Goal: Task Accomplishment & Management: Use online tool/utility

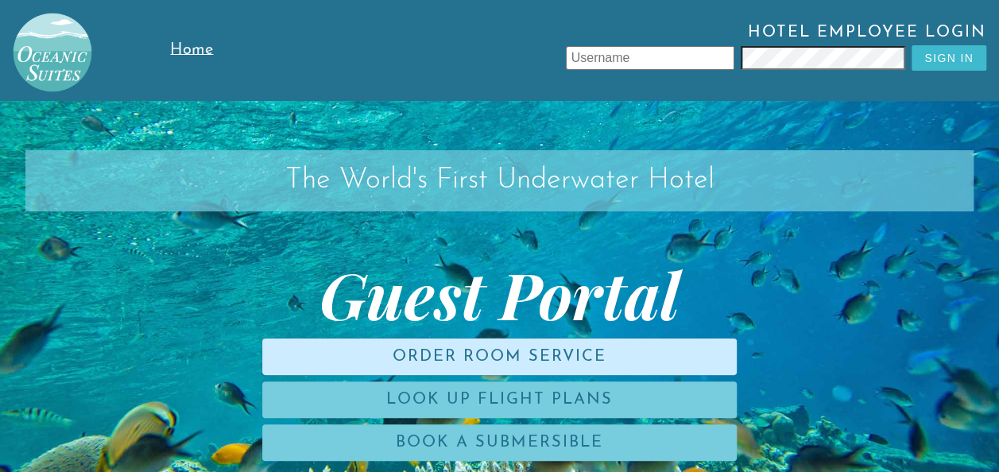
click at [526, 273] on link "Order Room Service" at bounding box center [499, 357] width 475 height 37
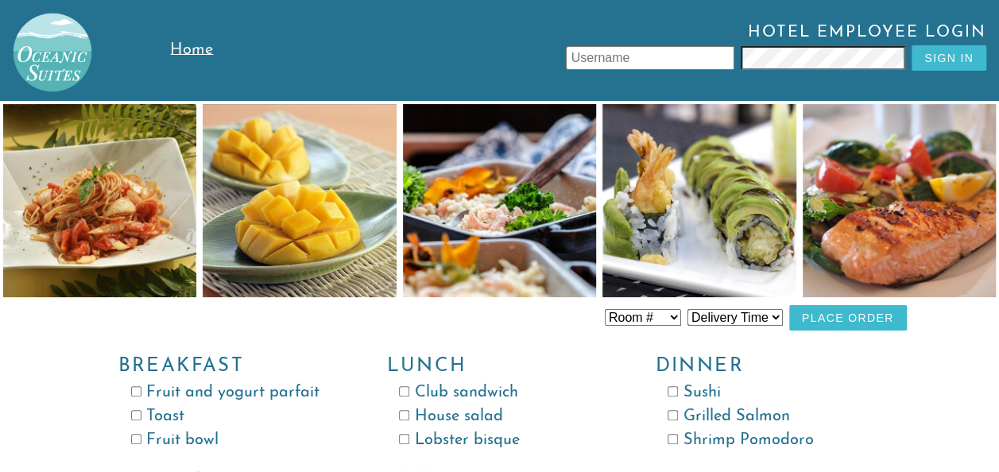
click at [199, 50] on span "Home" at bounding box center [191, 50] width 43 height 16
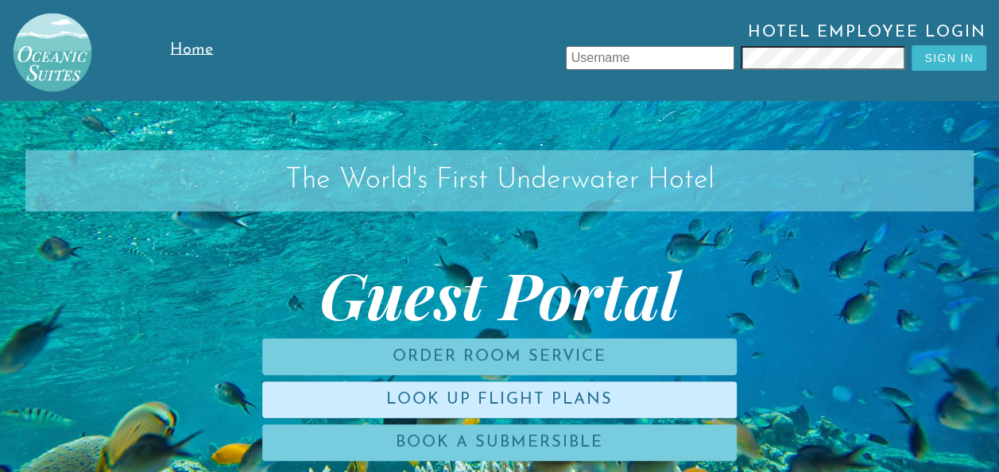
click at [398, 273] on link "Look Up Flight Plans" at bounding box center [499, 400] width 475 height 37
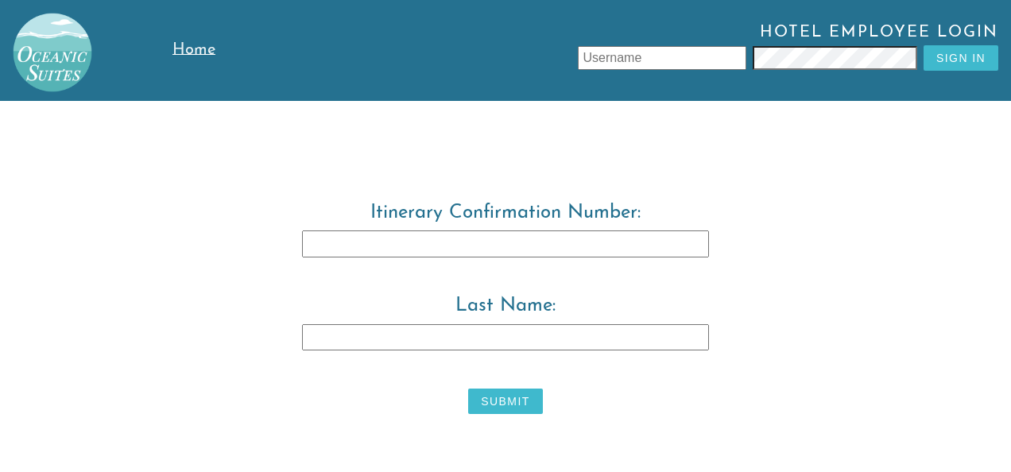
click at [437, 240] on input "Itinerary Confirmation Number:" at bounding box center [505, 244] width 407 height 27
type input "3829483"
click at [422, 273] on input "Last Name:" at bounding box center [505, 337] width 407 height 27
type input "[PERSON_NAME]"
click at [507, 273] on button "Submit" at bounding box center [505, 401] width 74 height 25
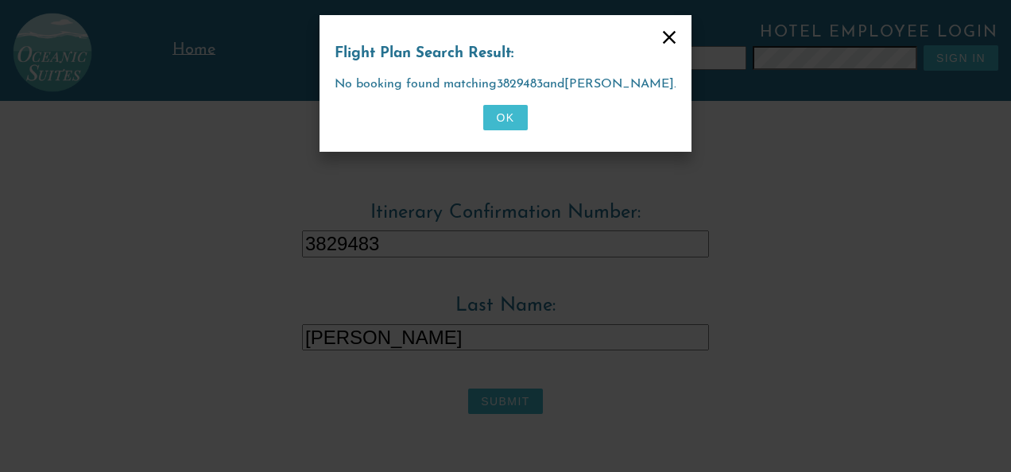
click at [499, 119] on button "OK" at bounding box center [505, 117] width 44 height 25
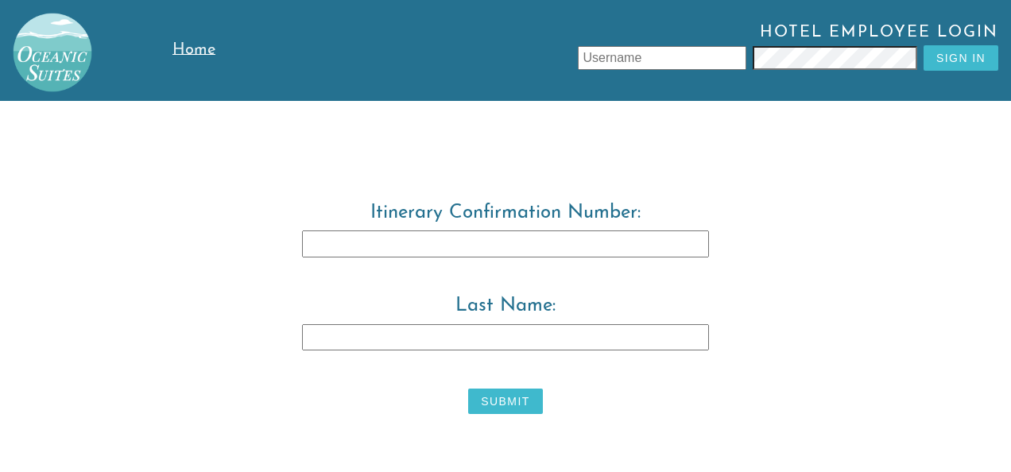
click at [381, 246] on input "Itinerary Confirmation Number:" at bounding box center [505, 244] width 407 height 27
type input "3829483"
click at [348, 273] on input "Last Name:" at bounding box center [505, 337] width 407 height 27
type input "[PERSON_NAME]"
click at [502, 273] on button "Submit" at bounding box center [505, 401] width 74 height 25
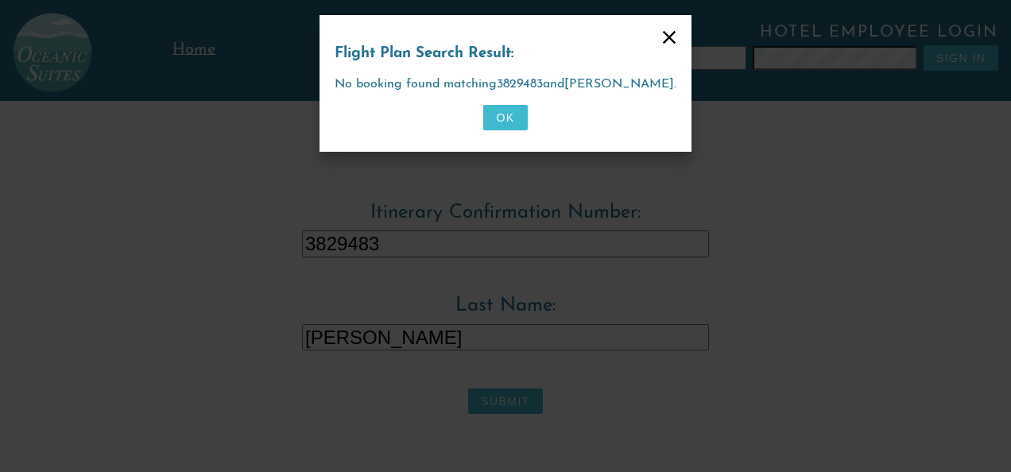
click at [501, 119] on button "OK" at bounding box center [505, 117] width 44 height 25
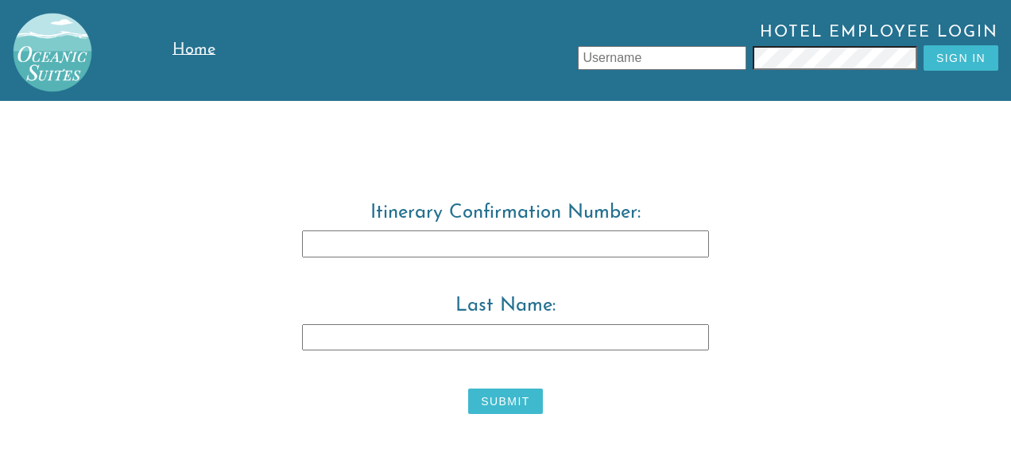
click at [397, 253] on input "Itinerary Confirmation Number:" at bounding box center [505, 244] width 407 height 27
type input "3"
type input "3829483"
click at [386, 273] on input "Last Name:" at bounding box center [505, 337] width 407 height 27
type input "Tore"
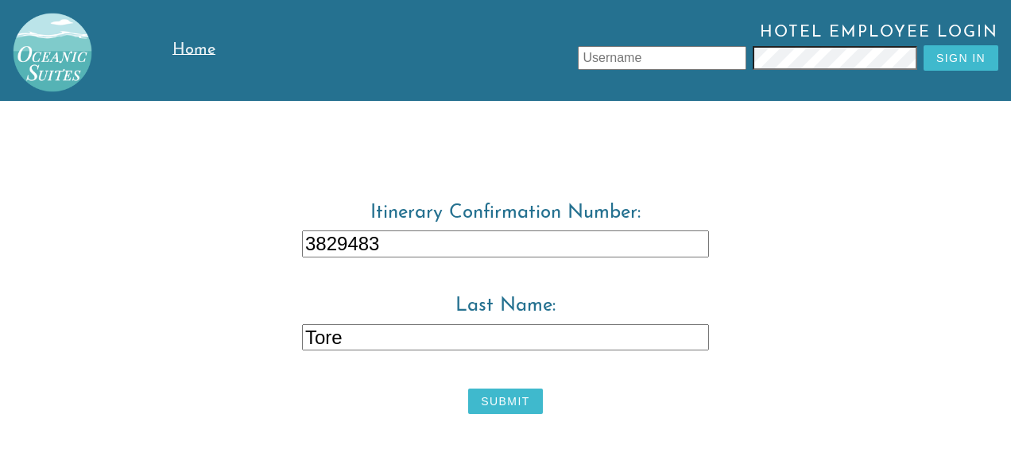
click at [499, 273] on button "Submit" at bounding box center [505, 401] width 74 height 25
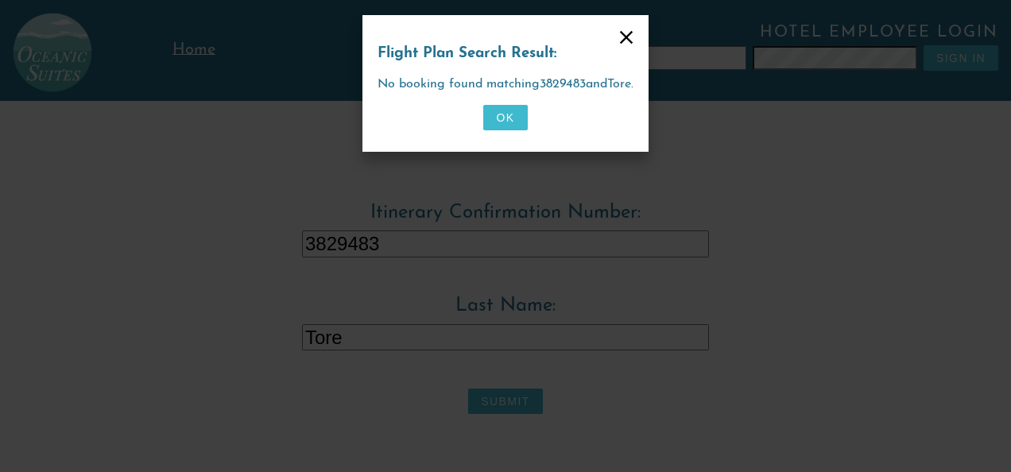
click at [502, 118] on button "OK" at bounding box center [505, 117] width 44 height 25
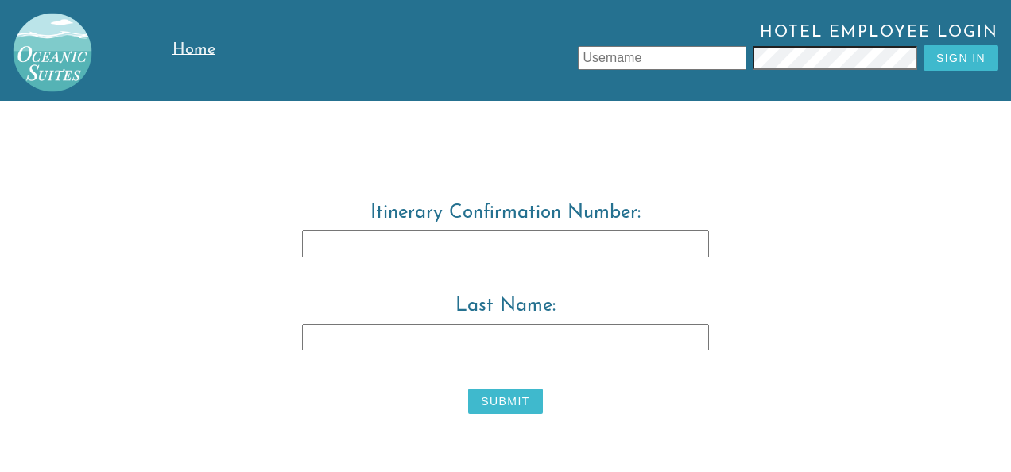
click at [200, 59] on link "Home" at bounding box center [212, 50] width 80 height 101
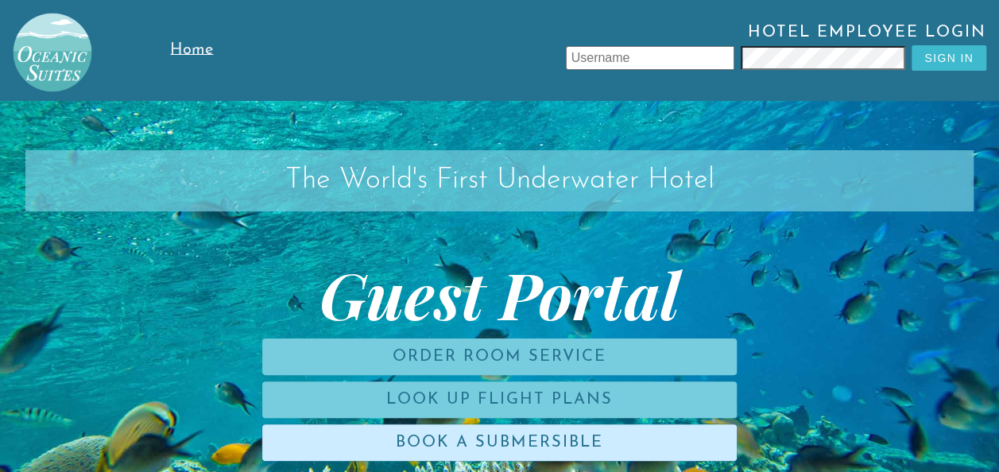
click at [362, 273] on link "Book a Submersible" at bounding box center [499, 442] width 475 height 37
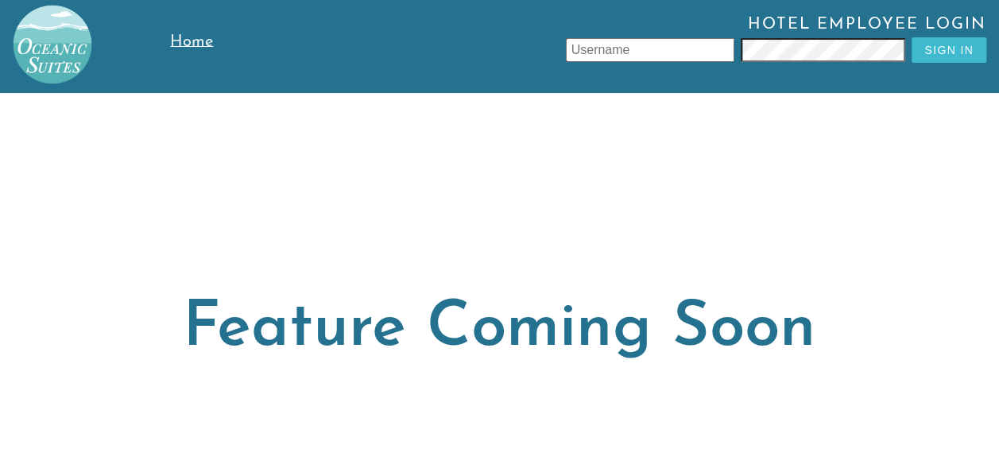
scroll to position [5, 0]
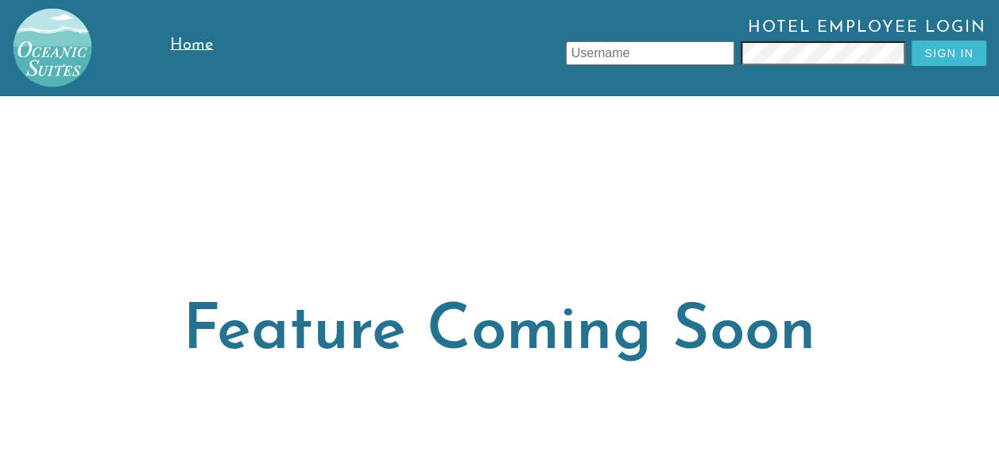
click at [186, 46] on span "Home" at bounding box center [191, 45] width 43 height 16
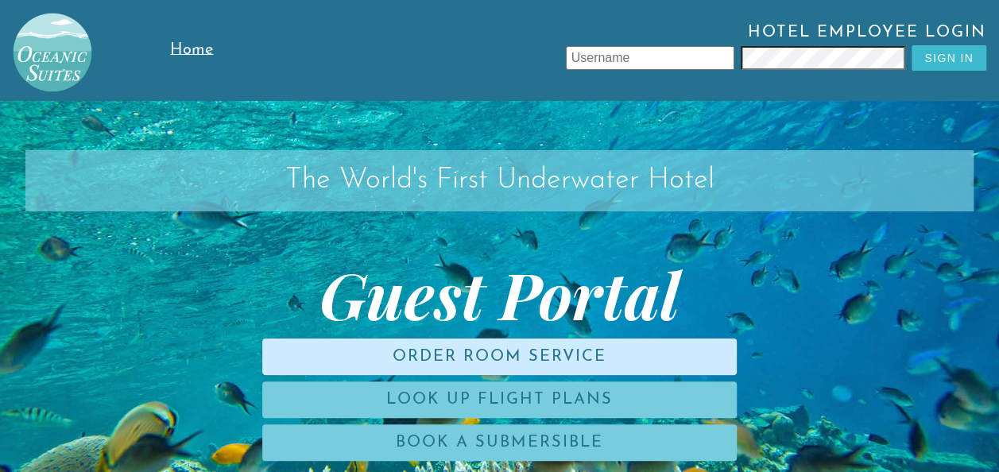
click at [332, 273] on link "Order Room Service" at bounding box center [499, 357] width 475 height 37
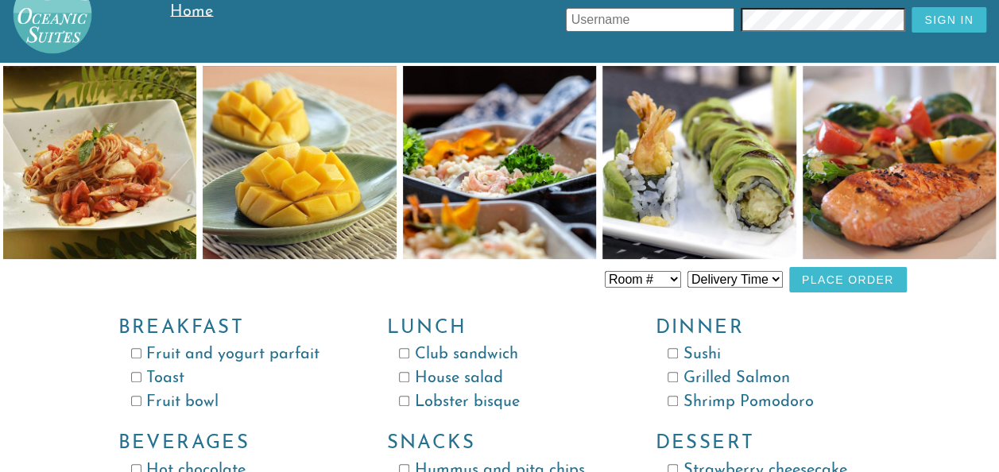
scroll to position [41, 0]
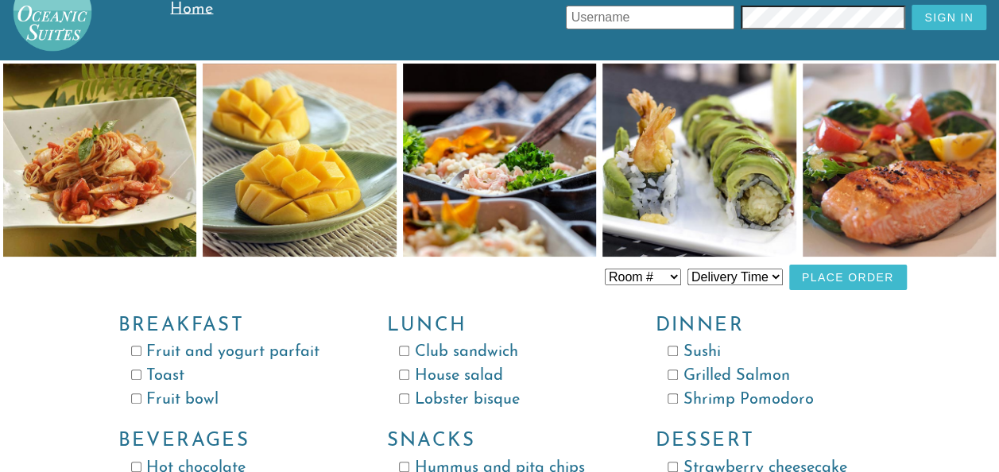
click at [137, 273] on input "Fruit and yogurt parfait" at bounding box center [136, 351] width 10 height 10
checkbox input "true"
click at [406, 273] on input "Club sandwich" at bounding box center [404, 351] width 10 height 10
checkbox input "true"
click at [526, 273] on div "Dinner Sushi Grilled Salmon Shrimp Pomodoro" at bounding box center [764, 354] width 269 height 116
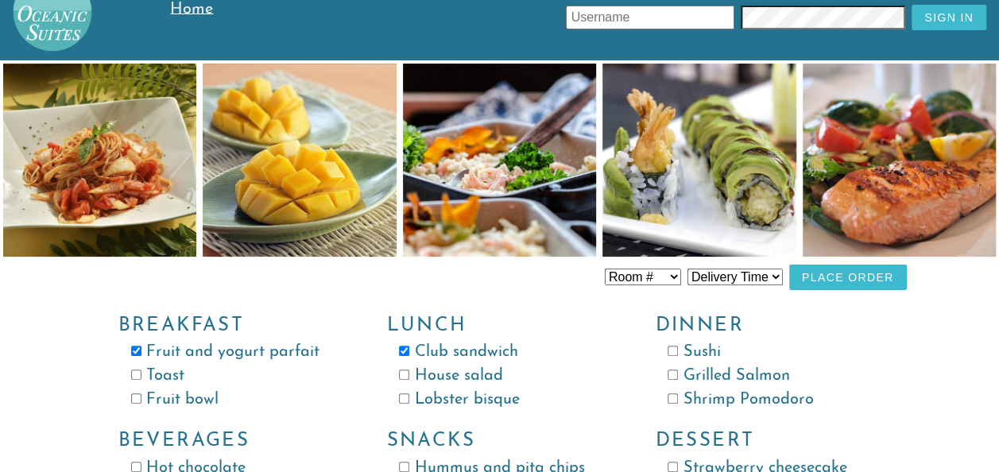
click at [526, 273] on input "Sushi" at bounding box center [673, 351] width 10 height 10
checkbox input "true"
click at [526, 273] on button "Place Order" at bounding box center [848, 277] width 118 height 25
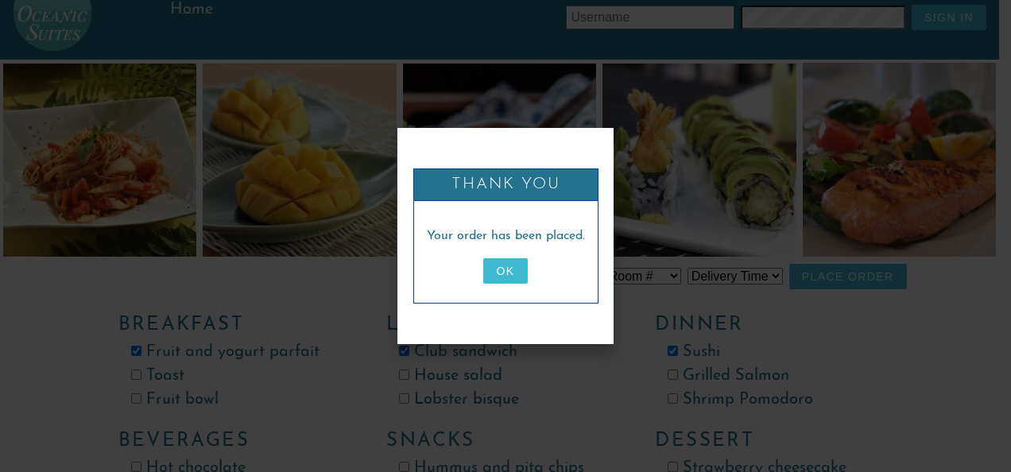
click at [502, 272] on button "OK" at bounding box center [505, 270] width 44 height 25
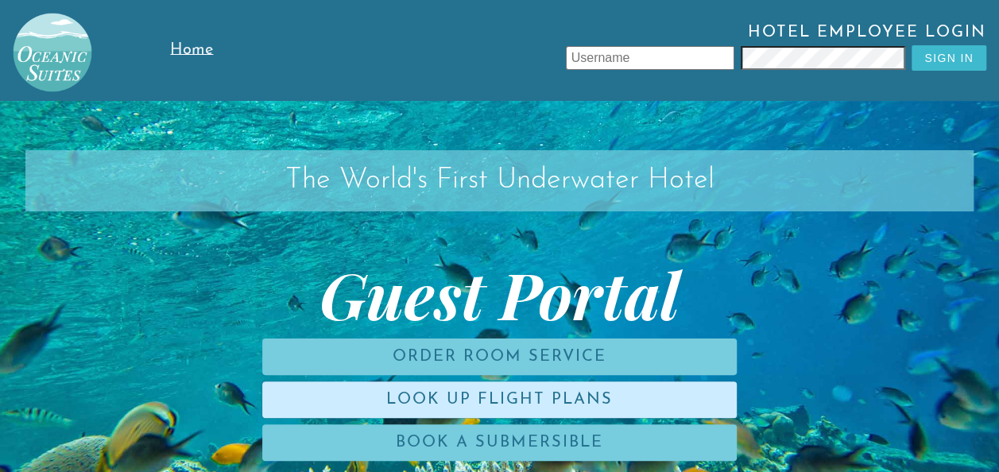
click at [486, 273] on link "Look Up Flight Plans" at bounding box center [499, 400] width 475 height 37
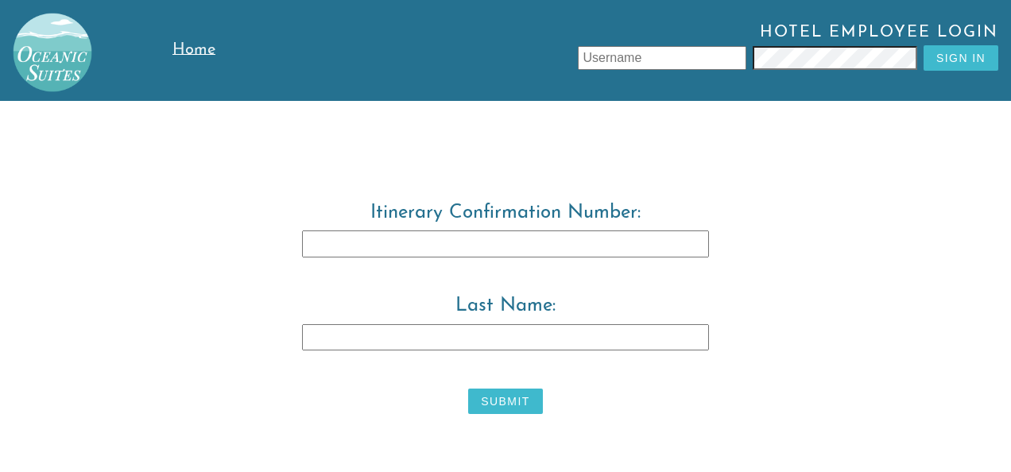
click at [393, 247] on input "Itinerary Confirmation Number:" at bounding box center [505, 244] width 407 height 27
click at [406, 248] on input "Itinerary Confirmation Number:" at bounding box center [505, 244] width 407 height 27
type input "3829483"
click at [388, 273] on input "Last Name:" at bounding box center [505, 337] width 407 height 27
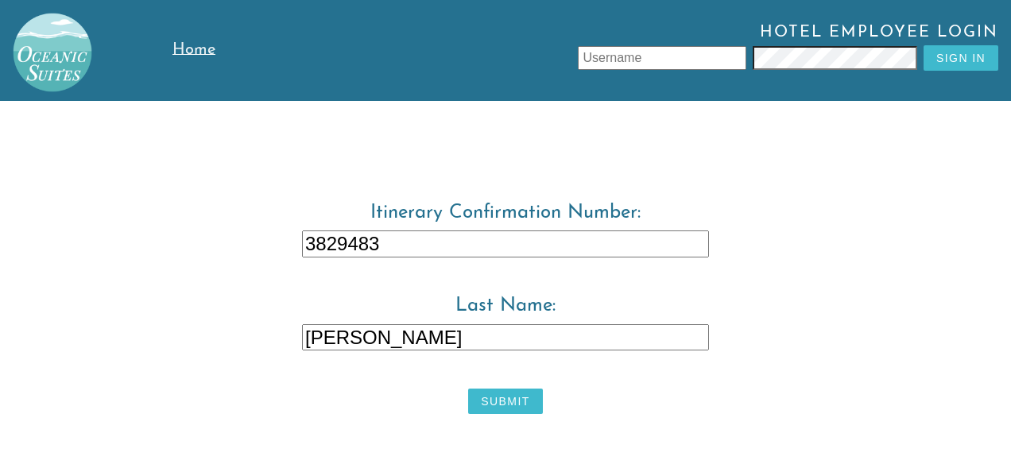
type input "[PERSON_NAME]"
click at [502, 273] on button "Submit" at bounding box center [505, 401] width 74 height 25
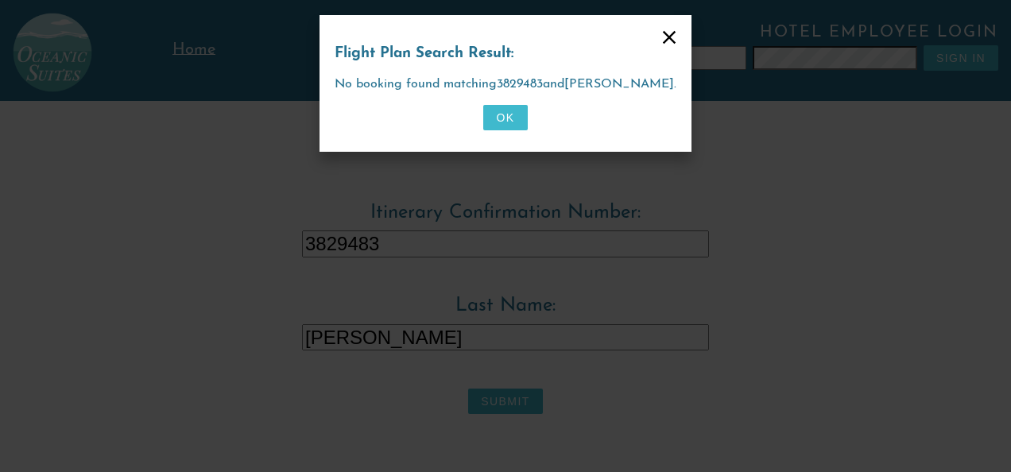
click at [493, 124] on button "OK" at bounding box center [505, 117] width 44 height 25
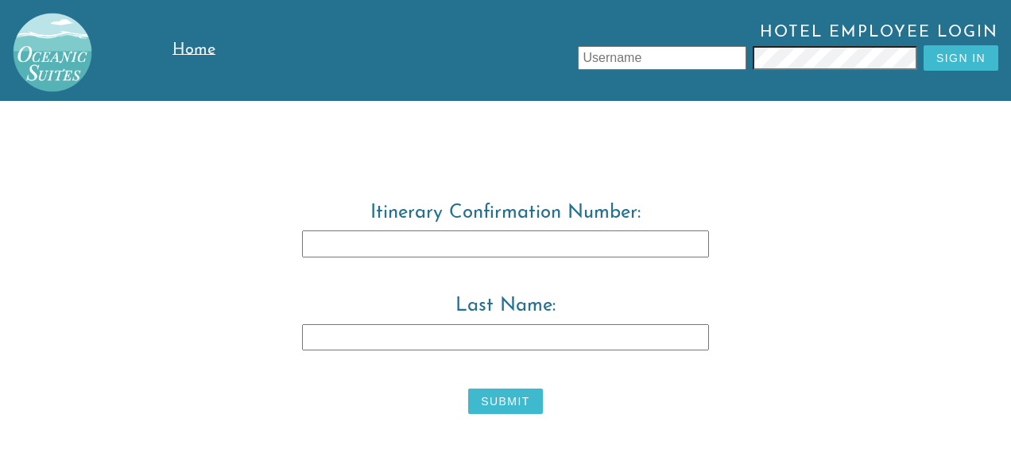
click at [405, 229] on label "Itinerary Confirmation Number:" at bounding box center [506, 243] width 814 height 80
click at [405, 231] on input "Itinerary Confirmation Number:" at bounding box center [505, 244] width 407 height 27
click at [408, 247] on input "Itinerary Confirmation Number:" at bounding box center [505, 244] width 407 height 27
type input "3829483"
click at [393, 273] on input "Last Name:" at bounding box center [505, 337] width 407 height 27
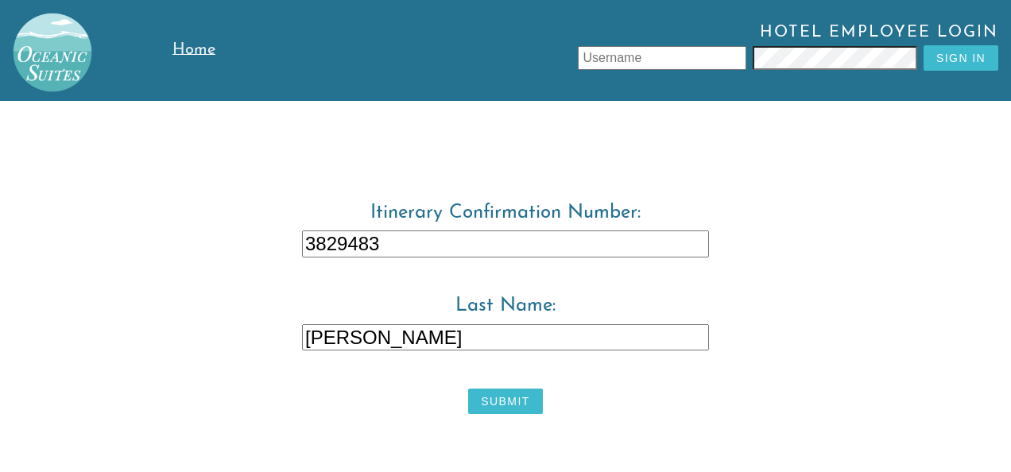
type input "[PERSON_NAME]"
click at [505, 273] on button "Submit" at bounding box center [505, 401] width 74 height 25
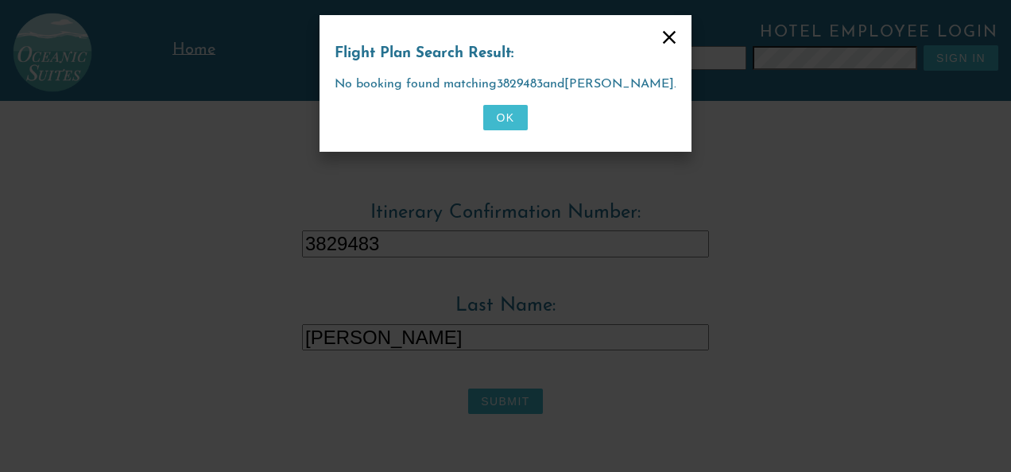
click at [510, 118] on button "OK" at bounding box center [505, 117] width 44 height 25
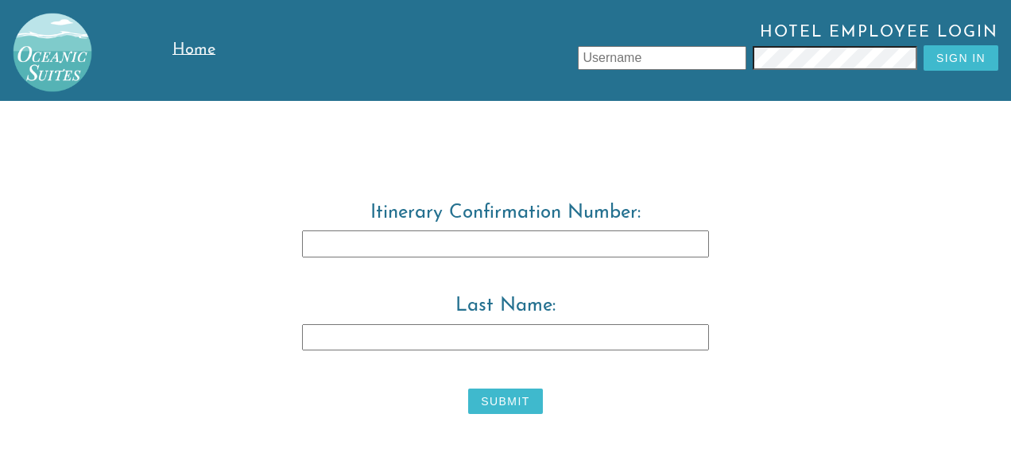
click at [353, 248] on input "Itinerary Confirmation Number:" at bounding box center [505, 244] width 407 height 27
type input "3829483"
click at [349, 273] on input "Last Name:" at bounding box center [505, 337] width 407 height 27
type input "[PERSON_NAME]"
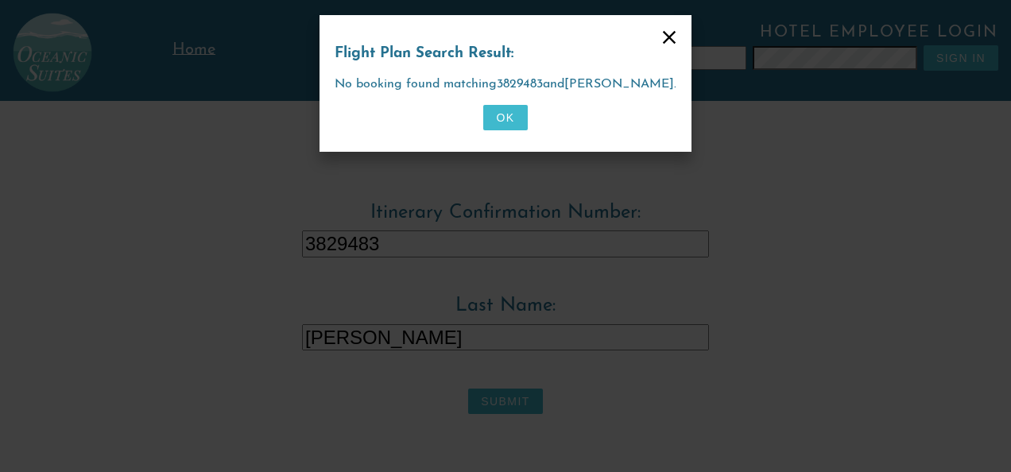
click at [502, 110] on button "OK" at bounding box center [505, 117] width 44 height 25
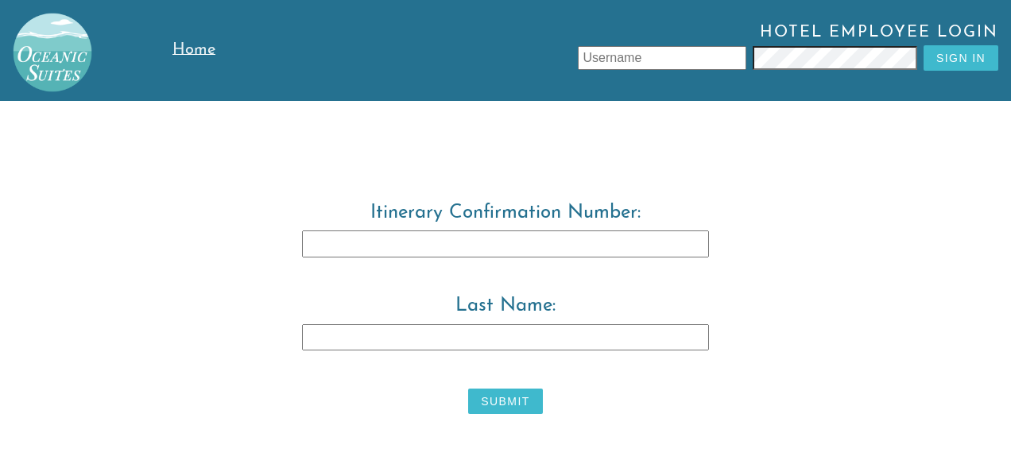
click at [355, 242] on input "Itinerary Confirmation Number:" at bounding box center [505, 244] width 407 height 27
type input "3829483"
click at [339, 273] on input "Last Name:" at bounding box center [505, 337] width 407 height 27
type input "Warwick"
click at [493, 273] on button "Submit" at bounding box center [505, 401] width 74 height 25
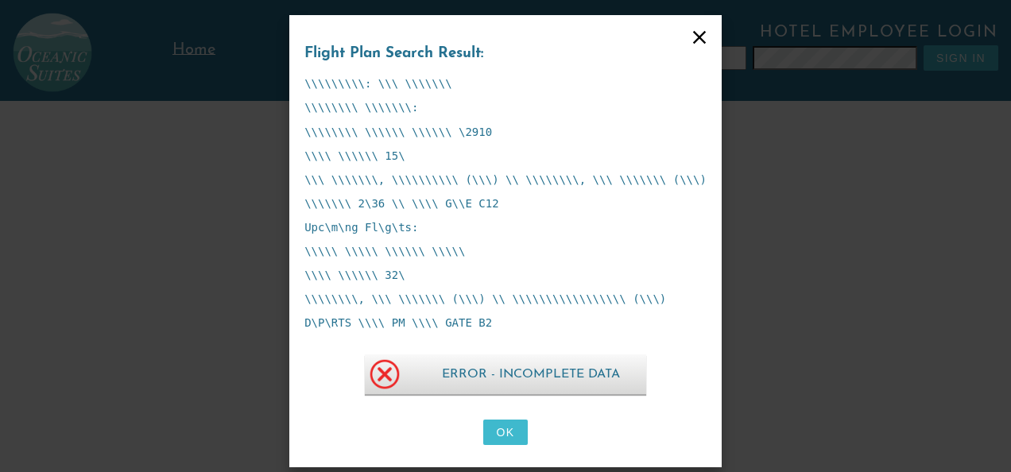
click at [494, 273] on button "OK" at bounding box center [505, 432] width 44 height 25
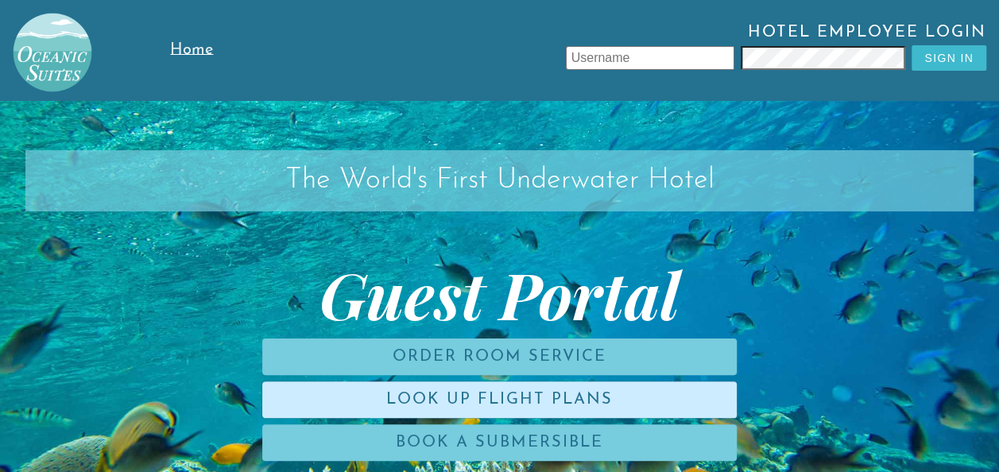
click at [464, 273] on link "Look Up Flight Plans" at bounding box center [499, 400] width 475 height 37
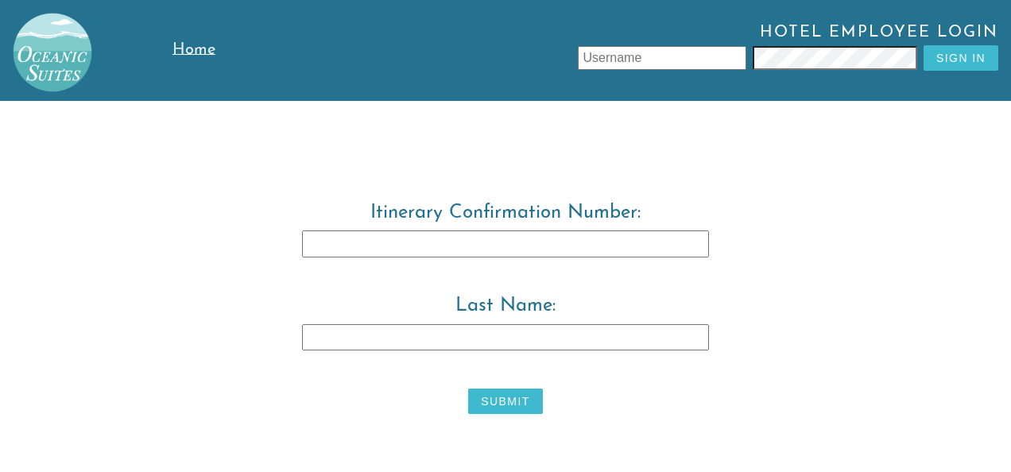
click at [372, 232] on input "Itinerary Confirmation Number:" at bounding box center [505, 244] width 407 height 27
type input "3829483"
click at [347, 273] on input "Last Name:" at bounding box center [505, 337] width 407 height 27
type input "Warwick"
click at [490, 273] on button "Submit" at bounding box center [505, 401] width 74 height 25
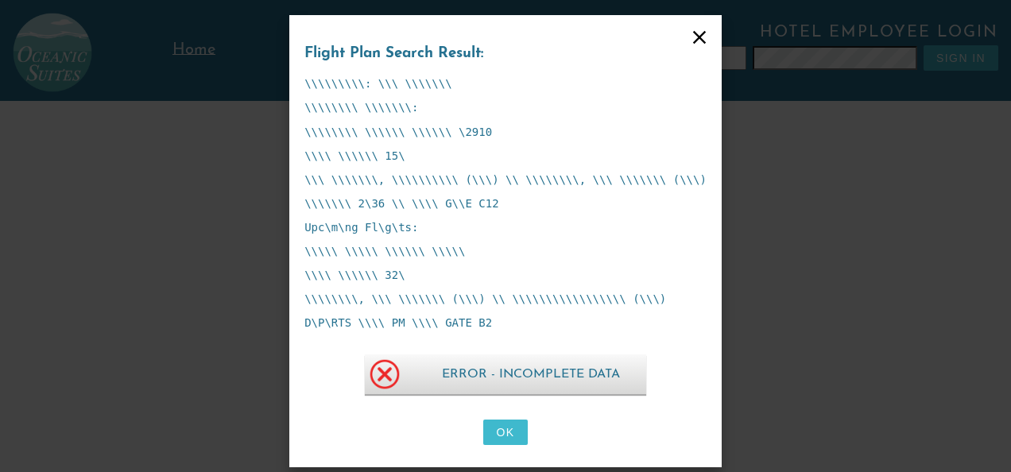
click at [385, 273] on img at bounding box center [385, 375] width 40 height 40
click at [526, 38] on icon at bounding box center [699, 37] width 13 height 13
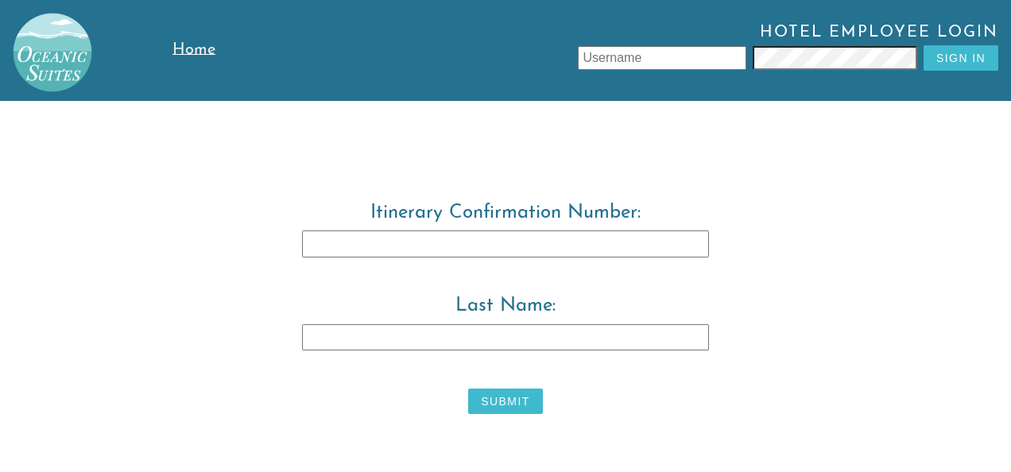
click at [192, 48] on span "Home" at bounding box center [193, 50] width 43 height 16
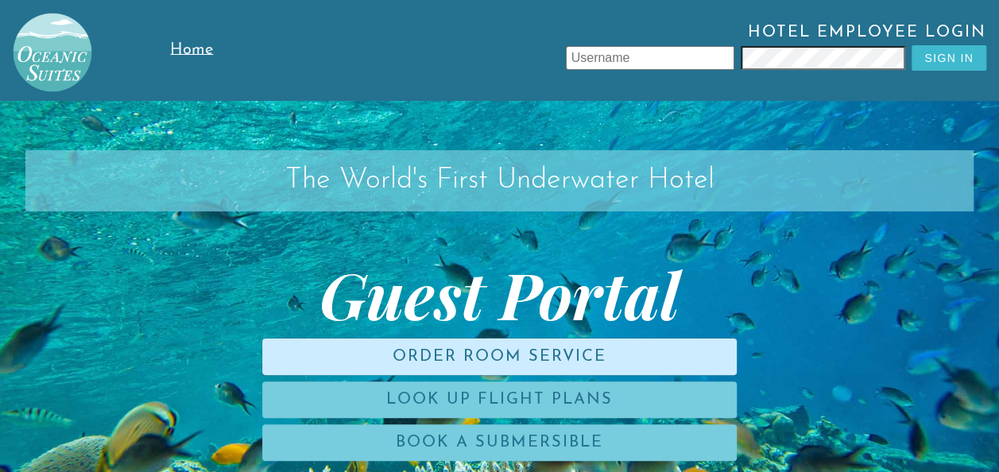
drag, startPoint x: 506, startPoint y: 361, endPoint x: 479, endPoint y: 355, distance: 27.0
click at [479, 273] on link "Order Room Service" at bounding box center [499, 357] width 475 height 37
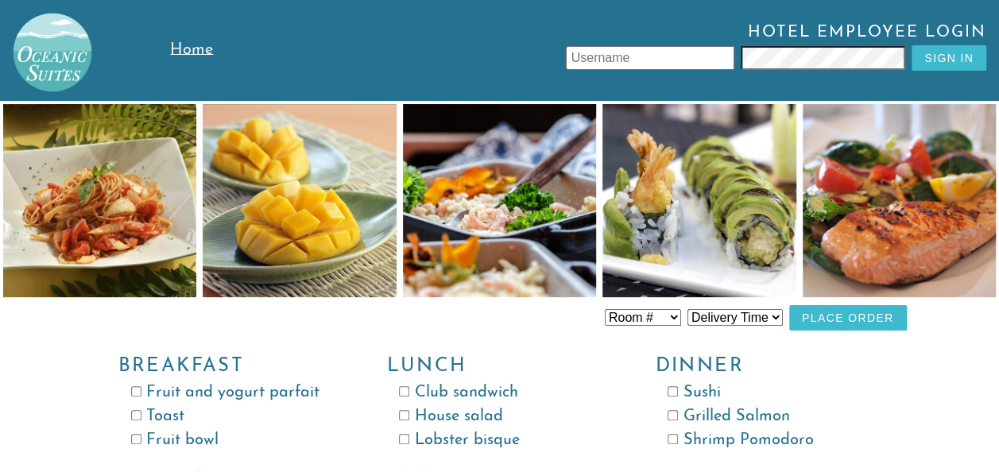
click at [479, 273] on div "Lunch Club [GEOGRAPHIC_DATA] salad Lobster bisque" at bounding box center [495, 395] width 269 height 116
click at [192, 45] on span "Home" at bounding box center [191, 50] width 43 height 16
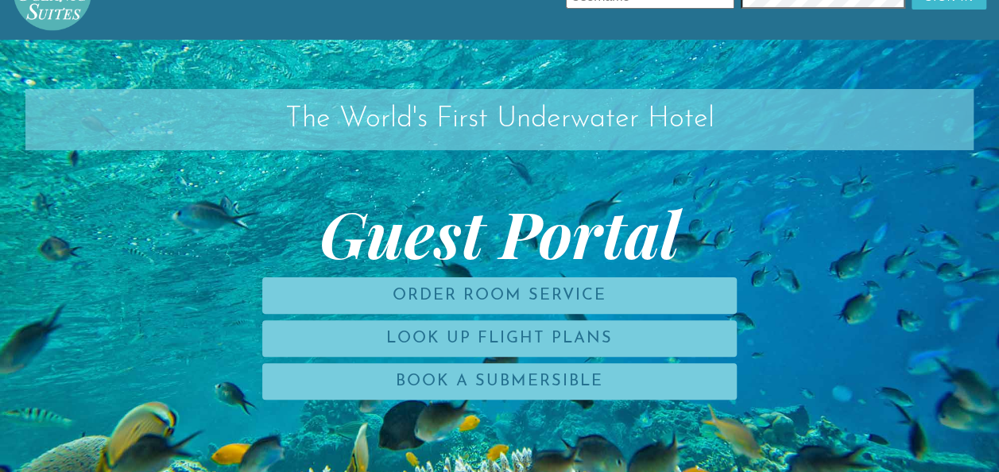
scroll to position [64, 0]
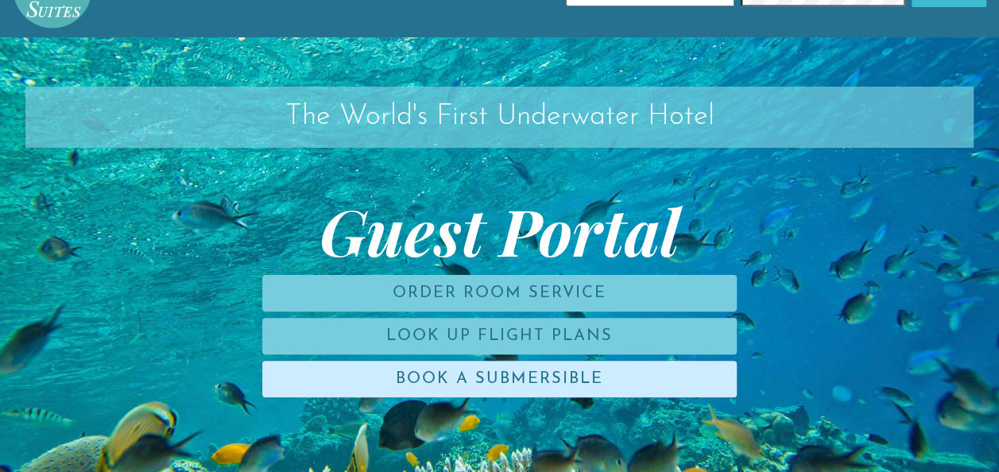
click at [427, 273] on link "Book a Submersible" at bounding box center [499, 379] width 475 height 37
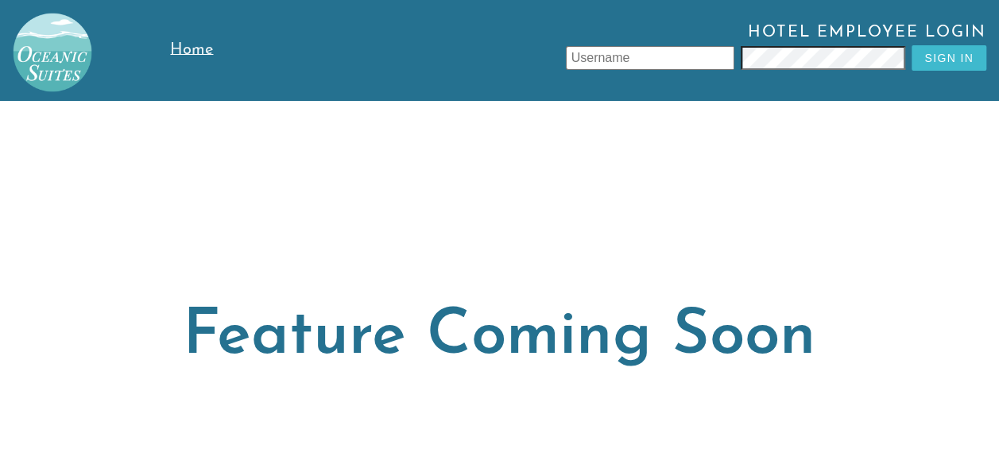
click at [183, 43] on span "Home" at bounding box center [191, 50] width 43 height 16
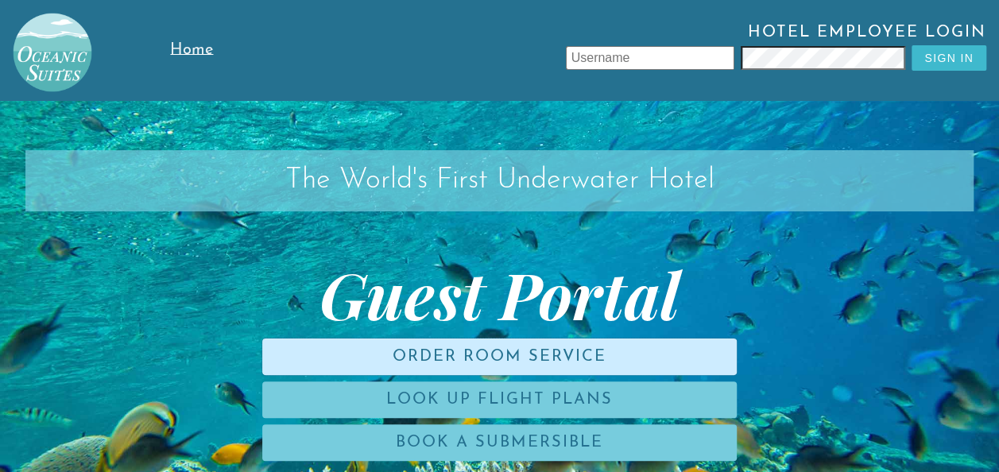
click at [366, 273] on link "Order Room Service" at bounding box center [499, 357] width 475 height 37
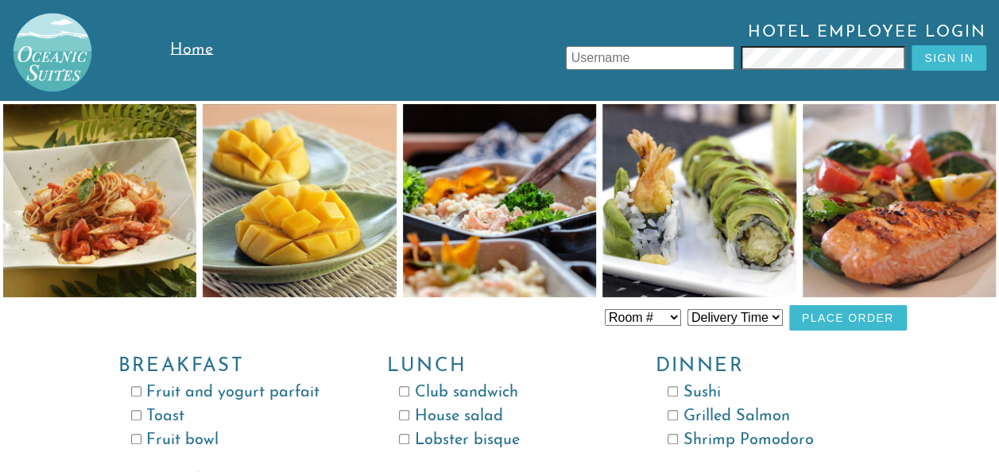
click at [526, 273] on select "Room # Room 100 Room 101 Room 102 Room 103 Room 104 Room 105 Room 106 Room 107 …" at bounding box center [643, 317] width 76 height 17
click at [345, 46] on div "Hotel Employee Login Sign In" at bounding box center [618, 50] width 737 height 53
click at [526, 273] on select "Room # Room 100 Room 101 Room 102 Room 103 Room 104 Room 105 Room 106 Room 107 …" at bounding box center [643, 317] width 76 height 17
click at [526, 273] on select "Delivery Time 8:00 AM 9:00 AM 10:00 AM 11:00 AM 12:00 PM 1:00 PM 2:00 PM 3:00 P…" at bounding box center [735, 317] width 95 height 17
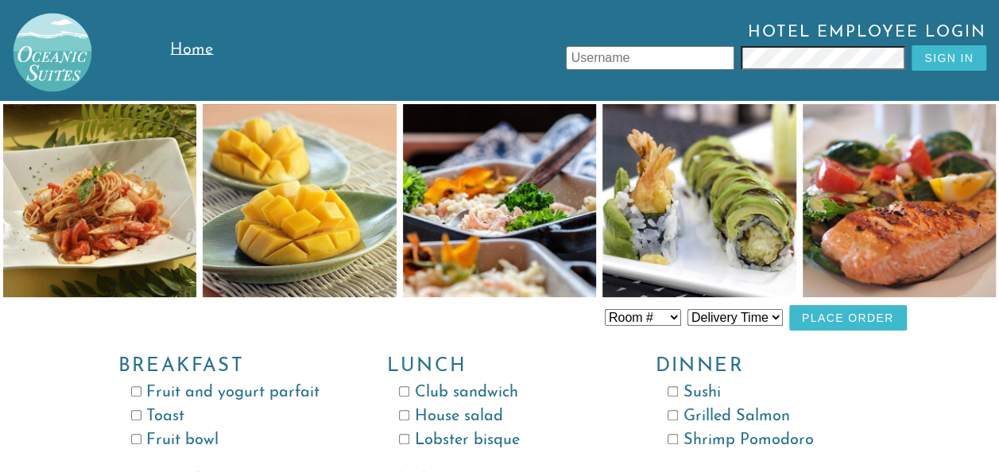
click at [526, 273] on select "Delivery Time 8:00 AM 9:00 AM 10:00 AM 11:00 AM 12:00 PM 1:00 PM 2:00 PM 3:00 P…" at bounding box center [735, 317] width 95 height 17
select select "11:00 AM"
click at [526, 273] on select "Room # Room 100 Room 101 Room 102 Room 103 Room 104 Room 105 Room 106 Room 107 …" at bounding box center [643, 317] width 76 height 17
select select "Room 111"
click at [526, 273] on select "Room # Room 100 Room 101 Room 102 Room 103 Room 104 Room 105 Room 106 Room 107 …" at bounding box center [643, 317] width 76 height 17
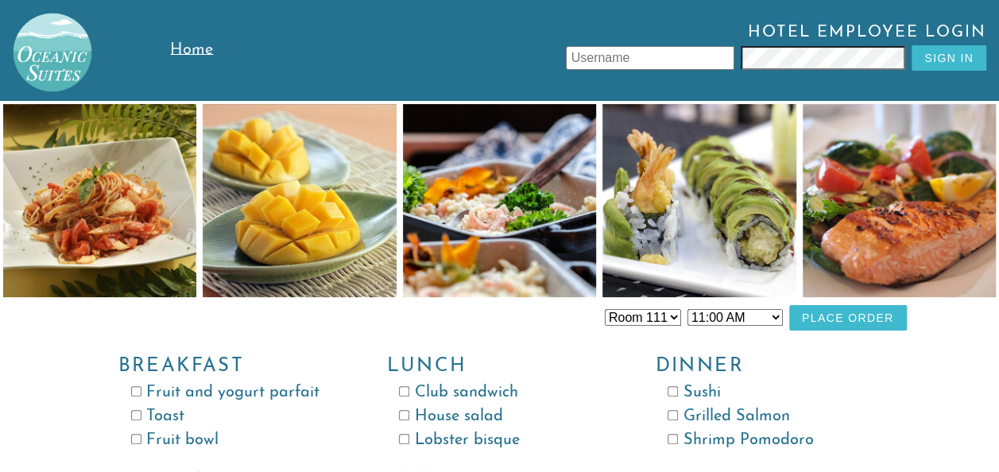
click at [137, 273] on input "Fruit bowl" at bounding box center [136, 439] width 10 height 10
checkbox input "true"
click at [526, 273] on button "Place Order" at bounding box center [848, 317] width 118 height 25
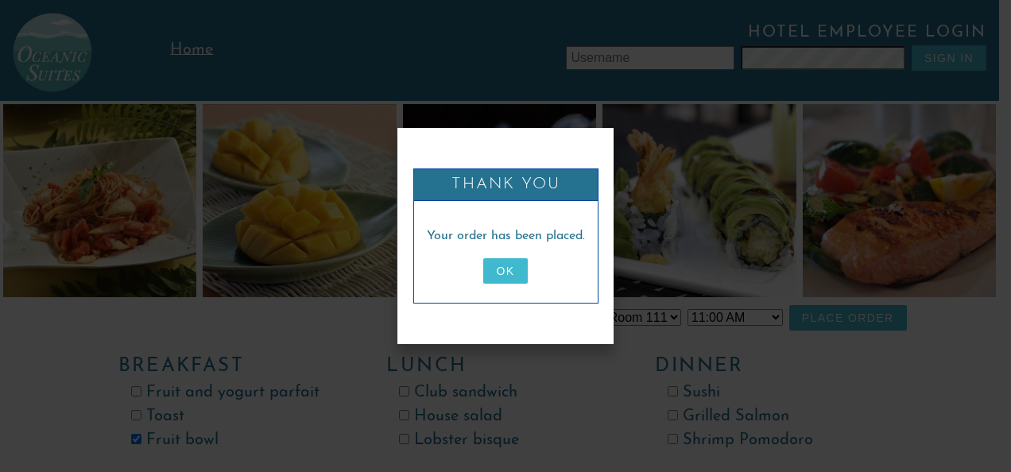
click at [509, 272] on button "OK" at bounding box center [505, 270] width 44 height 25
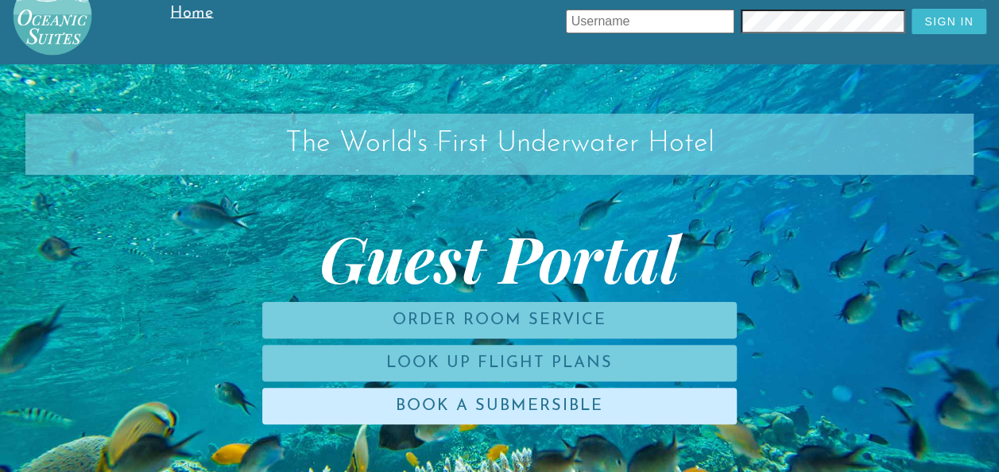
scroll to position [5, 0]
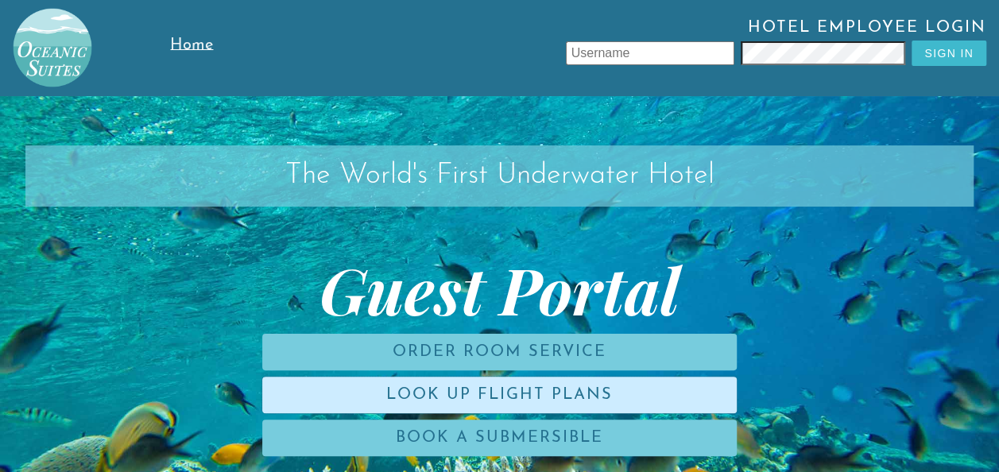
click at [472, 273] on link "Look Up Flight Plans" at bounding box center [499, 395] width 475 height 37
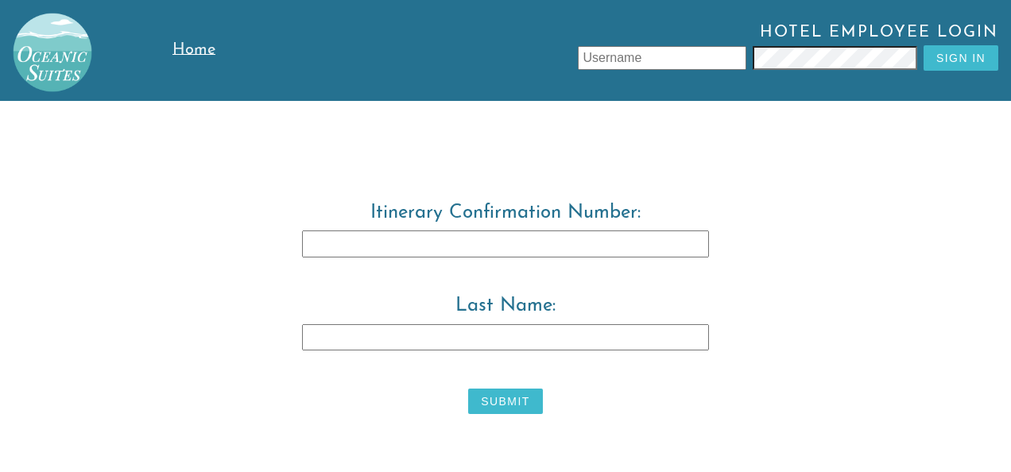
click at [40, 52] on img at bounding box center [46, 46] width 92 height 92
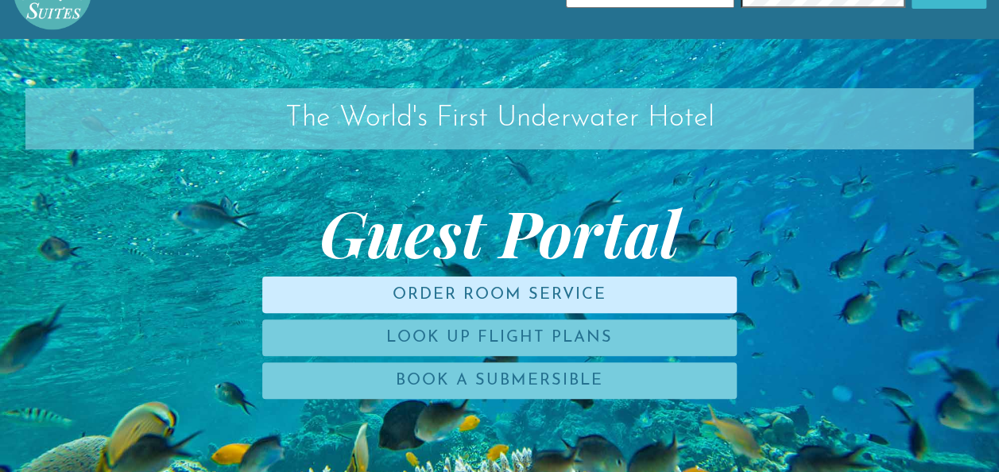
scroll to position [37, 0]
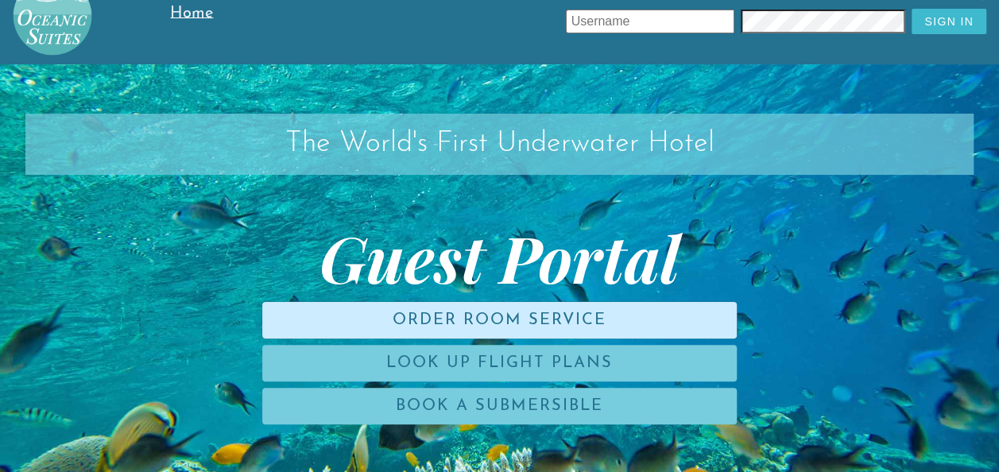
click at [426, 273] on link "Order Room Service" at bounding box center [499, 320] width 475 height 37
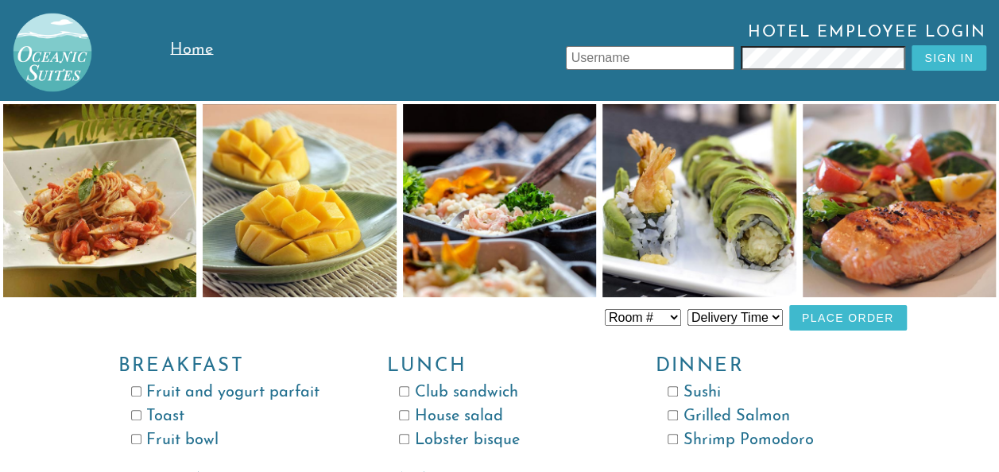
click at [205, 49] on span "Home" at bounding box center [191, 50] width 43 height 16
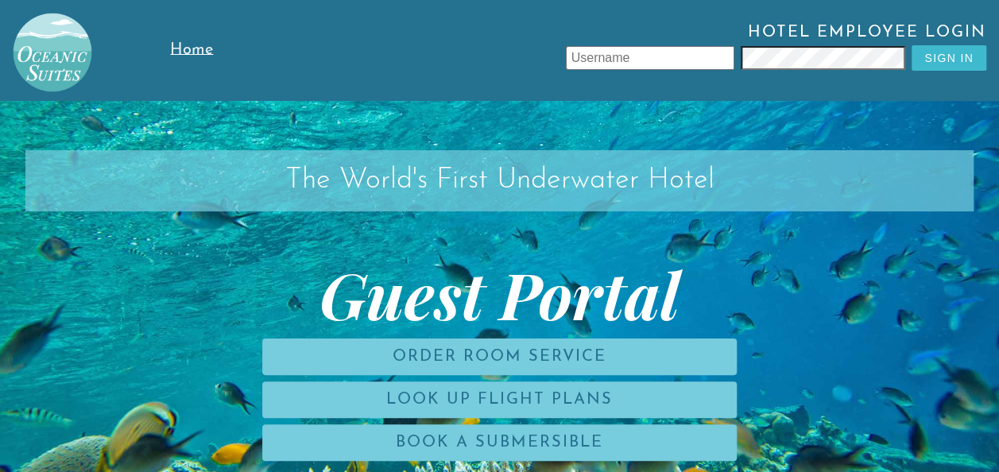
click at [362, 273] on span "Guest Portal" at bounding box center [499, 294] width 948 height 64
click at [463, 183] on h2 "The World's First Underwater Hotel" at bounding box center [499, 180] width 948 height 61
click at [526, 176] on h2 "The World's First Underwater Hotel" at bounding box center [499, 180] width 948 height 61
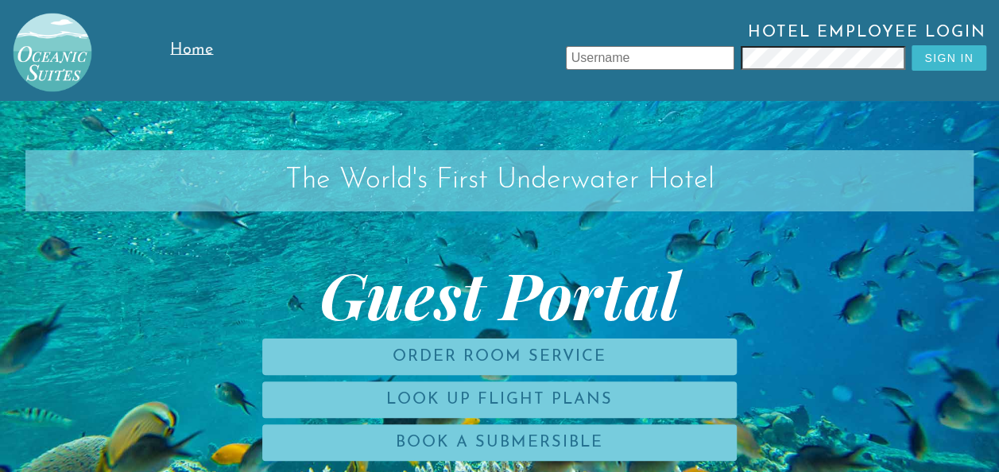
drag, startPoint x: 620, startPoint y: 176, endPoint x: 744, endPoint y: 253, distance: 146.0
click at [526, 253] on div "The World's First Underwater Hotel Guest Portal Order Room Service Look Up Flig…" at bounding box center [499, 337] width 999 height 472
click at [526, 60] on input "text" at bounding box center [650, 58] width 169 height 24
type input "leonzio"
click at [526, 60] on button "Sign In" at bounding box center [949, 57] width 75 height 25
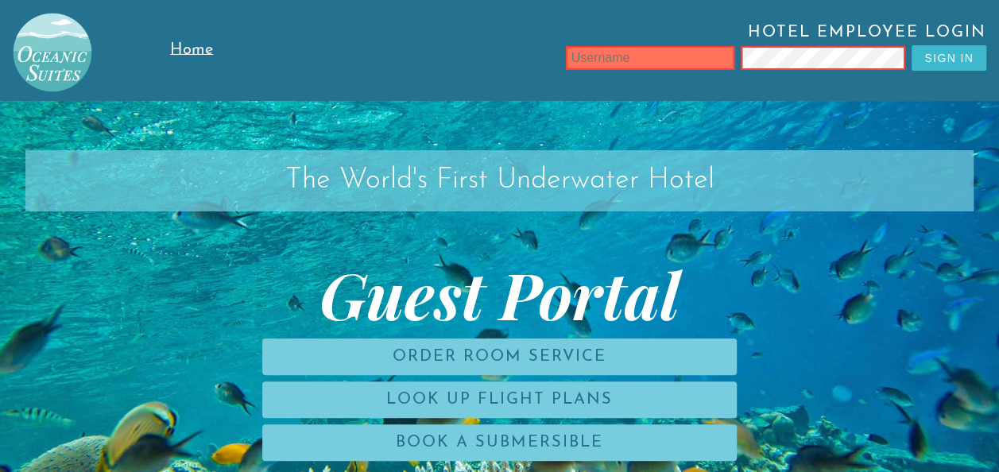
click at [526, 96] on div "Hotel Employee Login Sign In" at bounding box center [625, 50] width 750 height 101
click at [526, 48] on input "text" at bounding box center [650, 58] width 169 height 24
click at [526, 56] on input "text" at bounding box center [650, 58] width 169 height 24
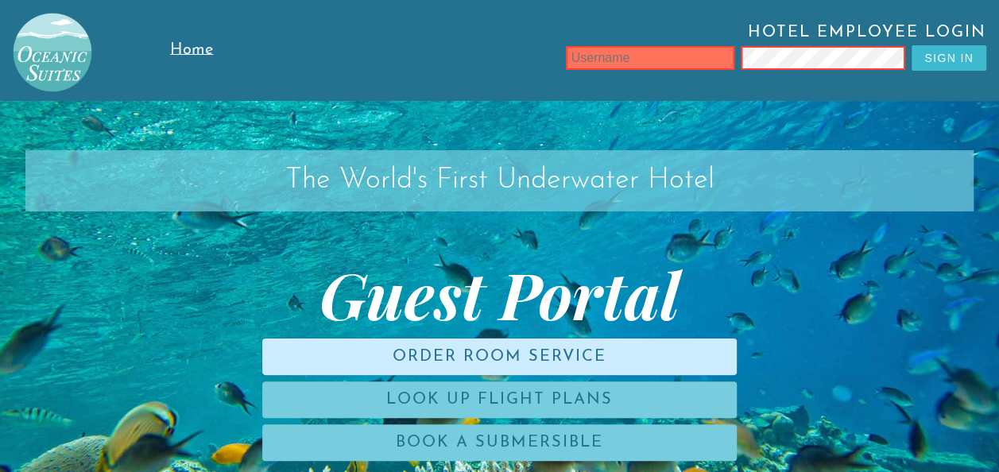
click at [514, 273] on link "Order Room Service" at bounding box center [499, 357] width 475 height 37
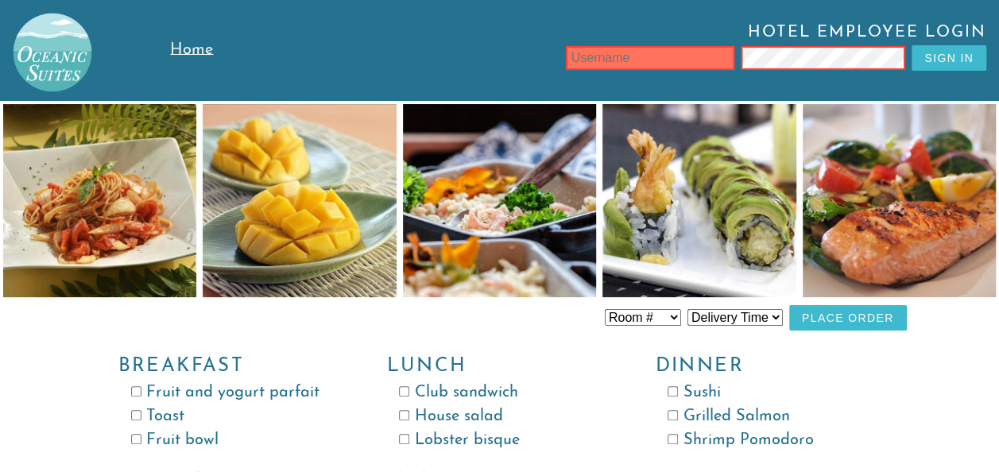
click at [526, 51] on input "text" at bounding box center [650, 58] width 169 height 24
type input "TORE"
click at [526, 58] on button "Sign In" at bounding box center [949, 57] width 75 height 25
click at [526, 49] on input "text" at bounding box center [650, 58] width 169 height 24
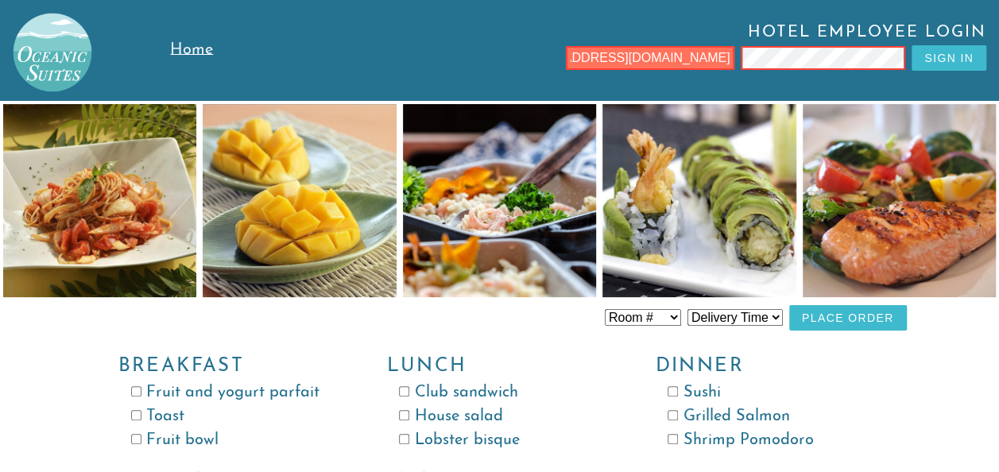
scroll to position [0, 76]
type input "[EMAIL_ADDRESS][DOMAIN_NAME]"
click at [526, 64] on button "Sign In" at bounding box center [949, 57] width 75 height 25
click at [526, 60] on input "text" at bounding box center [650, 58] width 169 height 24
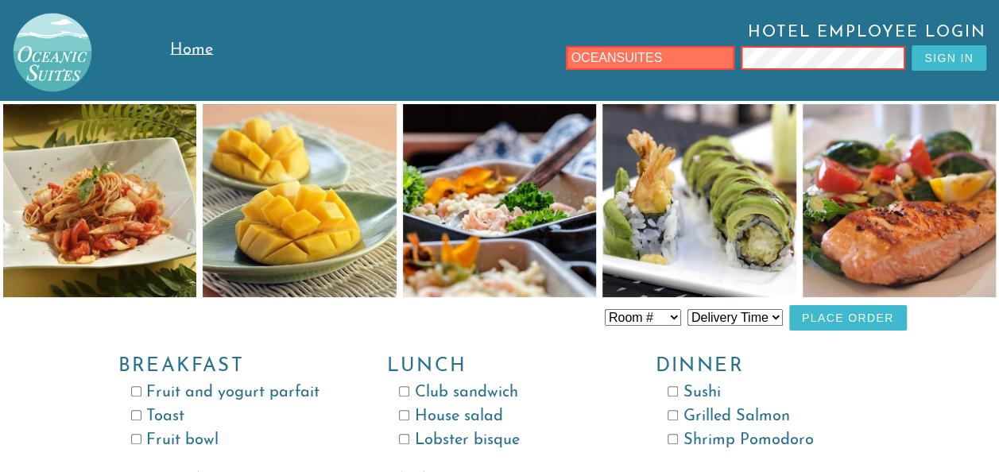
type input "OCEANSUITES"
click at [526, 70] on div "Hotel Employee Login OCEANSUITES Sign In" at bounding box center [618, 50] width 737 height 53
click at [526, 50] on button "Sign In" at bounding box center [949, 57] width 75 height 25
click at [526, 69] on button "Sign In" at bounding box center [949, 57] width 75 height 25
click at [526, 60] on input "text" at bounding box center [650, 58] width 169 height 24
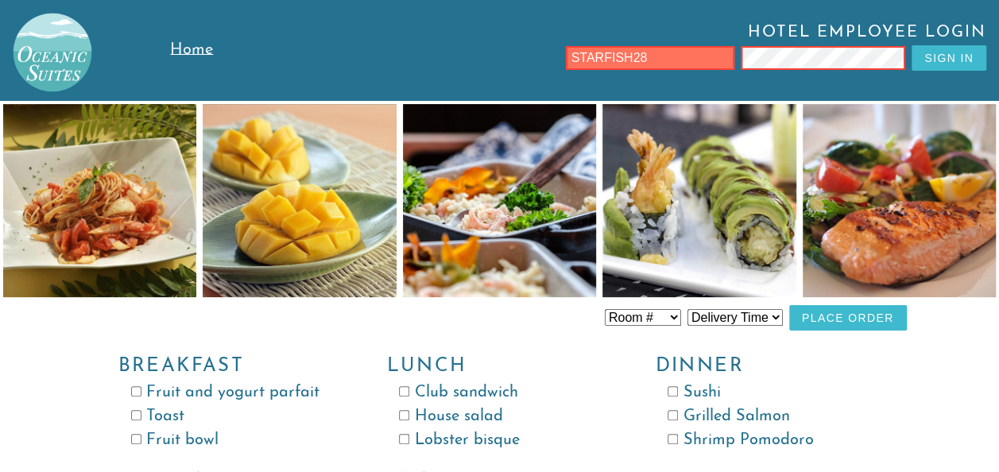
type input "STARFISH28"
click at [526, 65] on button "Sign In" at bounding box center [949, 57] width 75 height 25
click at [526, 56] on input "text" at bounding box center [650, 58] width 169 height 24
type input "WARWICK"
click at [526, 45] on span "Hotel Employee Login" at bounding box center [618, 34] width 737 height 21
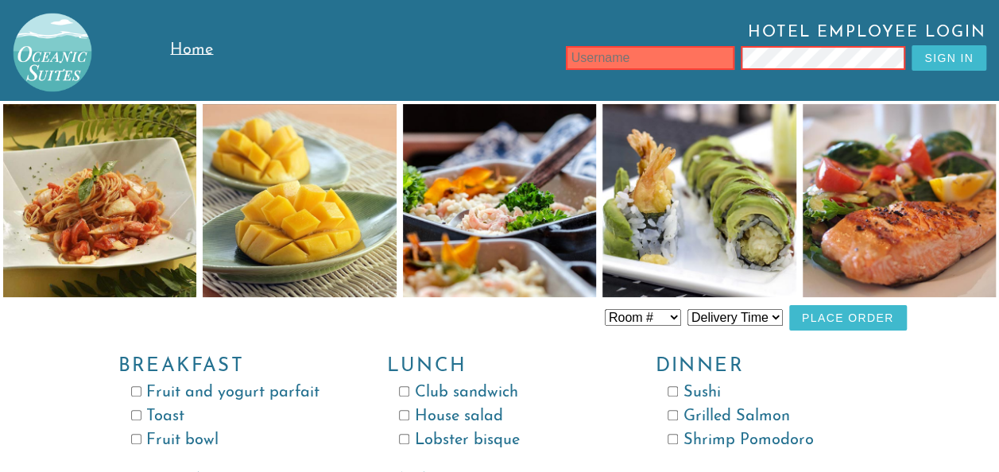
click at [526, 65] on input "text" at bounding box center [650, 58] width 169 height 24
type input "[PERSON_NAME]"
click at [526, 57] on input "text" at bounding box center [650, 58] width 169 height 24
type input "LeonzioTore"
click at [526, 62] on button "Sign In" at bounding box center [949, 57] width 75 height 25
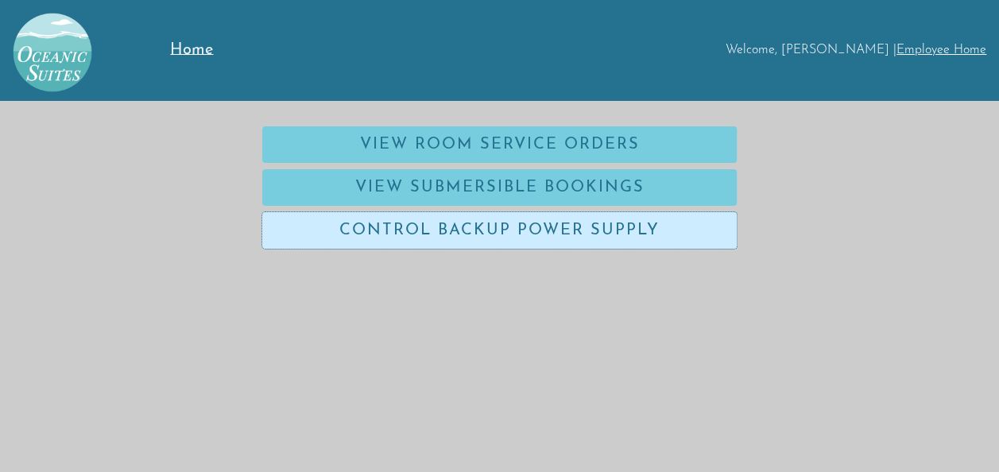
click at [526, 229] on link "Control Backup Power Supply" at bounding box center [499, 230] width 475 height 37
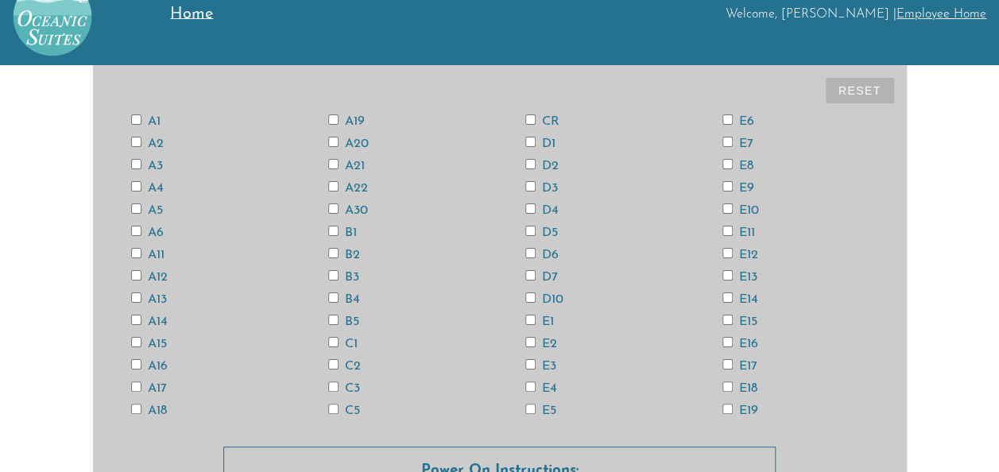
scroll to position [32, 0]
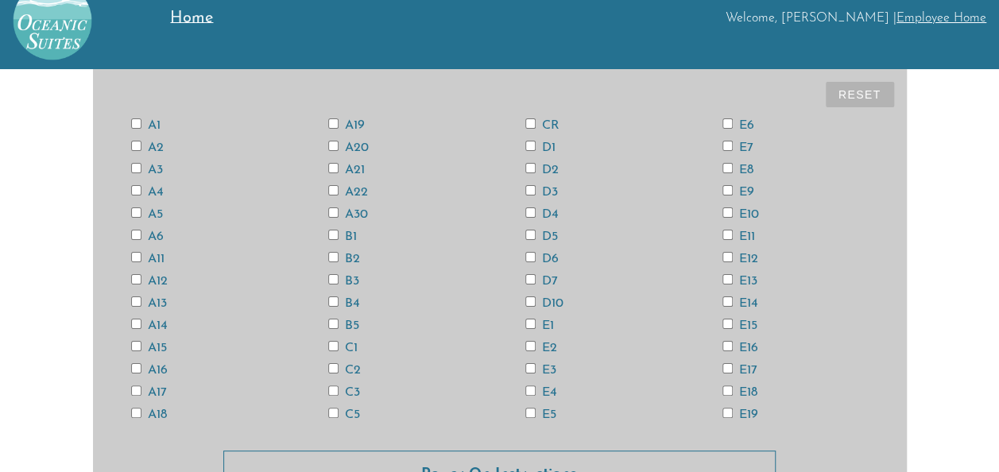
click at [526, 121] on input "CR" at bounding box center [530, 123] width 10 height 10
checkbox input "true"
click at [526, 273] on input "E19" at bounding box center [728, 413] width 10 height 10
checkbox input "true"
click at [526, 273] on input "E17" at bounding box center [728, 368] width 10 height 10
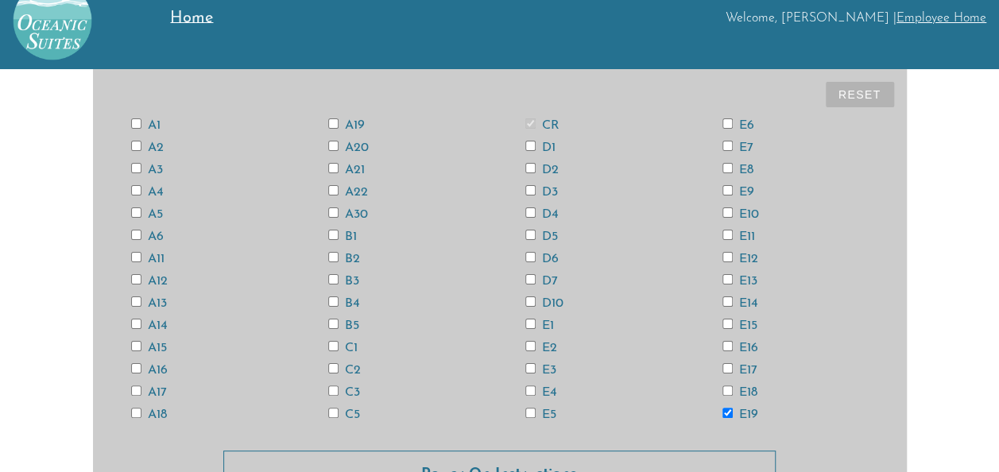
checkbox input "true"
click at [526, 273] on input "E15" at bounding box center [728, 324] width 10 height 10
checkbox input "true"
click at [526, 273] on div "A1 A2 A3 A4 A5 A6 A11 A12 A13 A14 A15 A16 A17 A18 A19 A20 A21 A22 A30 B1 B2 B3 …" at bounding box center [500, 270] width 789 height 312
click at [526, 273] on input "E13" at bounding box center [728, 279] width 10 height 10
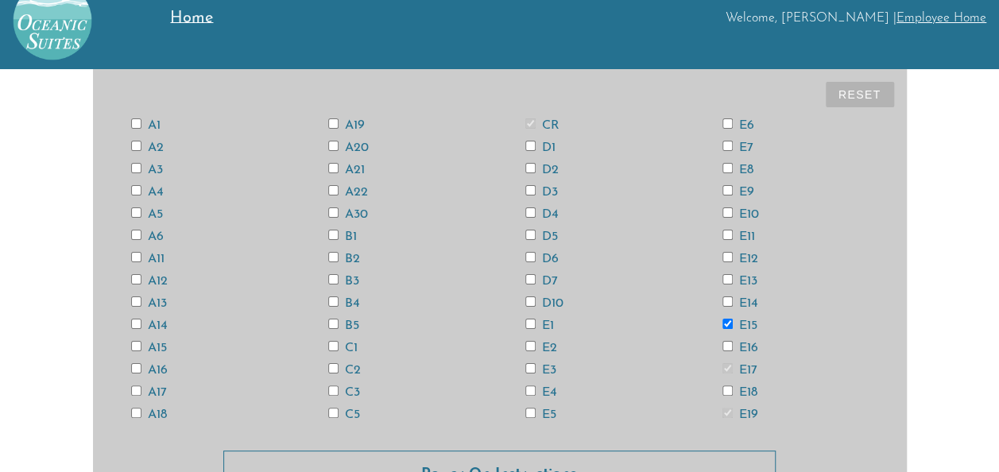
checkbox input "true"
click at [526, 235] on input "E11" at bounding box center [728, 235] width 10 height 10
checkbox input "true"
click at [526, 188] on input "E9" at bounding box center [728, 190] width 10 height 10
checkbox input "true"
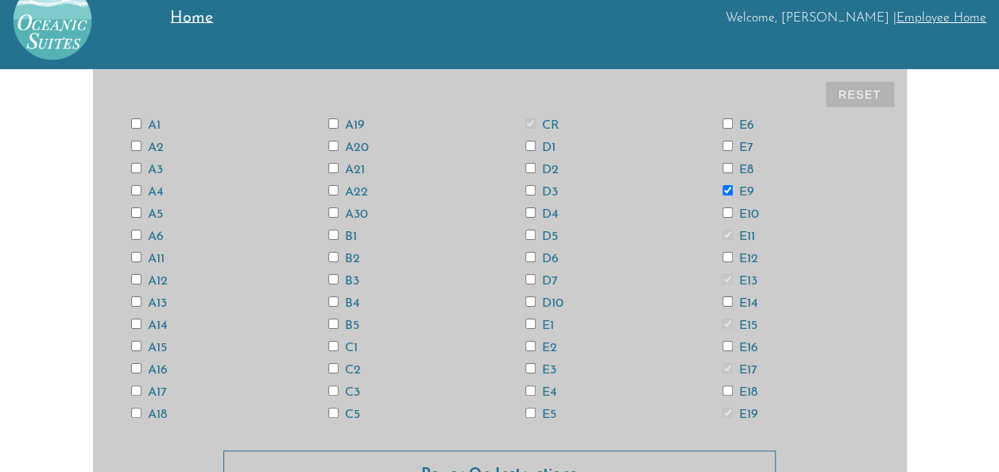
click at [526, 141] on input "E7" at bounding box center [728, 146] width 10 height 10
checkbox input "true"
click at [526, 273] on input "E5" at bounding box center [530, 413] width 10 height 10
checkbox input "true"
click at [526, 273] on input "E3" at bounding box center [530, 368] width 10 height 10
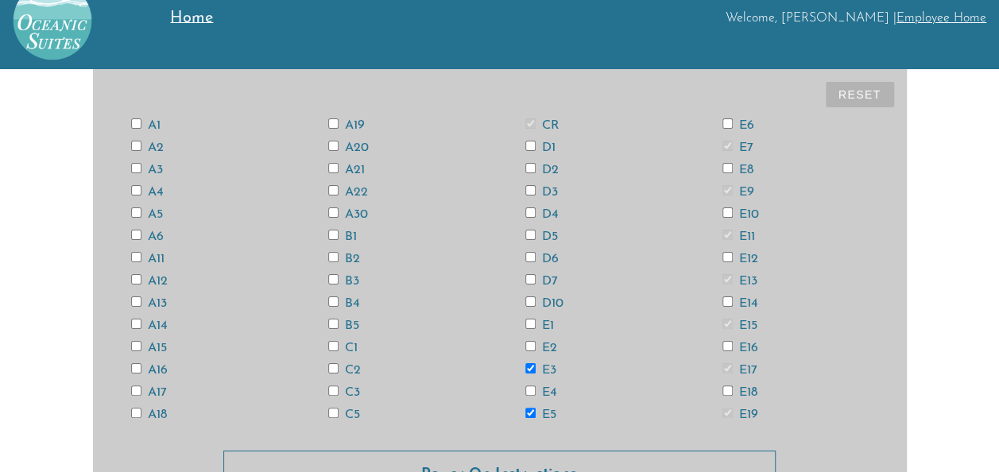
checkbox input "true"
click at [526, 273] on input "E1" at bounding box center [530, 324] width 10 height 10
checkbox input "true"
click at [526, 273] on input "D7" at bounding box center [530, 279] width 10 height 10
checkbox input "true"
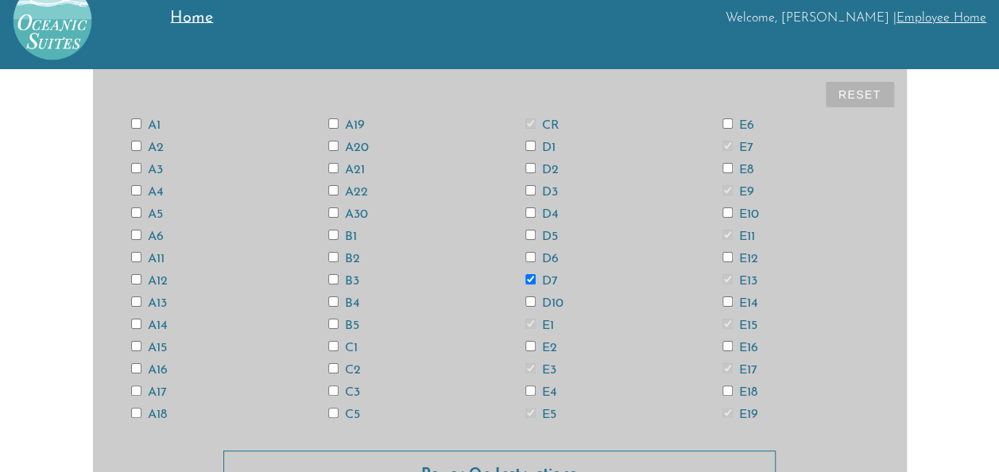
click at [526, 233] on input "D5" at bounding box center [530, 235] width 10 height 10
checkbox input "true"
click at [526, 190] on input "D3" at bounding box center [530, 190] width 10 height 10
checkbox input "true"
click at [526, 145] on input "D1" at bounding box center [530, 146] width 10 height 10
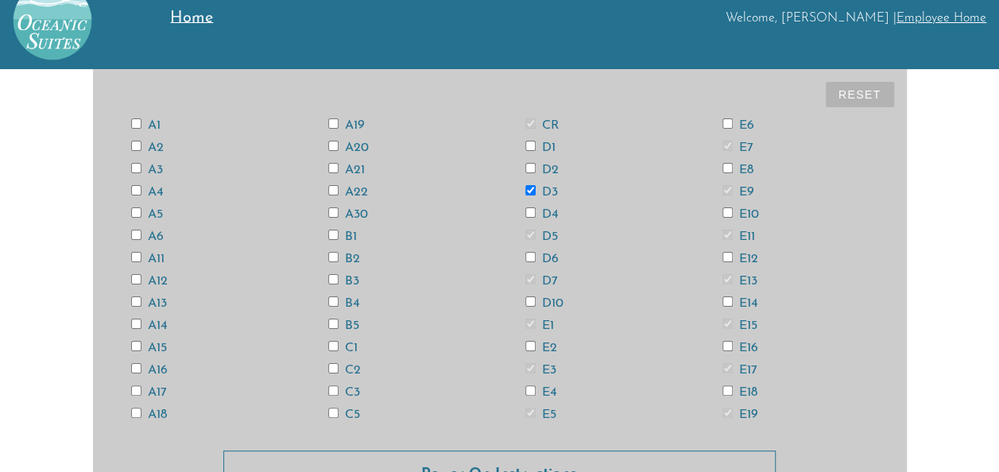
checkbox input "true"
click at [331, 273] on input "C5" at bounding box center [333, 413] width 10 height 10
checkbox input "true"
click at [334, 273] on input "C3" at bounding box center [333, 391] width 10 height 10
checkbox input "true"
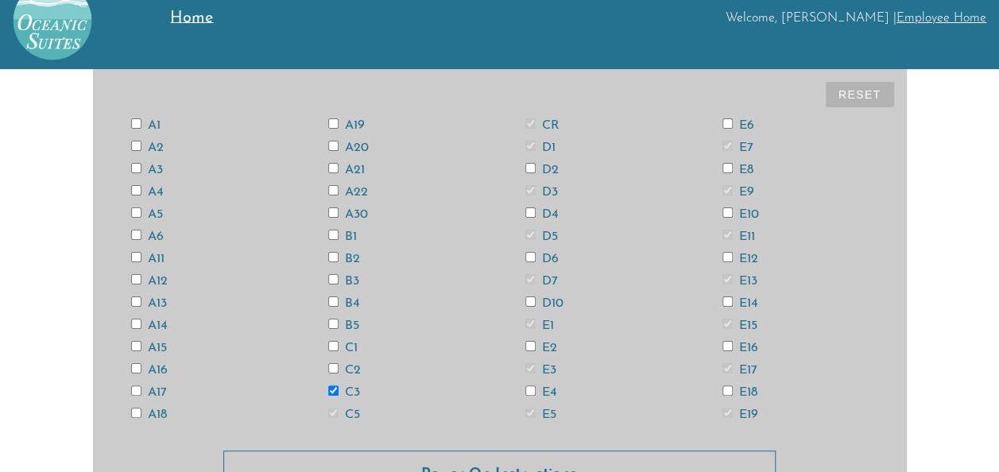
click at [334, 273] on input "C1" at bounding box center [333, 346] width 10 height 10
checkbox input "true"
click at [334, 273] on input "B5" at bounding box center [333, 324] width 10 height 10
checkbox input "true"
click at [334, 273] on div "A1 A2 A3 A4 A5 A6 A11 A12 A13 A14 A15 A16 A17 A18 A19 A20 A21 A22 A30 B1 B2 B3 …" at bounding box center [500, 270] width 789 height 312
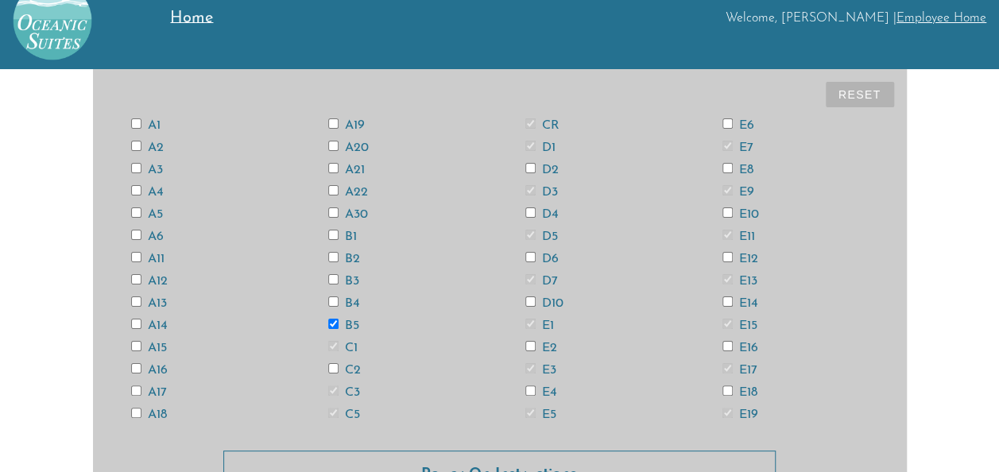
click at [333, 233] on input "B1" at bounding box center [333, 235] width 10 height 10
checkbox input "true"
click at [328, 273] on input "B3" at bounding box center [333, 279] width 10 height 10
checkbox input "true"
click at [329, 167] on input "A21" at bounding box center [333, 168] width 10 height 10
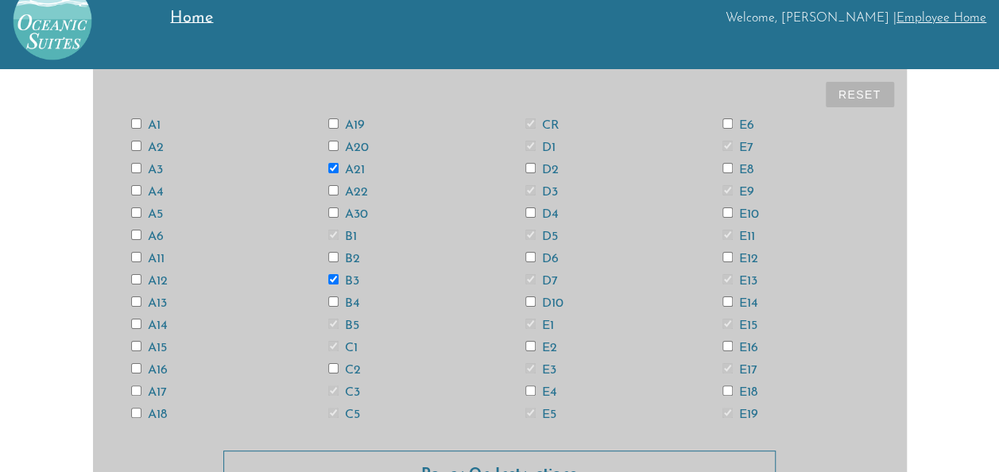
checkbox input "true"
click at [332, 123] on input "A19" at bounding box center [333, 123] width 10 height 10
checkbox input "true"
click at [135, 273] on input "A17" at bounding box center [136, 391] width 10 height 10
checkbox input "true"
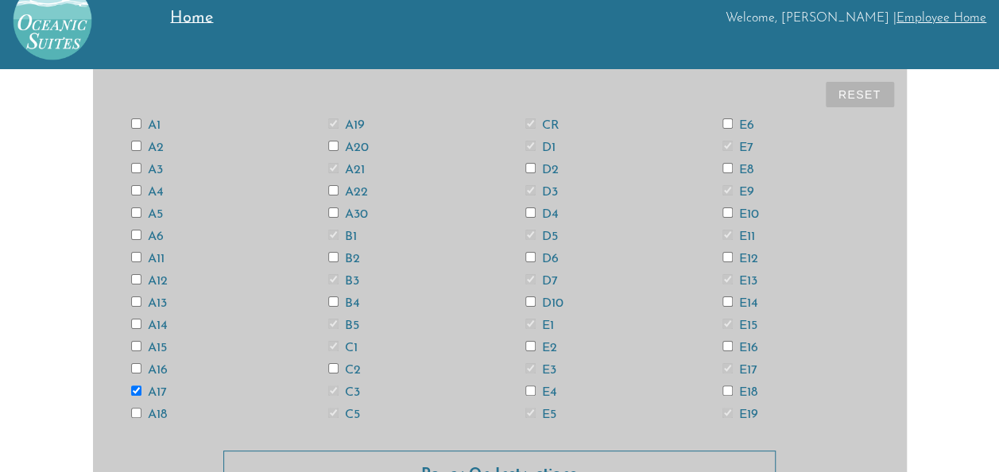
click at [137, 273] on input "A15" at bounding box center [136, 346] width 10 height 10
checkbox input "true"
click at [137, 273] on div "A1 A2 A3 A4 A5 A6 A11 A12 A13 A14 A15 A16 A17 A18 A19 A20 A21 A22 A30 B1 B2 B3 …" at bounding box center [500, 270] width 789 height 312
click at [137, 273] on input "A13" at bounding box center [136, 301] width 10 height 10
checkbox input "true"
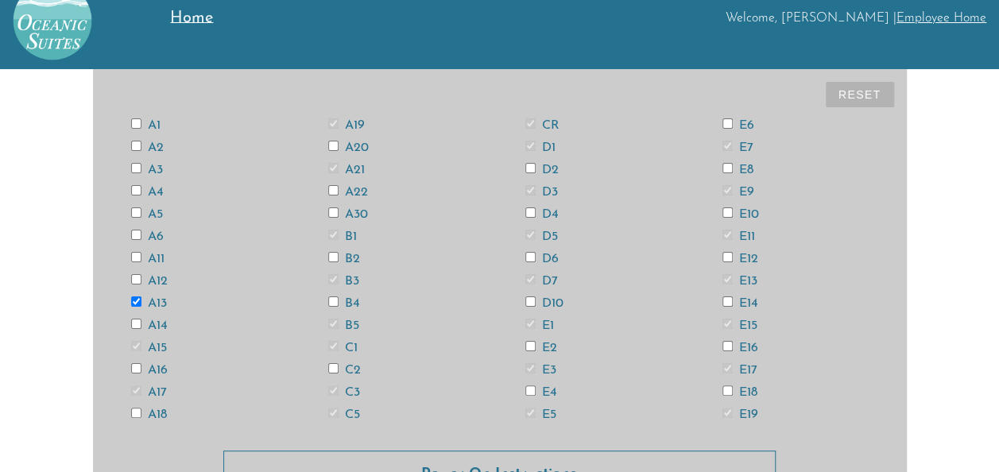
click at [137, 256] on input "A11" at bounding box center [136, 257] width 10 height 10
checkbox input "true"
click at [136, 217] on input "A5" at bounding box center [136, 212] width 10 height 10
checkbox input "true"
click at [135, 165] on input "A3" at bounding box center [136, 168] width 10 height 10
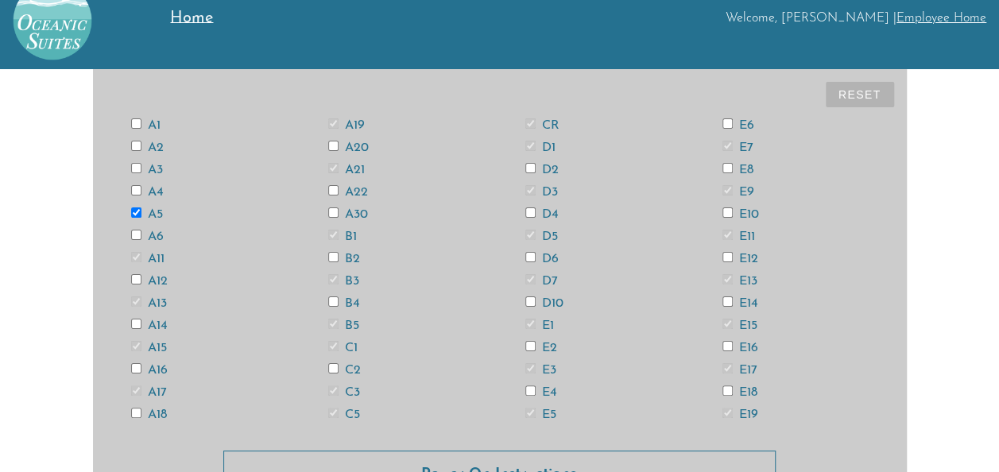
checkbox input "true"
click at [136, 124] on input "A1" at bounding box center [136, 123] width 10 height 10
checkbox input "true"
click at [135, 148] on input "A2" at bounding box center [136, 146] width 10 height 10
checkbox input "true"
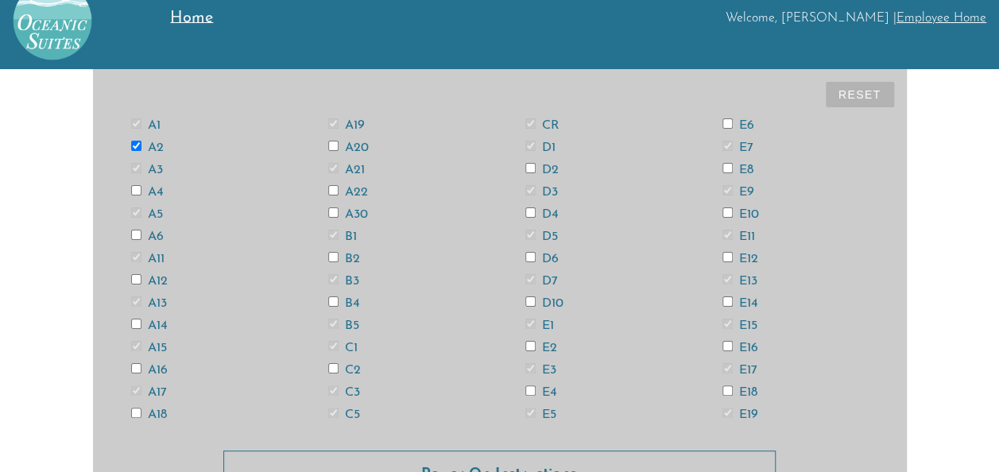
click at [134, 188] on input "A4" at bounding box center [136, 190] width 10 height 10
checkbox input "true"
click at [135, 234] on input "A6" at bounding box center [136, 235] width 10 height 10
checkbox input "true"
click at [134, 273] on input "A12" at bounding box center [136, 279] width 10 height 10
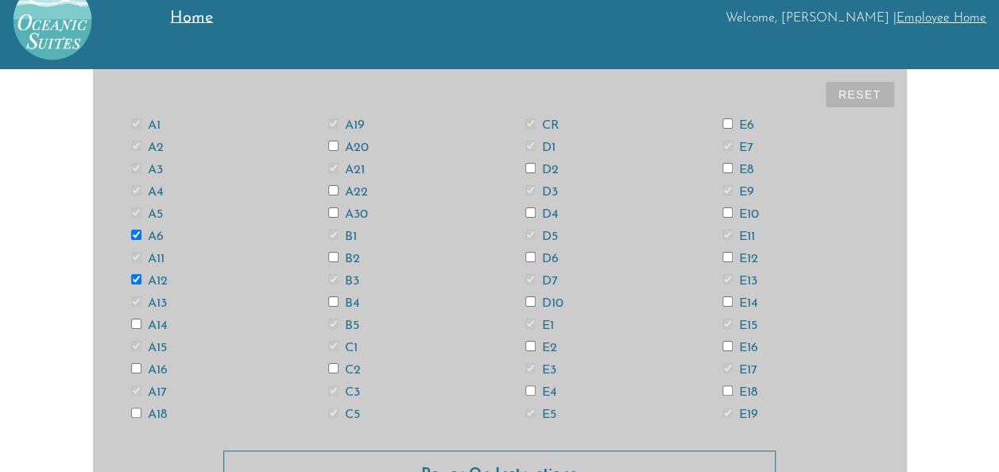
checkbox input "true"
click at [135, 273] on input "A14" at bounding box center [136, 324] width 10 height 10
checkbox input "true"
click at [138, 273] on input "A16" at bounding box center [136, 368] width 10 height 10
checkbox input "true"
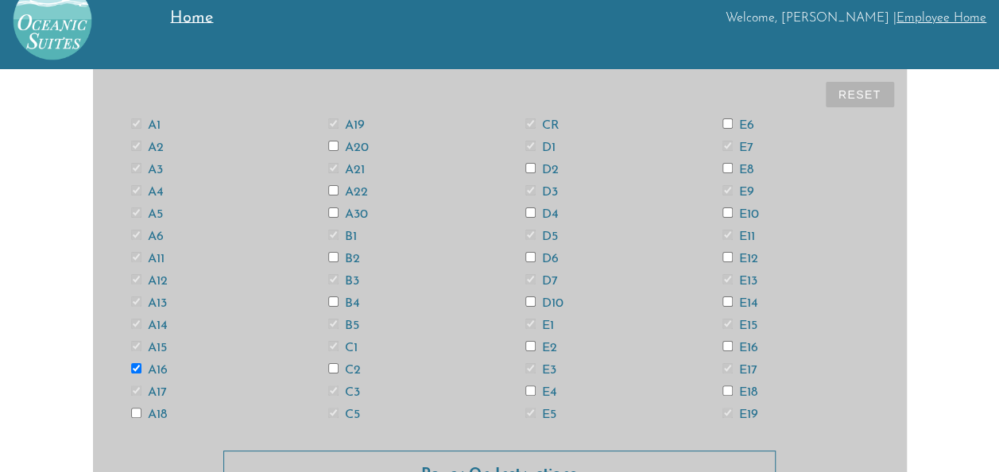
click at [135, 273] on input "A18" at bounding box center [136, 413] width 10 height 10
checkbox input "true"
click at [334, 141] on input "A20" at bounding box center [333, 146] width 10 height 10
checkbox input "true"
click at [334, 190] on input "A22" at bounding box center [333, 190] width 10 height 10
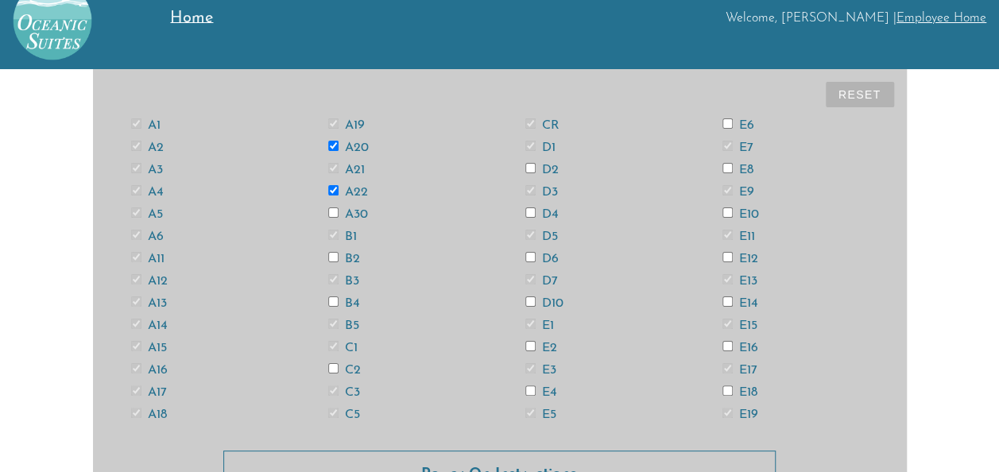
checkbox input "true"
click at [331, 211] on input "A30" at bounding box center [333, 212] width 10 height 10
checkbox input "true"
click at [330, 254] on input "B2" at bounding box center [333, 257] width 10 height 10
checkbox input "true"
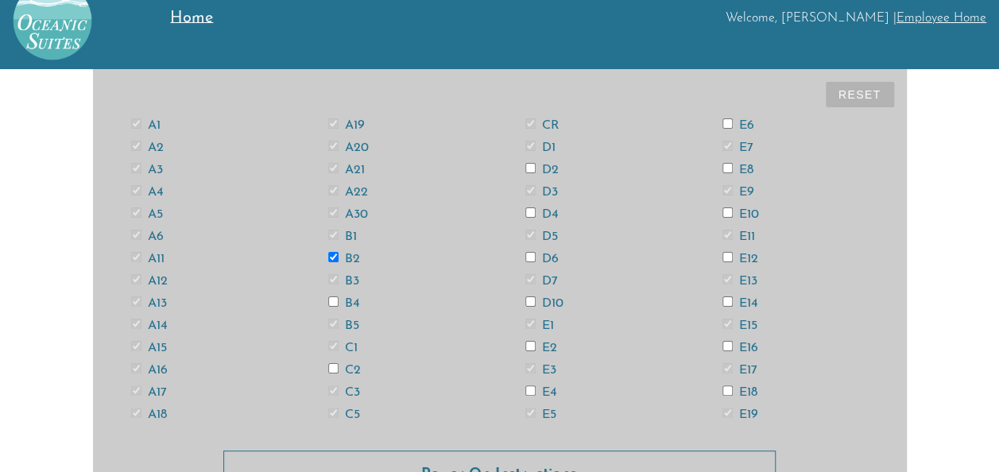
click at [331, 273] on input "B4" at bounding box center [333, 301] width 10 height 10
checkbox input "true"
click at [332, 273] on input "C2" at bounding box center [333, 368] width 10 height 10
checkbox input "true"
click at [526, 165] on input "D2" at bounding box center [530, 168] width 10 height 10
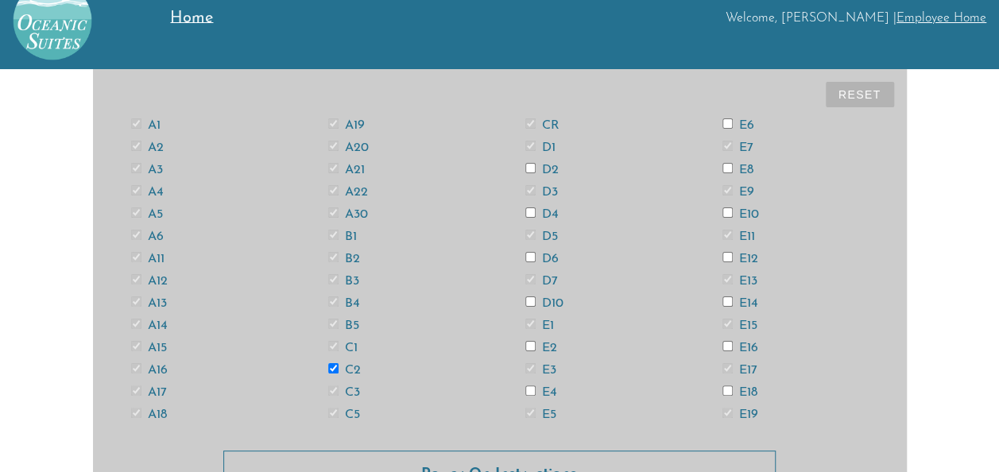
checkbox input "true"
click at [526, 209] on input "D4" at bounding box center [530, 212] width 10 height 10
checkbox input "true"
click at [526, 258] on input "D6" at bounding box center [530, 257] width 10 height 10
checkbox input "true"
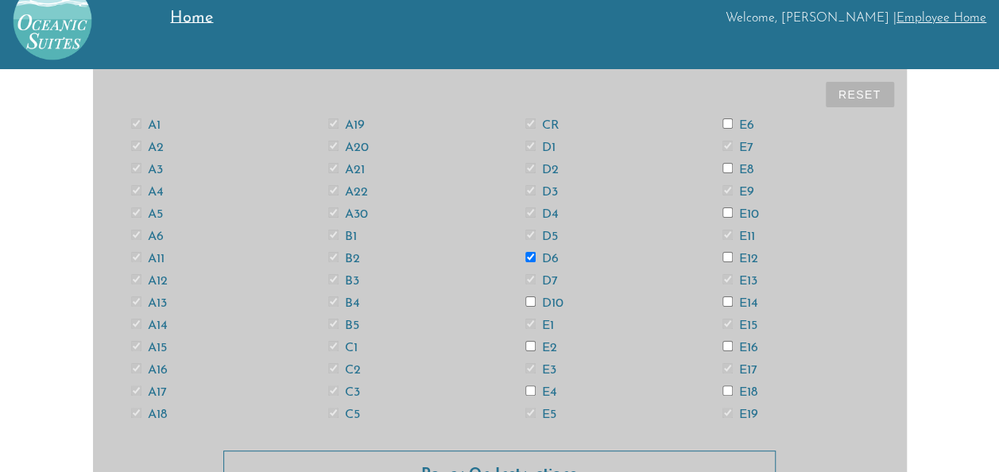
click at [526, 273] on input "D10" at bounding box center [530, 301] width 10 height 10
checkbox input "true"
click at [526, 273] on input "E2" at bounding box center [530, 346] width 10 height 10
checkbox input "true"
click at [526, 273] on input "E4" at bounding box center [530, 391] width 10 height 10
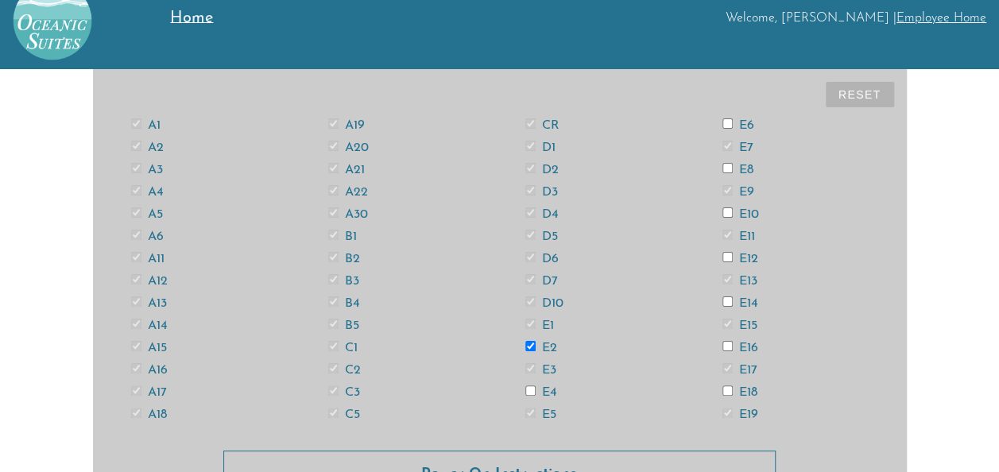
checkbox input "true"
click at [526, 124] on input "E6" at bounding box center [728, 123] width 10 height 10
checkbox input "true"
click at [526, 165] on input "E8" at bounding box center [728, 168] width 10 height 10
checkbox input "true"
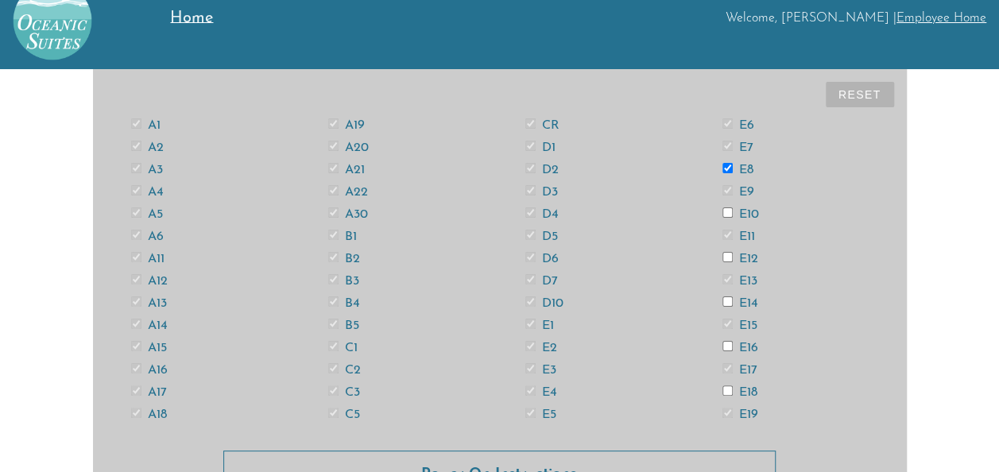
click at [526, 209] on input "E10" at bounding box center [728, 212] width 10 height 10
checkbox input "true"
click at [526, 254] on input "E12" at bounding box center [728, 257] width 10 height 10
checkbox input "true"
click at [526, 273] on input "E14" at bounding box center [728, 301] width 10 height 10
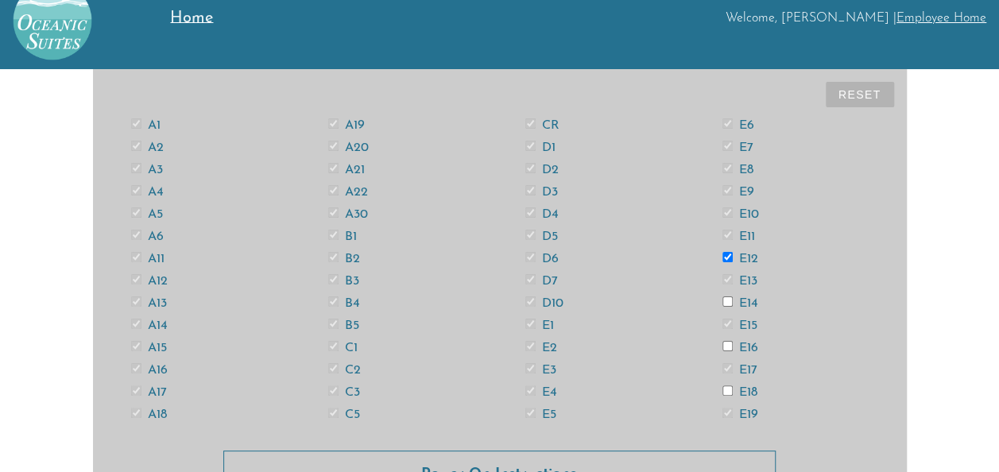
checkbox input "true"
click at [526, 273] on input "E16" at bounding box center [728, 346] width 10 height 10
checkbox input "true"
click at [526, 273] on input "E18" at bounding box center [728, 391] width 10 height 10
checkbox input "true"
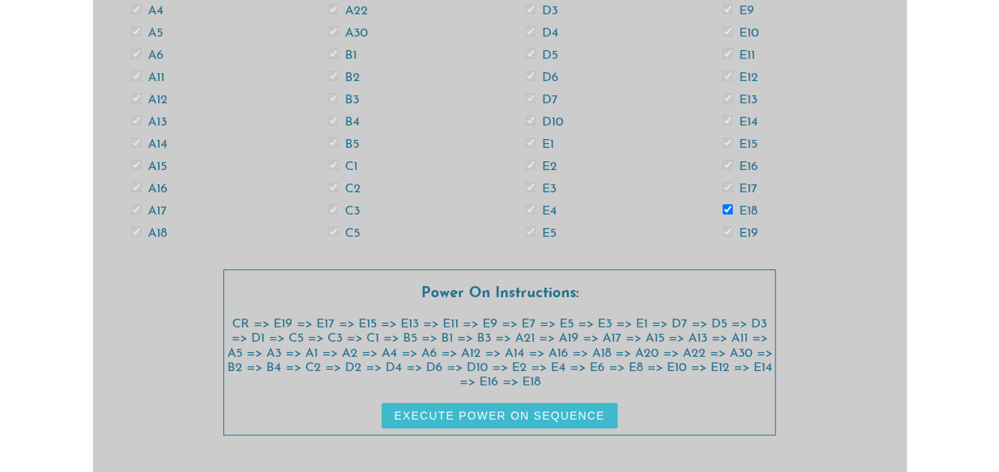
scroll to position [214, 0]
click at [526, 177] on div "A1 A2 A3 A4 A5 A6 A11 A12 A13 A14 A15 A16 A17 A18 A19 A20 A21 A22 A30 B1 B2 B3 …" at bounding box center [500, 88] width 789 height 312
click at [526, 273] on button "Execute Power On Sequence" at bounding box center [500, 414] width 236 height 25
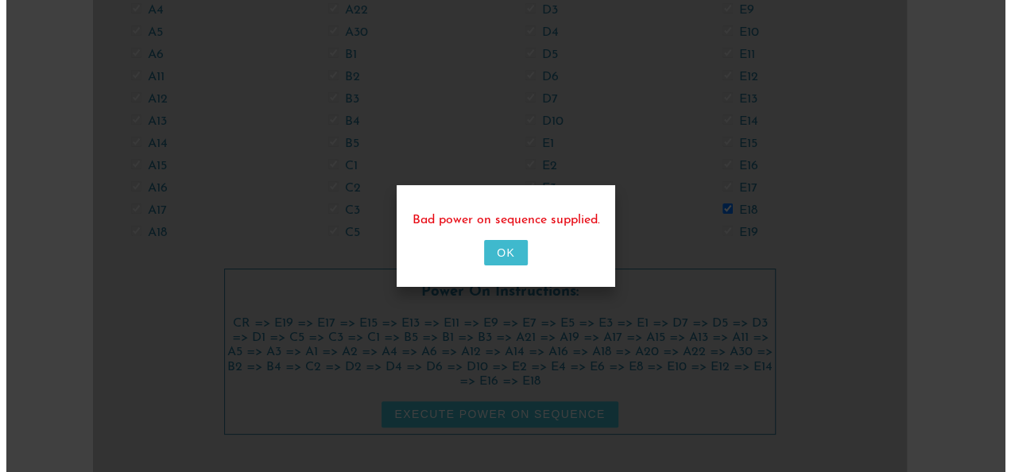
scroll to position [0, 0]
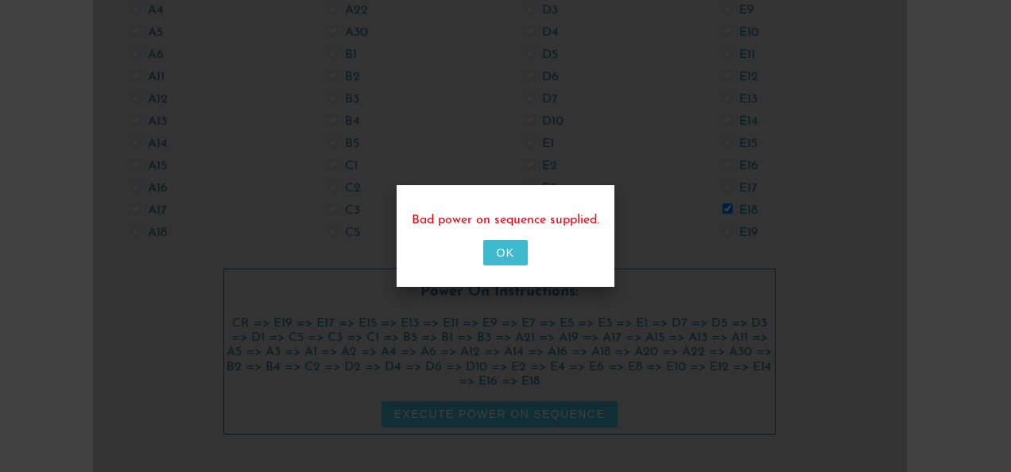
click at [514, 254] on button "OK" at bounding box center [505, 252] width 44 height 25
checkbox input "false"
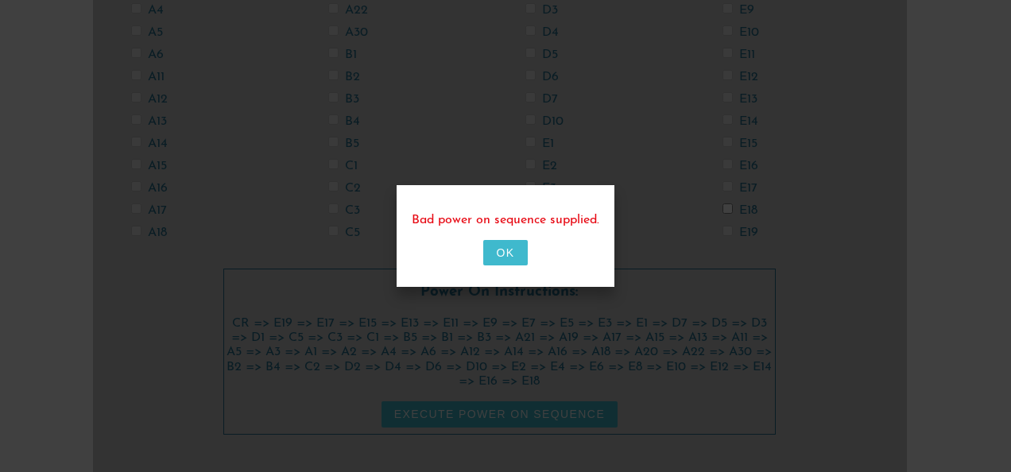
checkbox input "false"
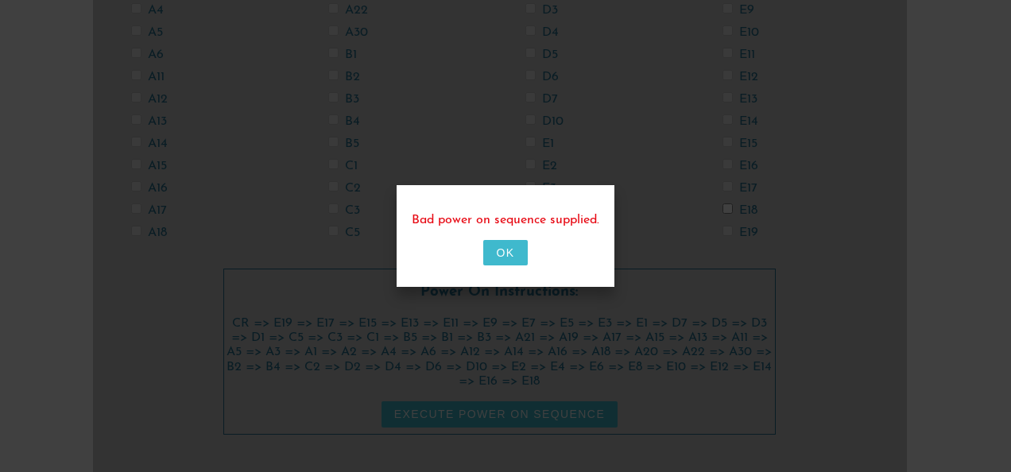
checkbox input "false"
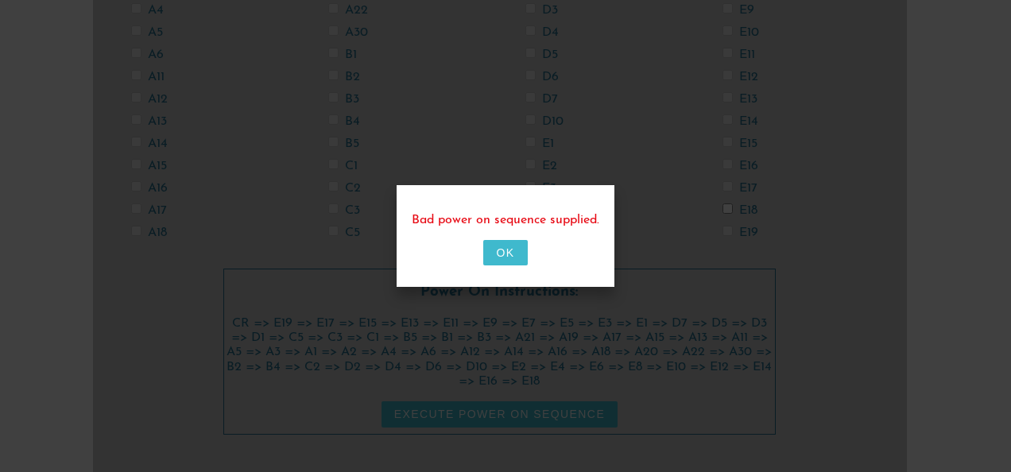
checkbox input "false"
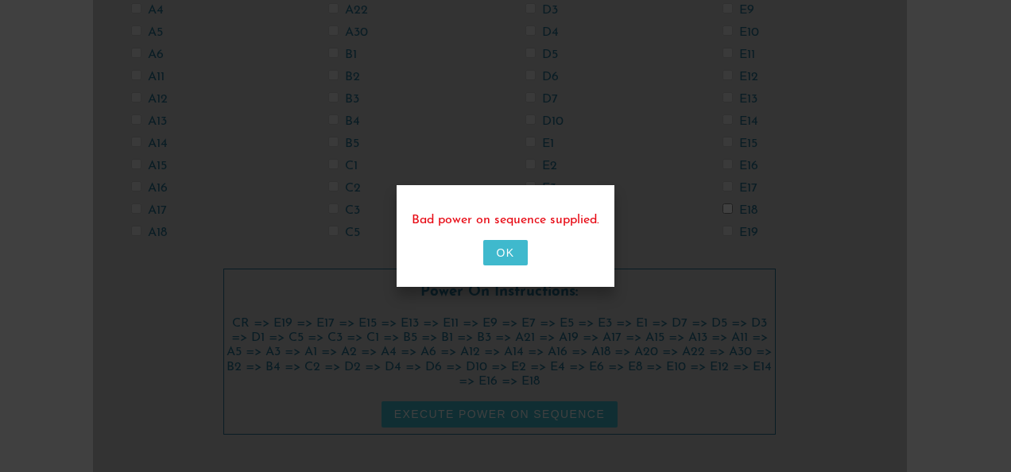
checkbox input "false"
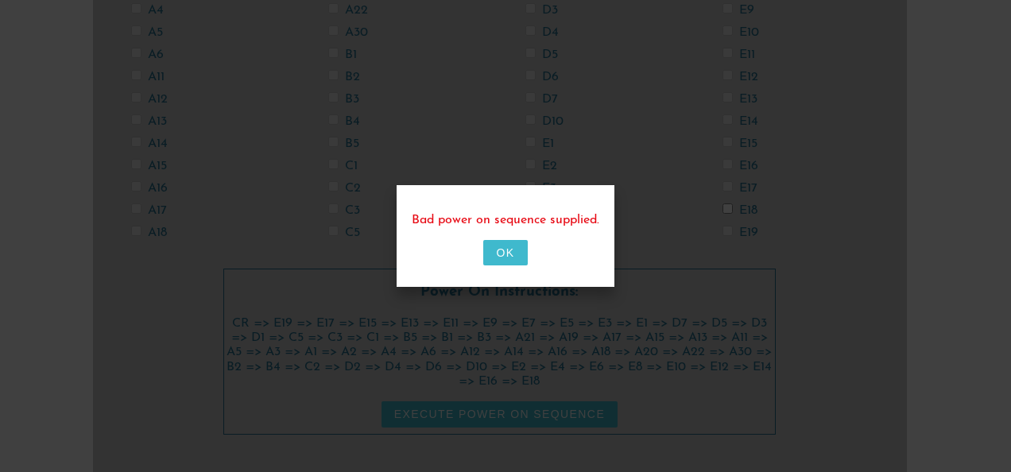
checkbox input "false"
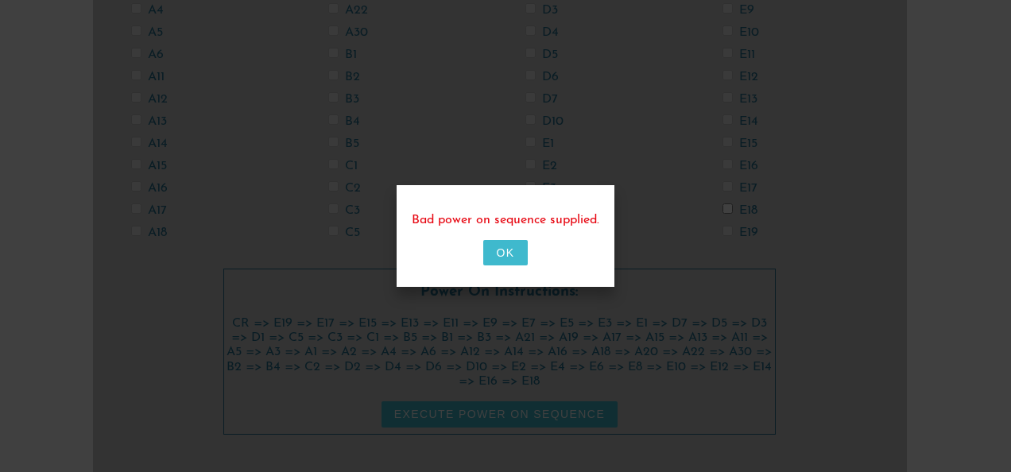
checkbox input "false"
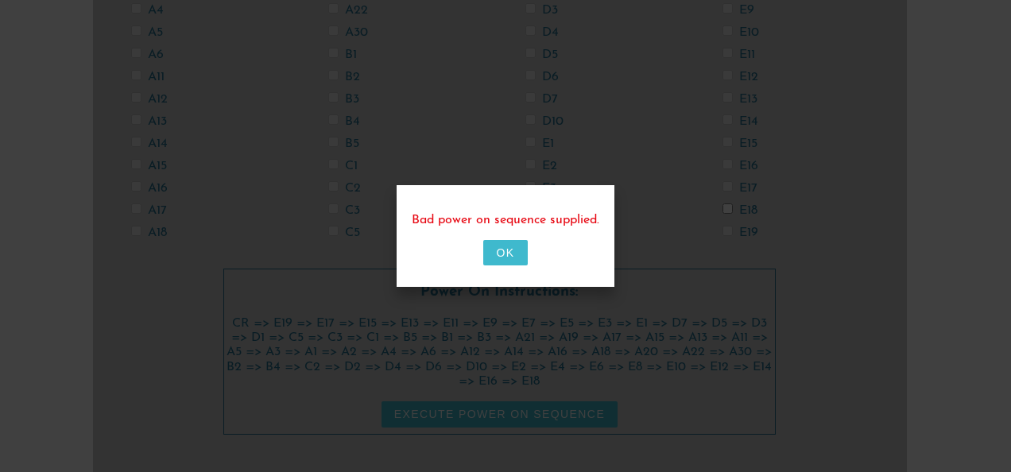
checkbox input "false"
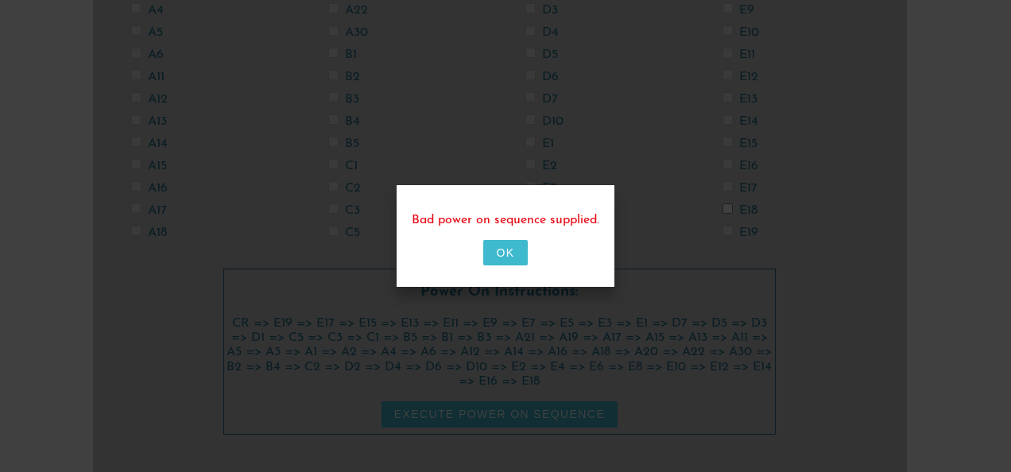
checkbox input "false"
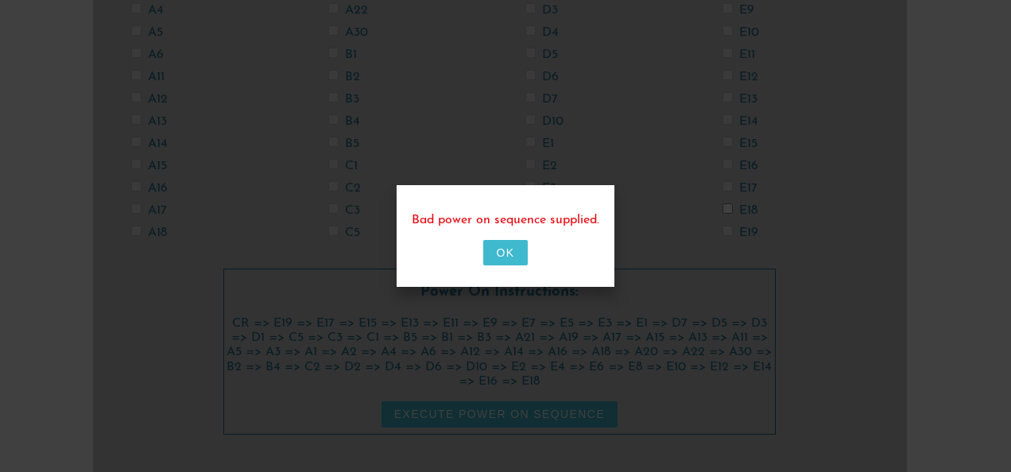
checkbox input "false"
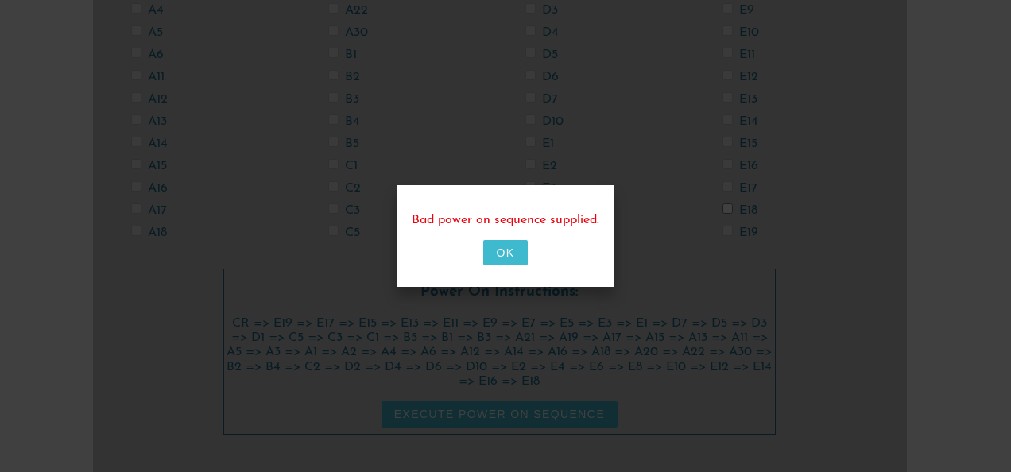
checkbox input "false"
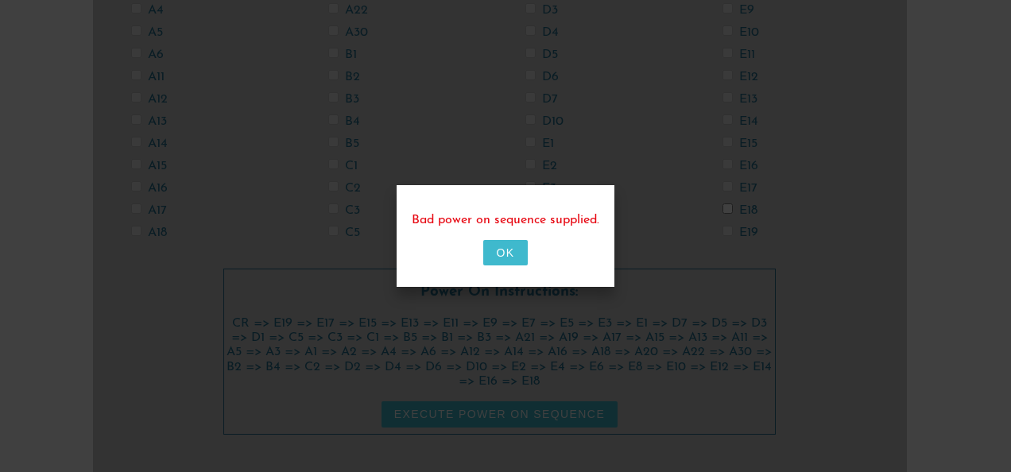
checkbox input "false"
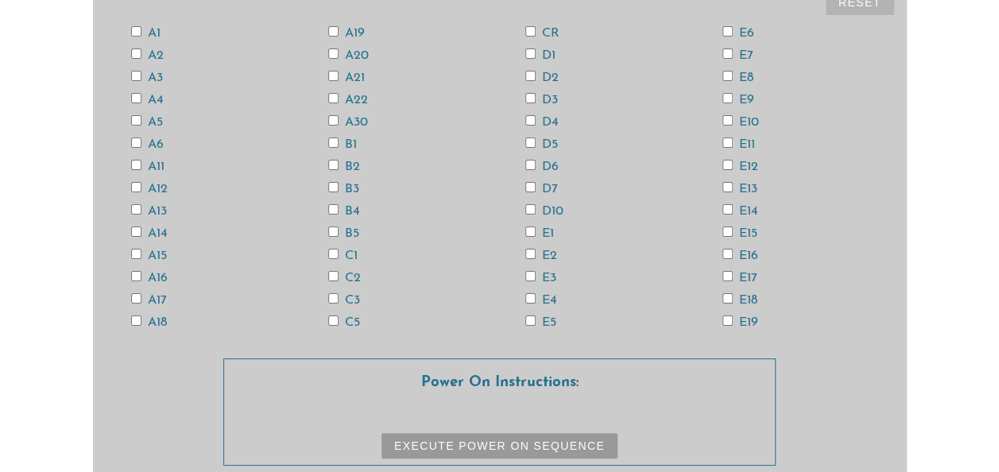
scroll to position [92, 0]
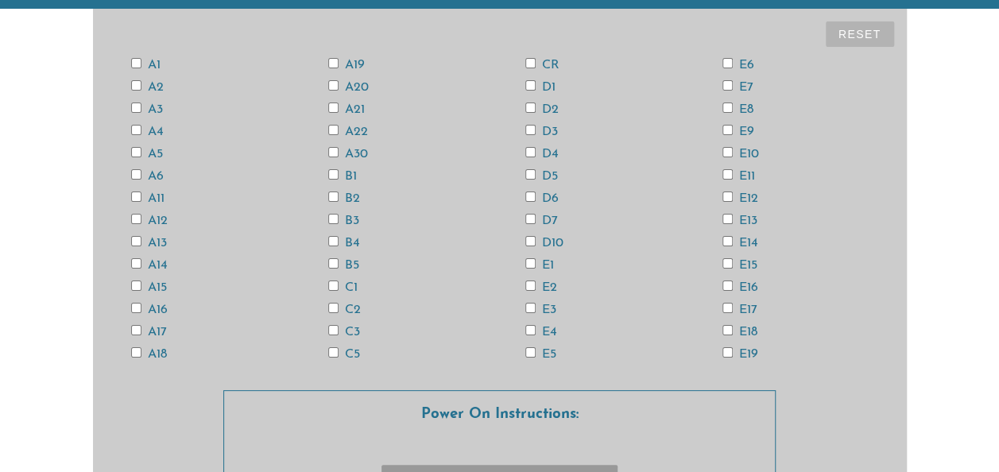
click at [526, 273] on input "E19" at bounding box center [728, 352] width 10 height 10
checkbox input "true"
click at [526, 273] on input "E17" at bounding box center [728, 308] width 10 height 10
checkbox input "true"
click at [526, 262] on input "E15" at bounding box center [728, 263] width 10 height 10
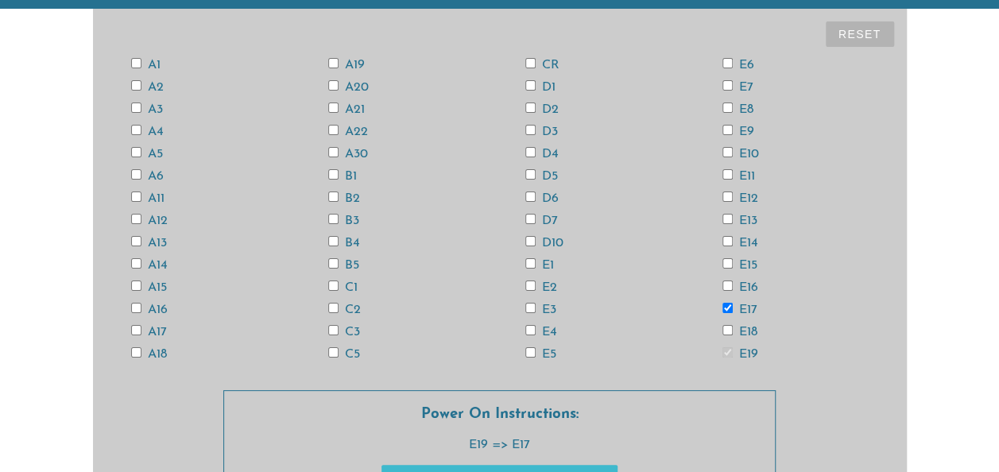
checkbox input "true"
click at [526, 216] on input "E13" at bounding box center [728, 219] width 10 height 10
checkbox input "true"
click at [526, 175] on input "E11" at bounding box center [728, 174] width 10 height 10
checkbox input "true"
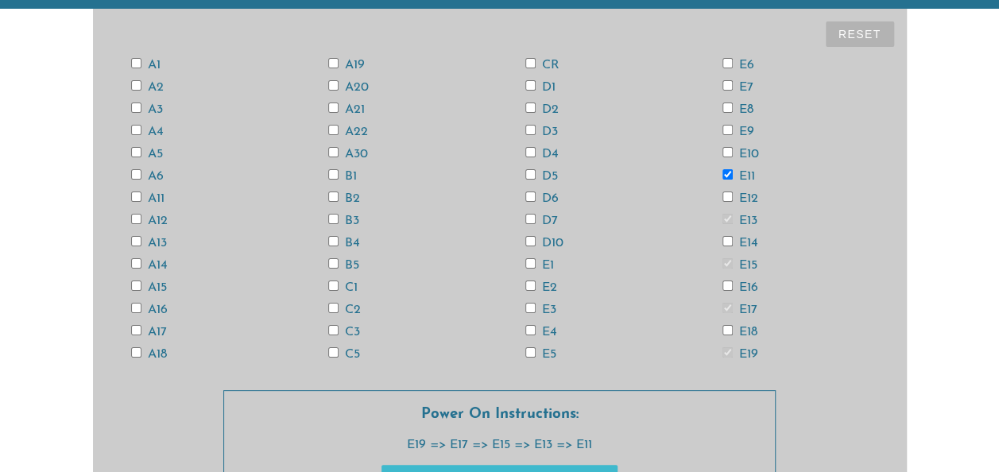
click at [526, 125] on input "E9" at bounding box center [728, 130] width 10 height 10
checkbox input "true"
click at [526, 81] on input "E7" at bounding box center [728, 85] width 10 height 10
checkbox input "true"
click at [526, 273] on input "E5" at bounding box center [530, 352] width 10 height 10
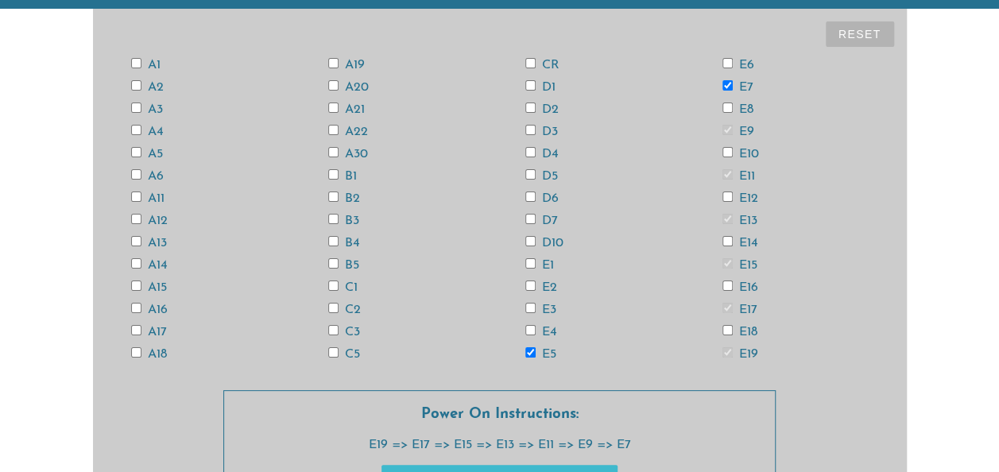
checkbox input "true"
click at [526, 273] on input "E3" at bounding box center [530, 308] width 10 height 10
checkbox input "true"
click at [526, 260] on input "E1" at bounding box center [530, 263] width 10 height 10
checkbox input "true"
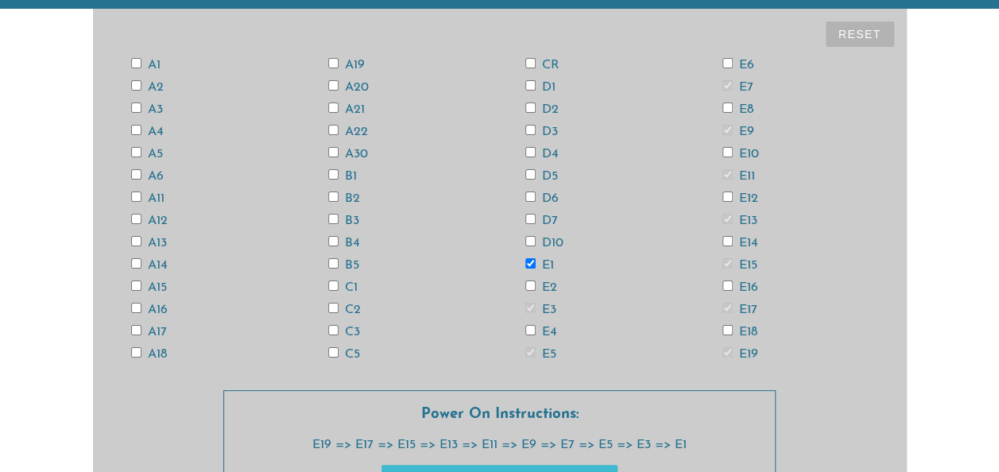
click at [526, 216] on input "D7" at bounding box center [530, 219] width 10 height 10
checkbox input "true"
click at [526, 168] on div "A1 A2 A3 A4 A5 A6 A11 A12 A13 A14 A15 A16 A17 A18 A19 A20 A21 A22 A30 B1 B2 B3 …" at bounding box center [500, 209] width 789 height 312
click at [526, 172] on input "D5" at bounding box center [530, 174] width 10 height 10
checkbox input "true"
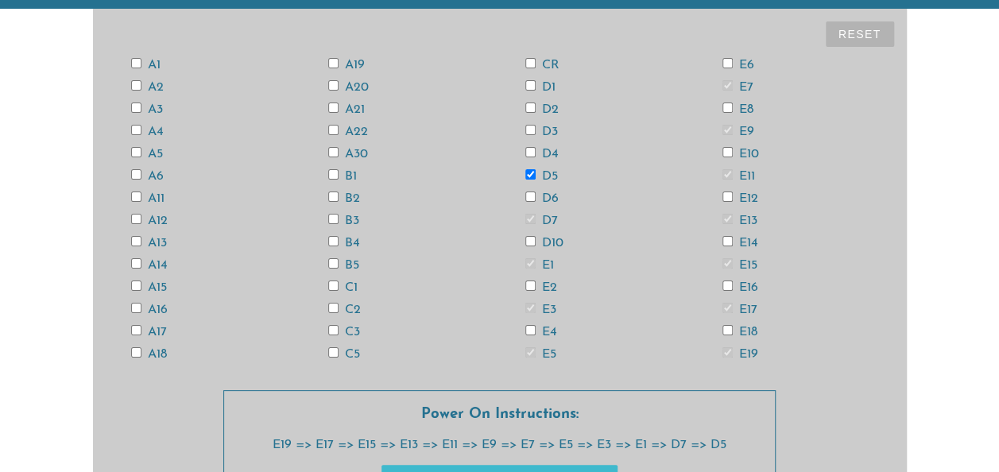
click at [526, 128] on input "D3" at bounding box center [530, 130] width 10 height 10
checkbox input "true"
click at [526, 83] on input "D1" at bounding box center [530, 85] width 10 height 10
click at [526, 26] on button "Reset" at bounding box center [860, 33] width 68 height 25
checkbox input "false"
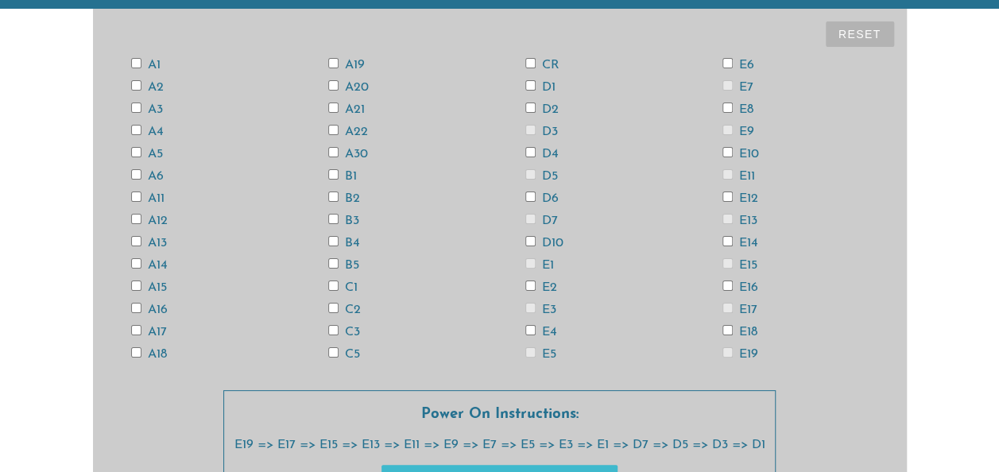
checkbox input "false"
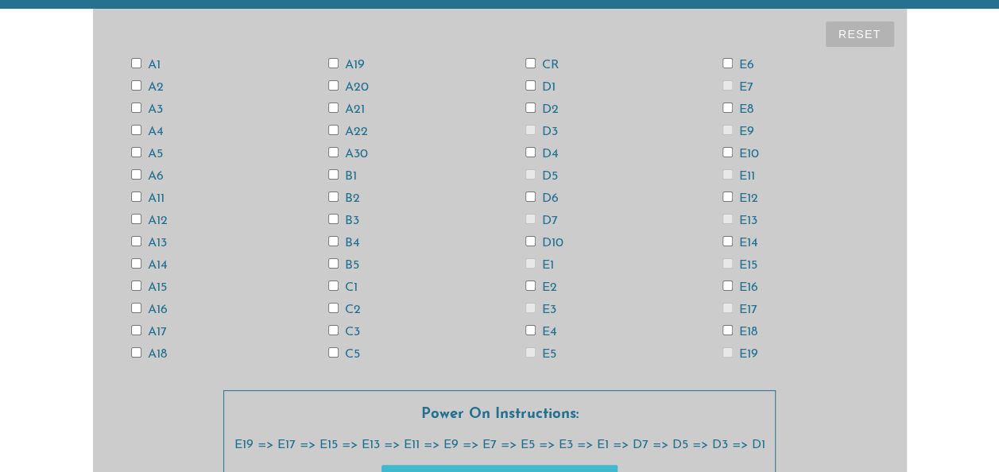
checkbox input "false"
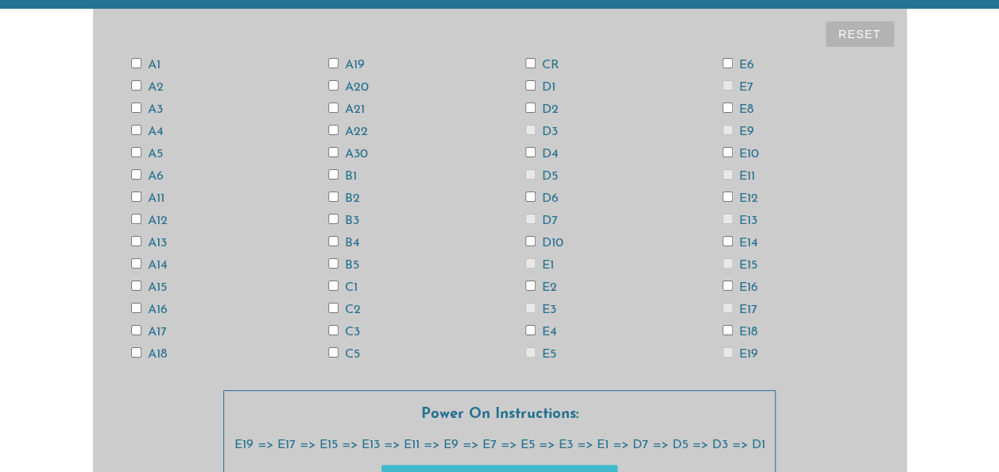
checkbox input "false"
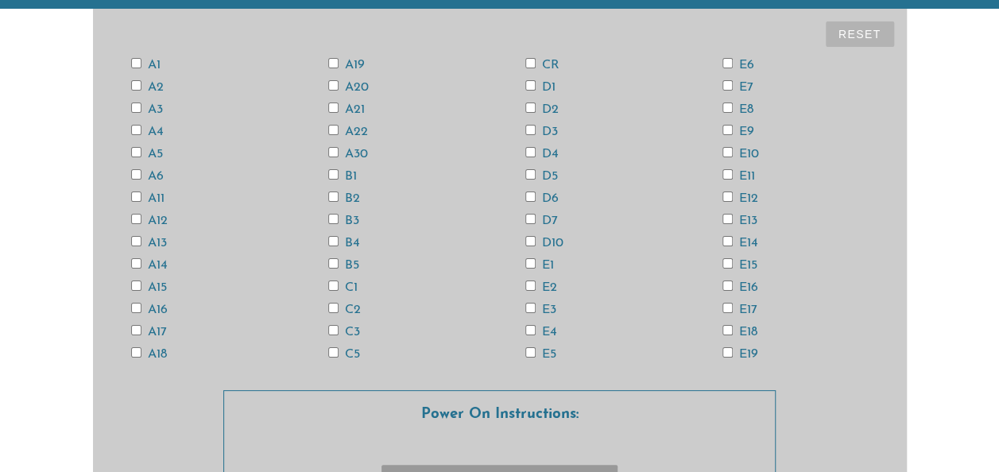
click at [526, 62] on input "CR" at bounding box center [530, 63] width 10 height 10
checkbox input "true"
click at [526, 273] on input "E19" at bounding box center [728, 352] width 10 height 10
checkbox input "true"
click at [526, 273] on input "E17" at bounding box center [728, 308] width 10 height 10
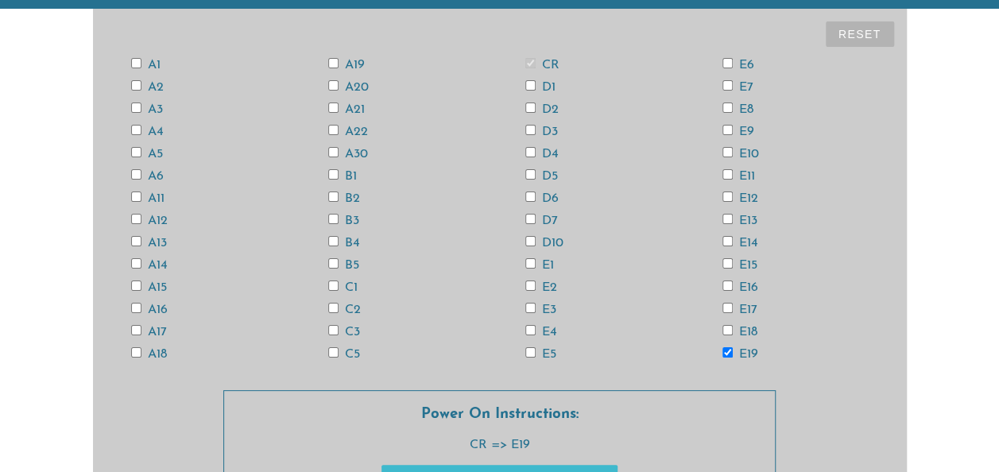
checkbox input "true"
click at [526, 262] on input "E15" at bounding box center [728, 263] width 10 height 10
checkbox input "true"
click at [526, 216] on input "E13" at bounding box center [728, 219] width 10 height 10
checkbox input "true"
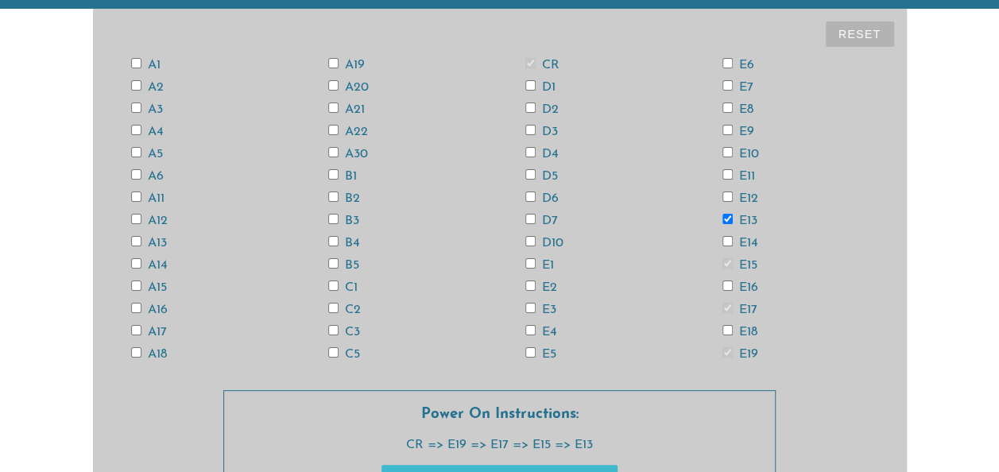
click at [526, 172] on input "E11" at bounding box center [728, 174] width 10 height 10
checkbox input "true"
click at [526, 129] on input "E9" at bounding box center [728, 130] width 10 height 10
checkbox input "true"
click at [526, 83] on input "E7" at bounding box center [728, 85] width 10 height 10
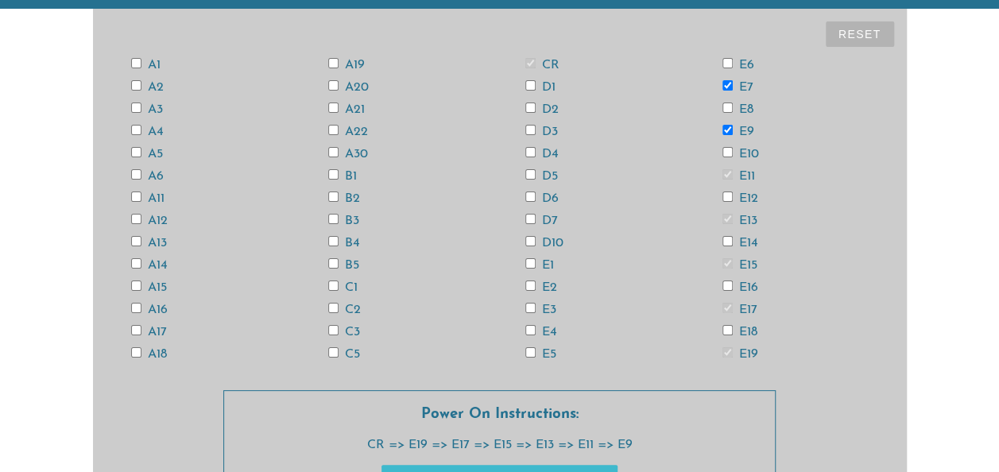
checkbox input "true"
click at [526, 273] on input "E5" at bounding box center [530, 352] width 10 height 10
checkbox input "true"
click at [526, 273] on input "E3" at bounding box center [530, 308] width 10 height 10
checkbox input "true"
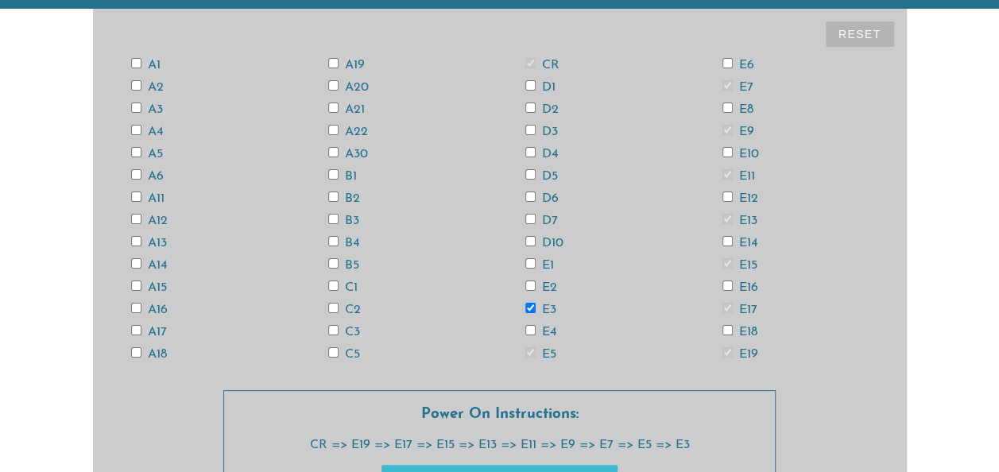
click at [526, 263] on input "E1" at bounding box center [530, 263] width 10 height 10
checkbox input "true"
click at [526, 216] on input "D7" at bounding box center [530, 219] width 10 height 10
checkbox input "true"
click at [526, 174] on input "D5" at bounding box center [530, 174] width 10 height 10
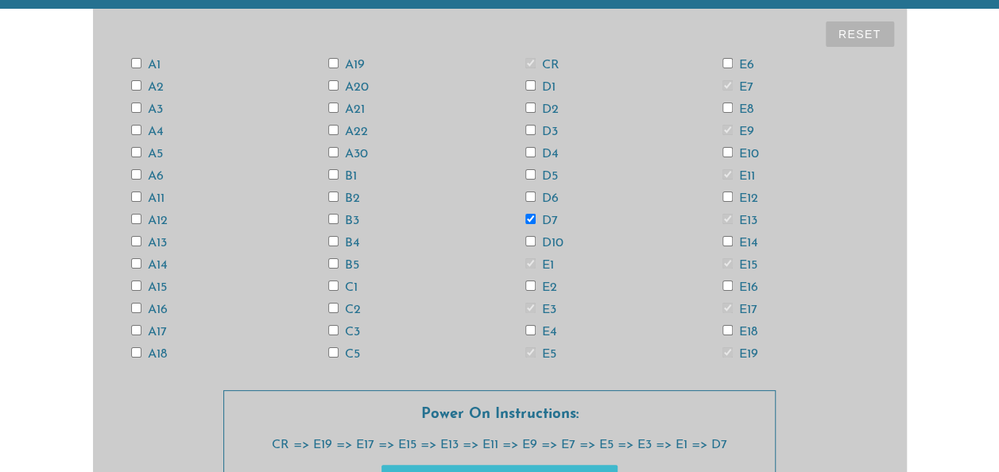
checkbox input "true"
click at [526, 128] on input "D3" at bounding box center [530, 130] width 10 height 10
click at [526, 83] on input "D1" at bounding box center [530, 85] width 10 height 10
click at [338, 273] on label "C5" at bounding box center [344, 354] width 32 height 13
click at [338, 273] on input "C5" at bounding box center [333, 352] width 10 height 10
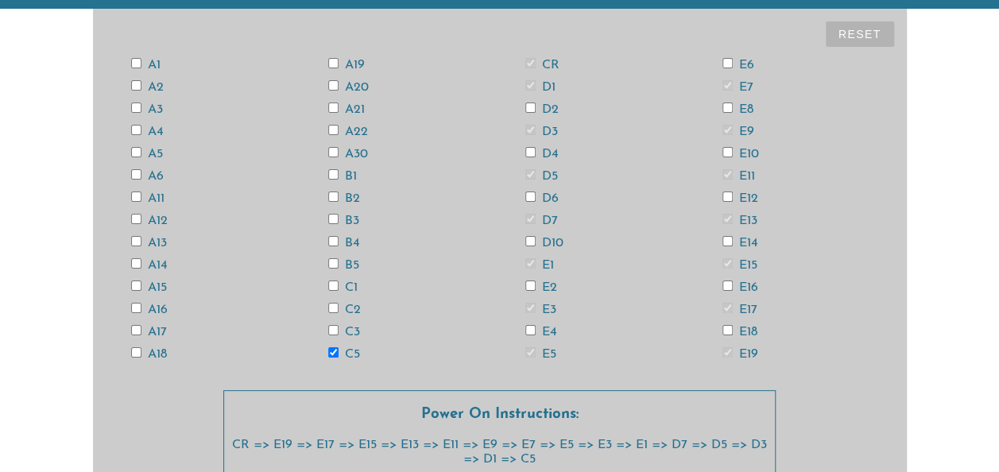
click at [331, 273] on input "C3" at bounding box center [333, 330] width 10 height 10
click at [331, 273] on input "C1" at bounding box center [333, 286] width 10 height 10
click at [330, 261] on input "B5" at bounding box center [333, 263] width 10 height 10
click at [331, 219] on input "B3" at bounding box center [333, 219] width 10 height 10
click at [330, 171] on input "B1" at bounding box center [333, 174] width 10 height 10
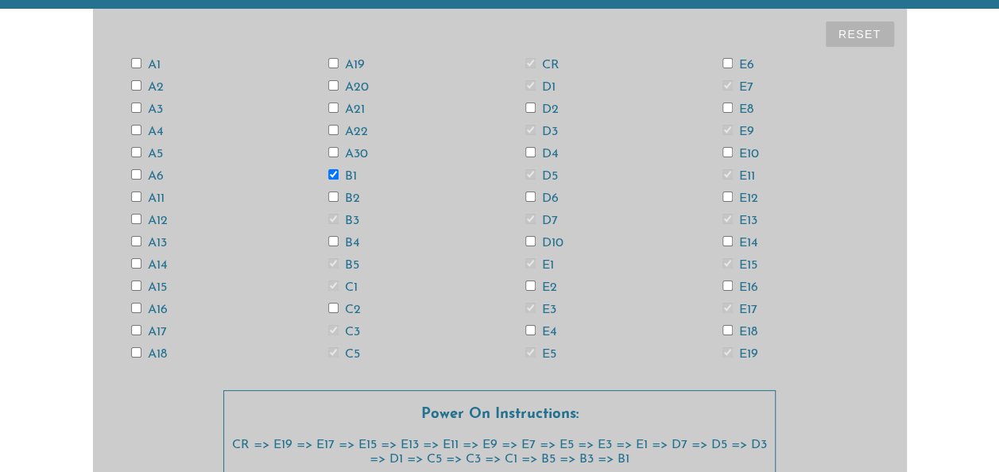
click at [331, 105] on input "A21" at bounding box center [333, 108] width 10 height 10
click at [332, 62] on input "A19" at bounding box center [333, 63] width 10 height 10
click at [136, 273] on input "A17" at bounding box center [136, 330] width 10 height 10
click at [132, 273] on input "A15" at bounding box center [136, 286] width 10 height 10
click at [134, 240] on input "A13" at bounding box center [136, 241] width 10 height 10
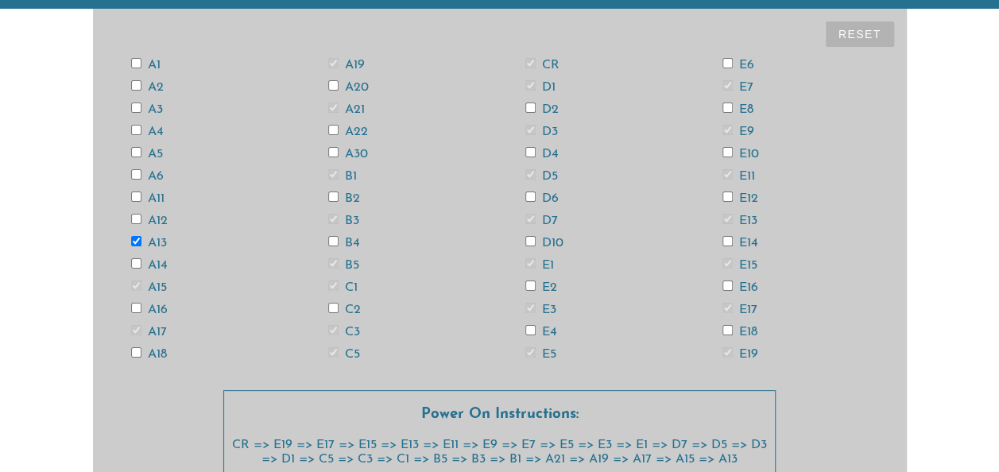
click at [134, 196] on input "A11" at bounding box center [136, 197] width 10 height 10
click at [136, 149] on input "A5" at bounding box center [136, 152] width 10 height 10
click at [137, 103] on input "A3" at bounding box center [136, 108] width 10 height 10
click at [134, 62] on input "A1" at bounding box center [136, 63] width 10 height 10
click at [135, 84] on input "A2" at bounding box center [136, 85] width 10 height 10
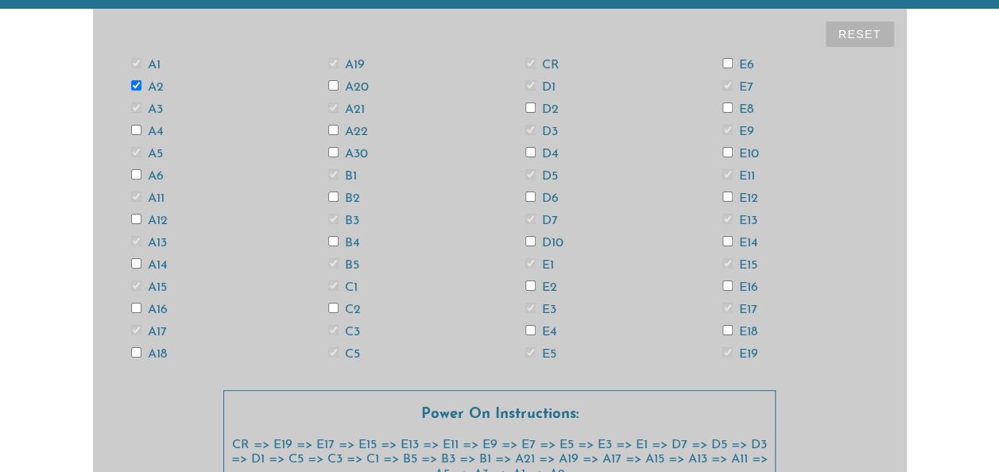
click at [134, 128] on input "A4" at bounding box center [136, 130] width 10 height 10
click at [136, 174] on input "A6" at bounding box center [136, 174] width 10 height 10
click at [135, 217] on input "A12" at bounding box center [136, 219] width 10 height 10
click at [135, 262] on input "A14" at bounding box center [136, 263] width 10 height 10
click at [137, 273] on input "A16" at bounding box center [136, 308] width 10 height 10
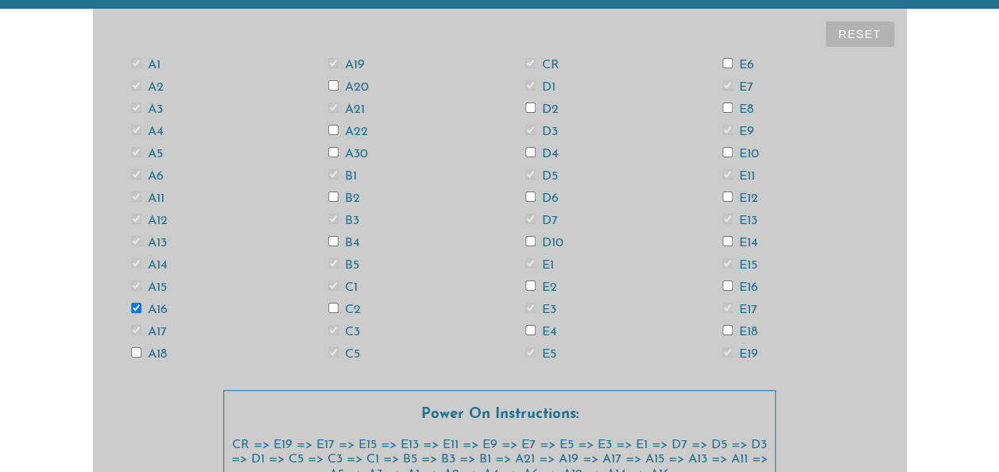
click at [134, 273] on input "A18" at bounding box center [136, 352] width 10 height 10
click at [334, 84] on input "A20" at bounding box center [333, 85] width 10 height 10
click at [331, 126] on input "A22" at bounding box center [333, 130] width 10 height 10
click at [331, 150] on input "A30" at bounding box center [333, 152] width 10 height 10
click at [332, 196] on input "B2" at bounding box center [333, 197] width 10 height 10
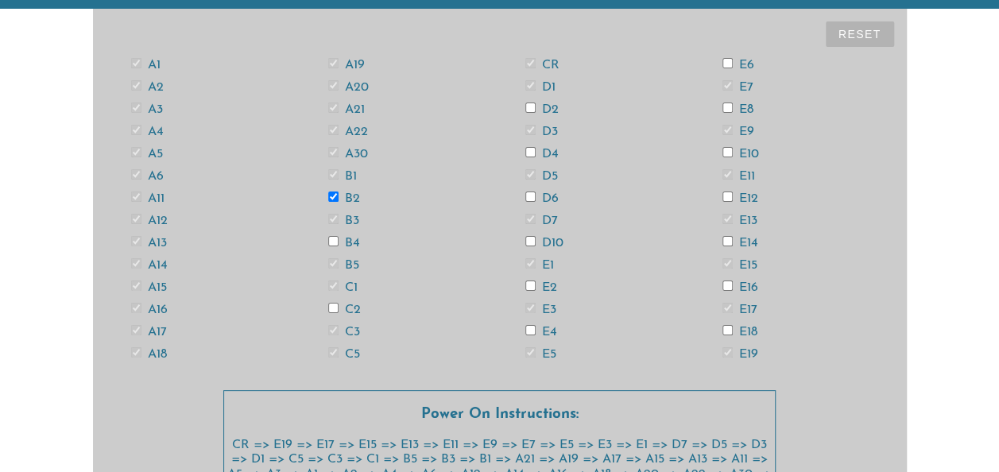
click at [332, 238] on input "B4" at bounding box center [333, 241] width 10 height 10
click at [331, 273] on input "C2" at bounding box center [333, 308] width 10 height 10
click at [526, 108] on input "D2" at bounding box center [530, 108] width 10 height 10
click at [526, 156] on input "D4" at bounding box center [530, 152] width 10 height 10
click at [526, 195] on input "D6" at bounding box center [530, 197] width 10 height 10
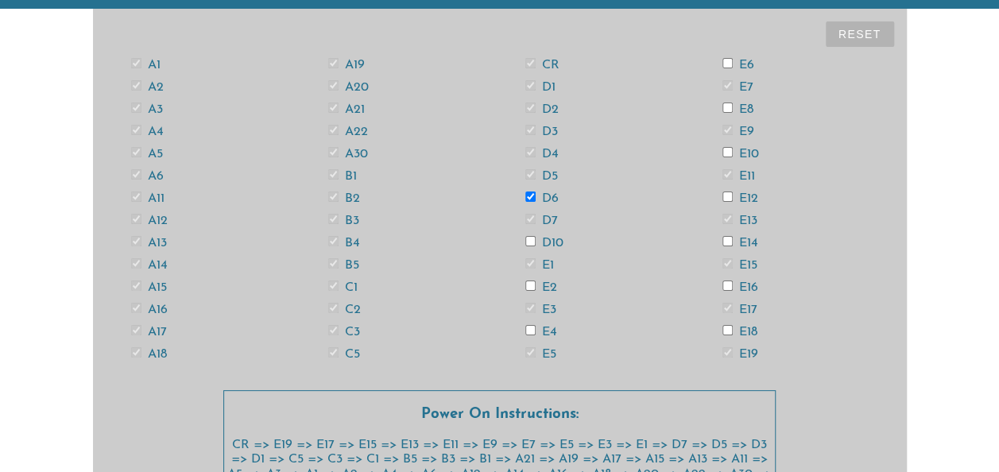
click at [526, 243] on input "D10" at bounding box center [530, 241] width 10 height 10
click at [526, 273] on input "E2" at bounding box center [530, 286] width 10 height 10
click at [526, 273] on input "E4" at bounding box center [530, 330] width 10 height 10
click at [526, 62] on input "E6" at bounding box center [728, 63] width 10 height 10
click at [526, 107] on input "E8" at bounding box center [728, 108] width 10 height 10
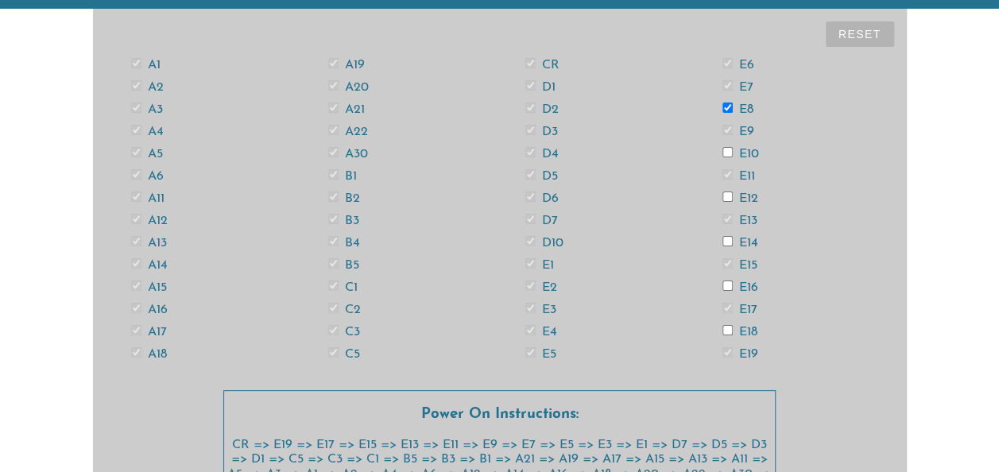
click at [526, 153] on input "E10" at bounding box center [728, 152] width 10 height 10
click at [526, 195] on input "E12" at bounding box center [728, 197] width 10 height 10
click at [526, 238] on input "E14" at bounding box center [728, 241] width 10 height 10
click at [526, 273] on input "E16" at bounding box center [728, 286] width 10 height 10
click at [526, 273] on input "E18" at bounding box center [728, 330] width 10 height 10
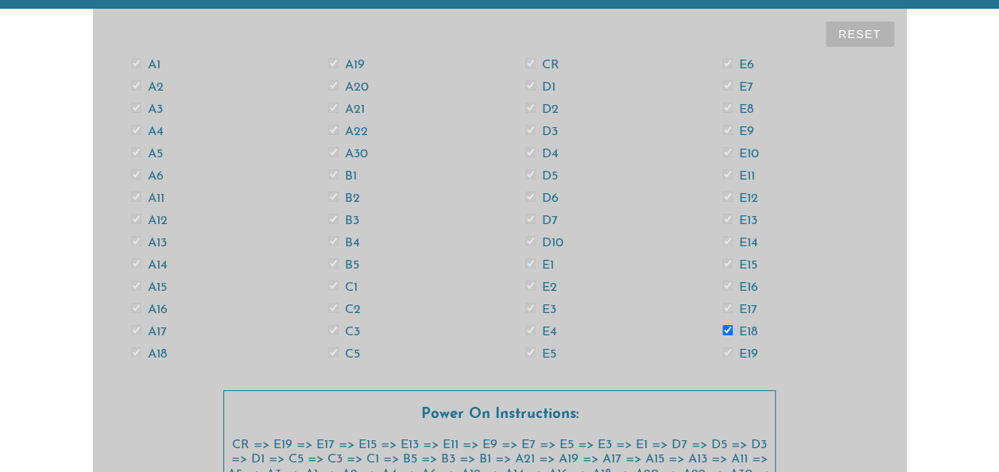
click at [157, 240] on label "A13" at bounding box center [149, 243] width 36 height 13
click at [526, 273] on input "E18" at bounding box center [728, 330] width 10 height 10
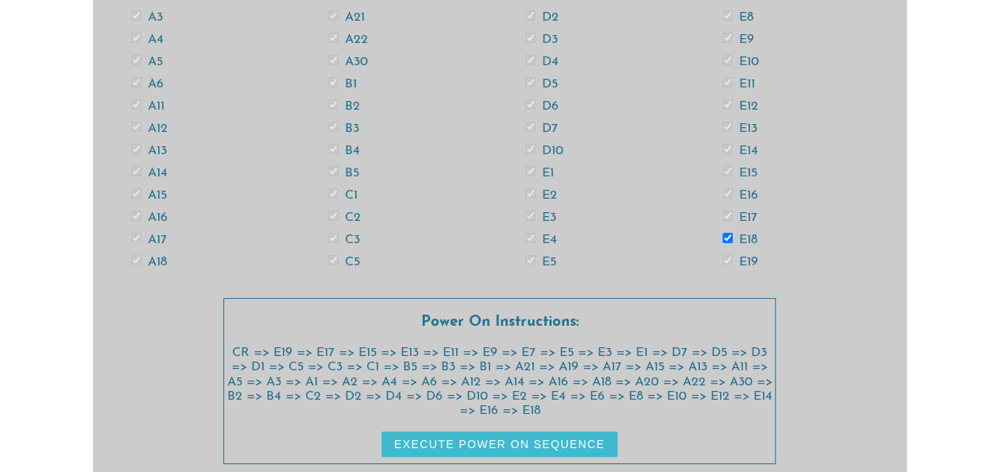
scroll to position [188, 0]
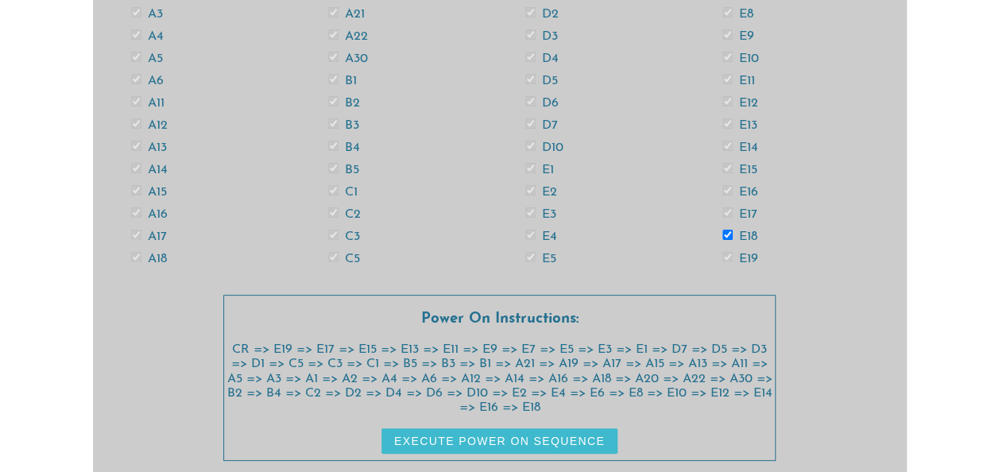
click at [415, 273] on button "Execute Power On Sequence" at bounding box center [500, 440] width 236 height 25
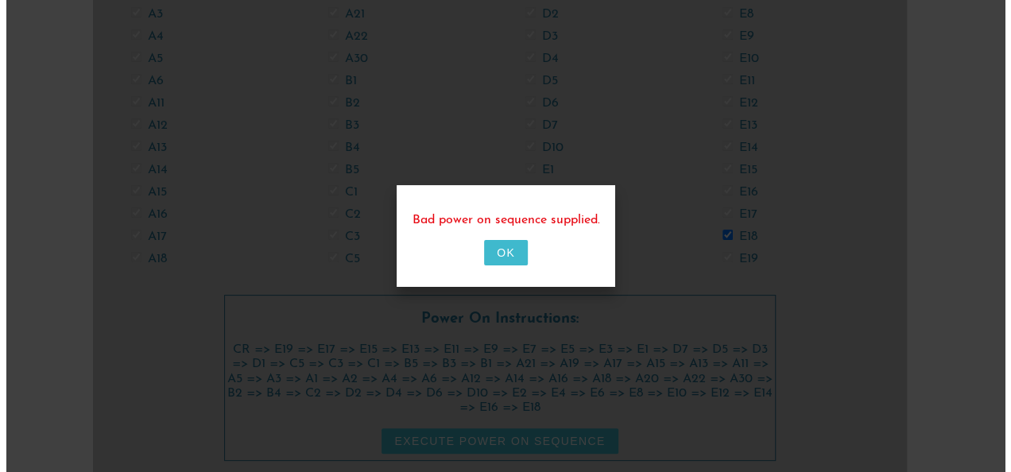
scroll to position [0, 0]
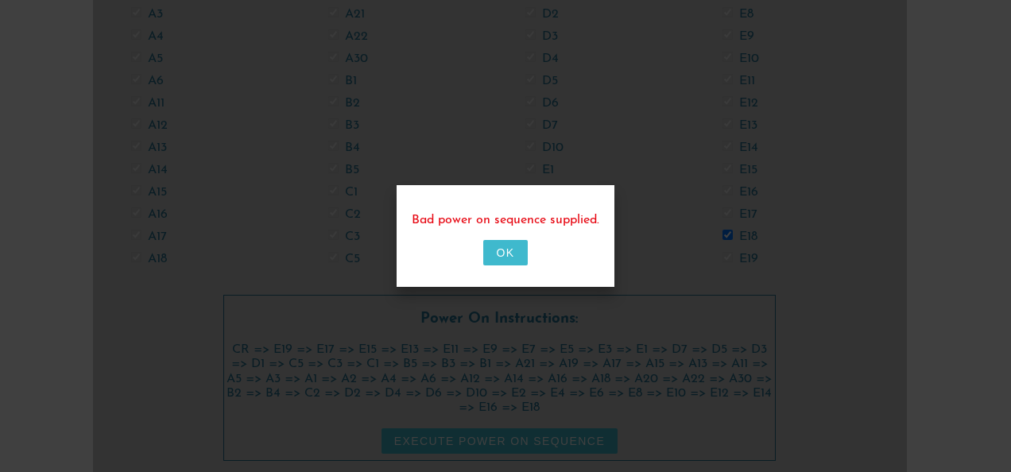
click at [518, 254] on button "OK" at bounding box center [505, 252] width 44 height 25
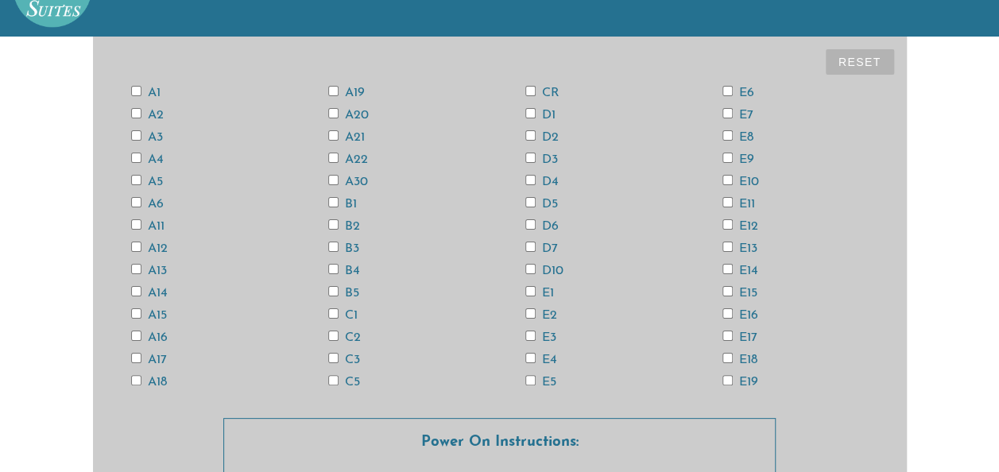
scroll to position [60, 0]
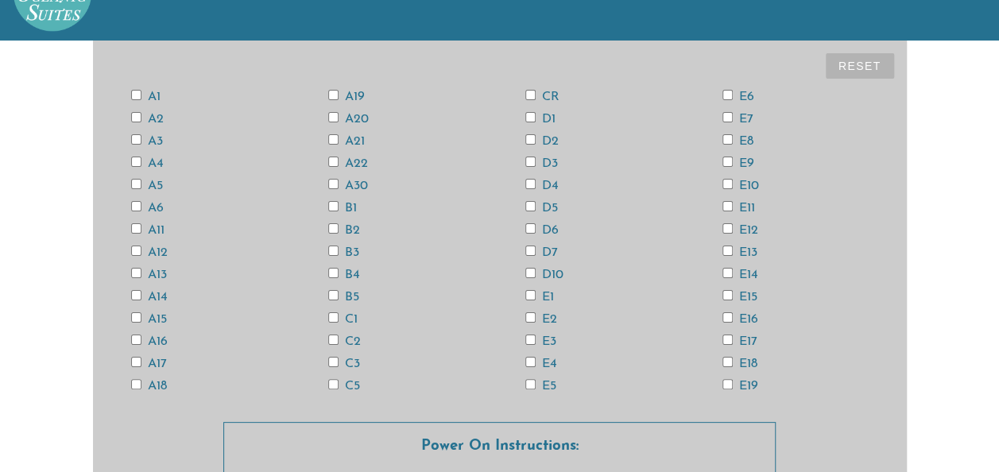
click at [526, 93] on input "CR" at bounding box center [530, 95] width 10 height 10
click at [526, 273] on input "E19" at bounding box center [728, 384] width 10 height 10
click at [526, 273] on input "E17" at bounding box center [728, 340] width 10 height 10
click at [526, 273] on input "E15" at bounding box center [728, 295] width 10 height 10
click at [526, 246] on input "E13" at bounding box center [728, 251] width 10 height 10
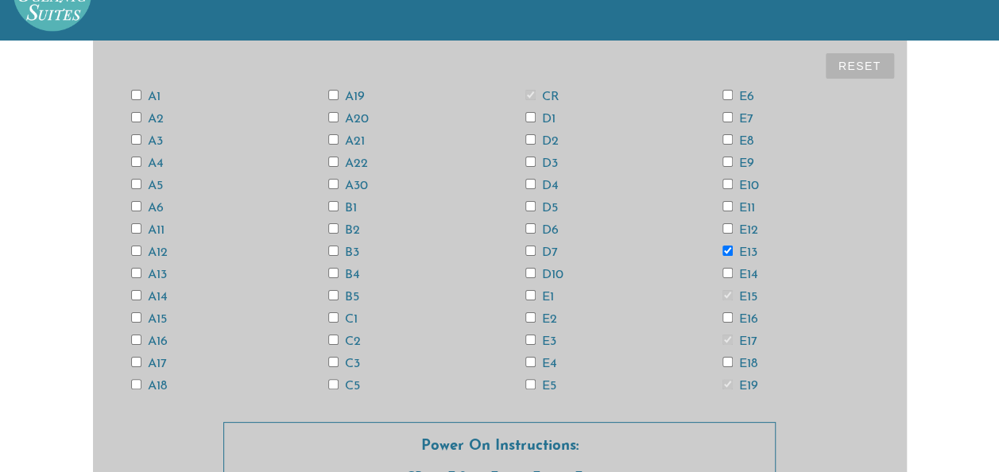
click at [526, 205] on input "E11" at bounding box center [728, 206] width 10 height 10
click at [526, 159] on input "E9" at bounding box center [728, 162] width 10 height 10
click at [526, 117] on input "E7" at bounding box center [728, 117] width 10 height 10
click at [526, 273] on input "E5" at bounding box center [530, 384] width 10 height 10
click at [526, 273] on input "E3" at bounding box center [530, 340] width 10 height 10
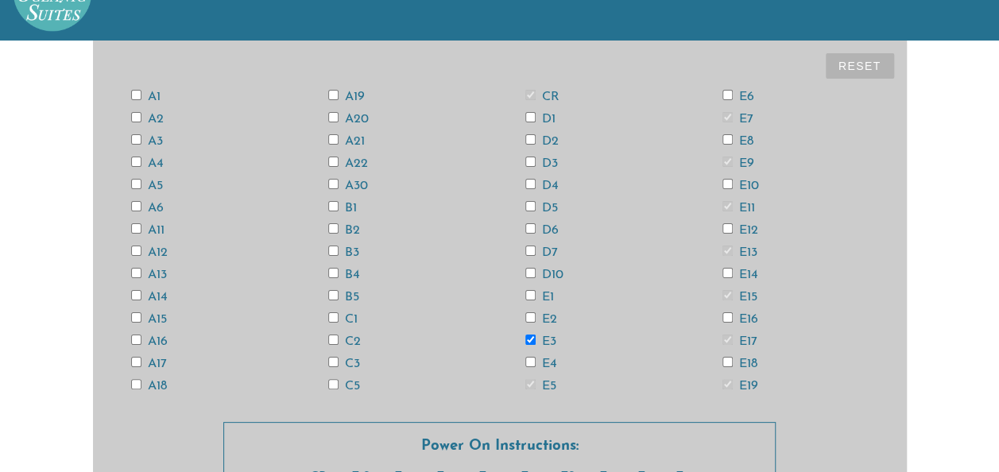
click at [526, 273] on input "E1" at bounding box center [530, 295] width 10 height 10
click at [526, 248] on input "D7" at bounding box center [530, 251] width 10 height 10
click at [526, 207] on input "D5" at bounding box center [530, 206] width 10 height 10
click at [526, 161] on input "D3" at bounding box center [530, 162] width 10 height 10
click at [526, 114] on input "D1" at bounding box center [530, 117] width 10 height 10
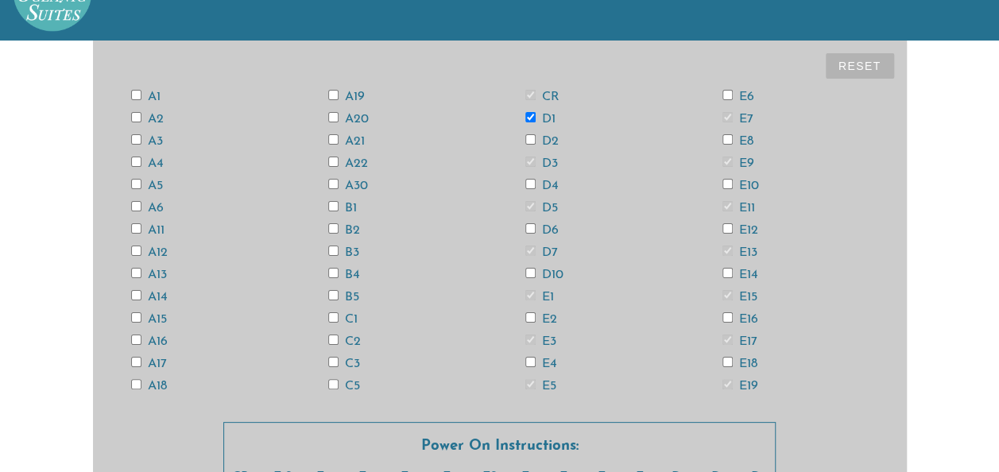
click at [331, 273] on input "C5" at bounding box center [333, 384] width 10 height 10
click at [334, 273] on input "C3" at bounding box center [333, 362] width 10 height 10
click at [331, 273] on input "C1" at bounding box center [333, 317] width 10 height 10
click at [331, 273] on input "B5" at bounding box center [333, 295] width 10 height 10
click at [334, 251] on input "B3" at bounding box center [333, 251] width 10 height 10
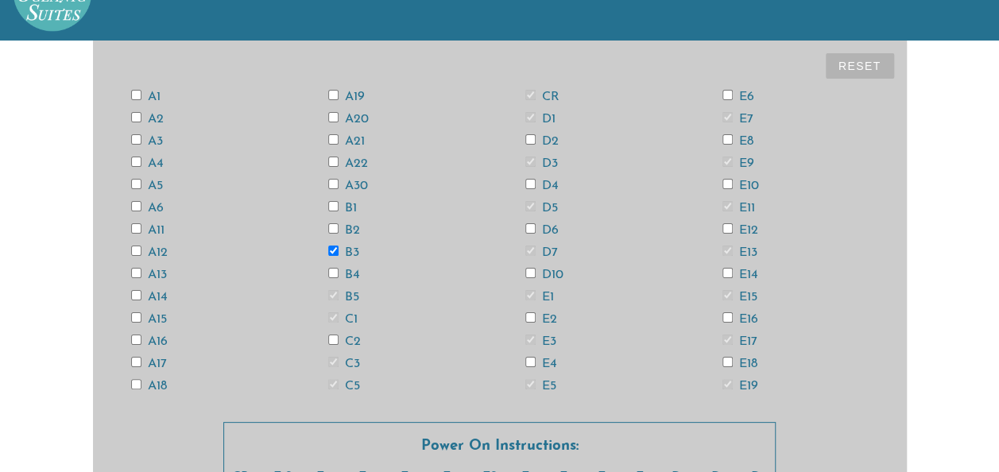
click at [332, 205] on input "B1" at bounding box center [333, 206] width 10 height 10
click at [332, 140] on input "A21" at bounding box center [333, 139] width 10 height 10
click at [335, 94] on input "A19" at bounding box center [333, 95] width 10 height 10
click at [135, 273] on input "A17" at bounding box center [136, 362] width 10 height 10
click at [134, 273] on input "A15" at bounding box center [136, 317] width 10 height 10
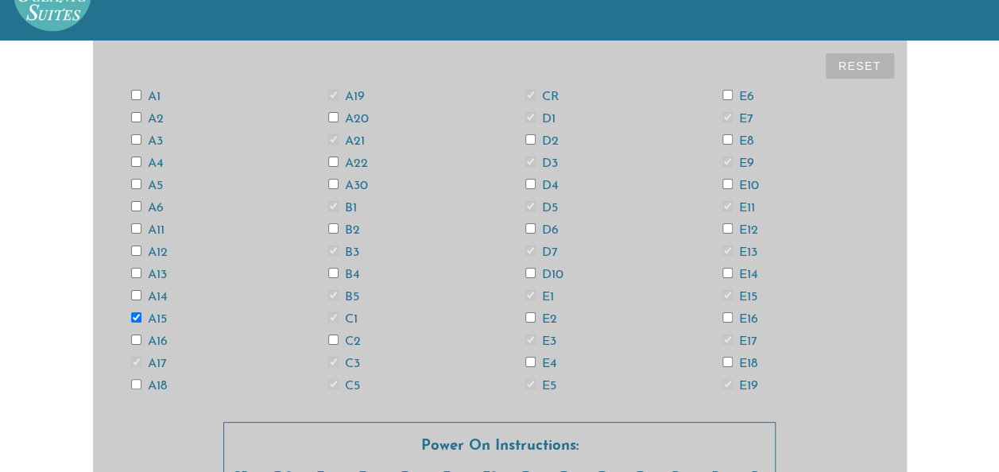
click at [135, 269] on input "A13" at bounding box center [136, 273] width 10 height 10
click at [134, 227] on input "A11" at bounding box center [136, 228] width 10 height 10
click at [134, 228] on input "A11" at bounding box center [136, 228] width 10 height 10
click at [138, 227] on input "A11" at bounding box center [136, 228] width 10 height 10
click at [135, 180] on input "A5" at bounding box center [136, 184] width 10 height 10
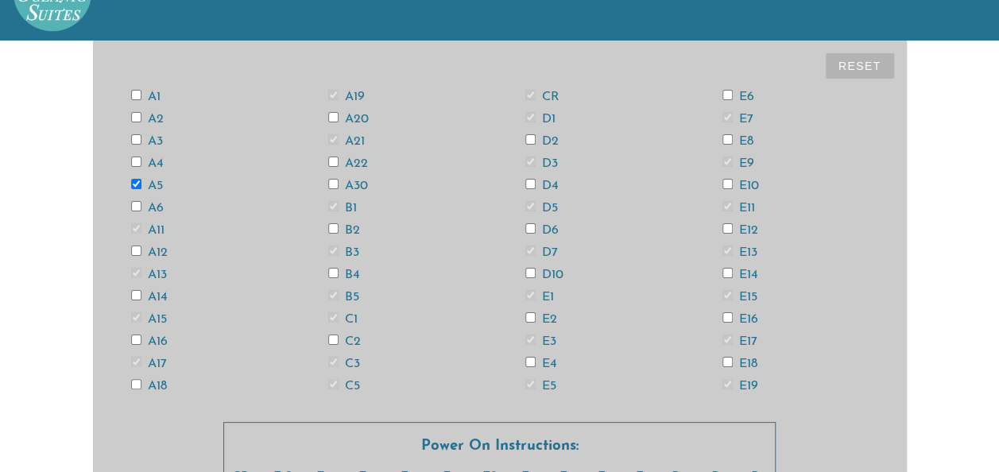
click at [132, 135] on input "A3" at bounding box center [136, 139] width 10 height 10
click at [133, 92] on input "A1" at bounding box center [136, 95] width 10 height 10
click at [136, 114] on input "A2" at bounding box center [136, 117] width 10 height 10
click at [134, 161] on input "A4" at bounding box center [136, 162] width 10 height 10
click at [136, 205] on input "A6" at bounding box center [136, 206] width 10 height 10
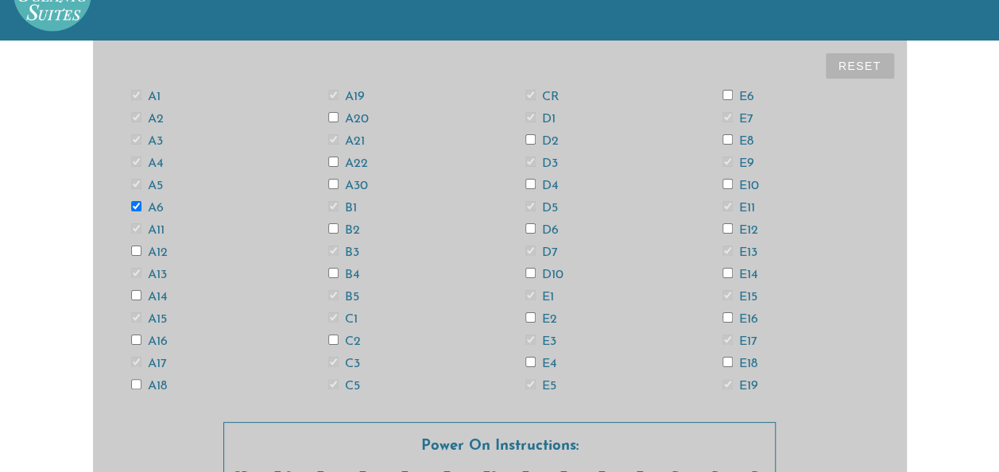
click at [137, 251] on input "A12" at bounding box center [136, 251] width 10 height 10
click at [135, 273] on input "A16" at bounding box center [136, 340] width 10 height 10
click at [136, 273] on input "A18" at bounding box center [136, 384] width 10 height 10
click at [526, 62] on button "Reset" at bounding box center [860, 65] width 68 height 25
click at [138, 252] on input "A12" at bounding box center [136, 251] width 10 height 10
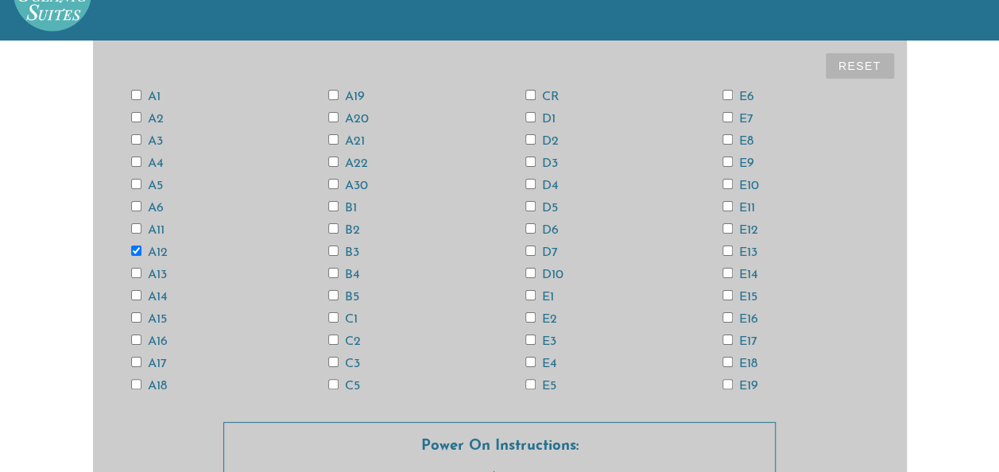
click at [525, 96] on input "CR" at bounding box center [530, 95] width 10 height 10
click at [526, 273] on input "E5" at bounding box center [530, 384] width 10 height 10
click at [526, 69] on button "Reset" at bounding box center [860, 65] width 68 height 25
click at [526, 95] on input "CR" at bounding box center [530, 95] width 10 height 10
click at [526, 273] on input "E15" at bounding box center [728, 295] width 10 height 10
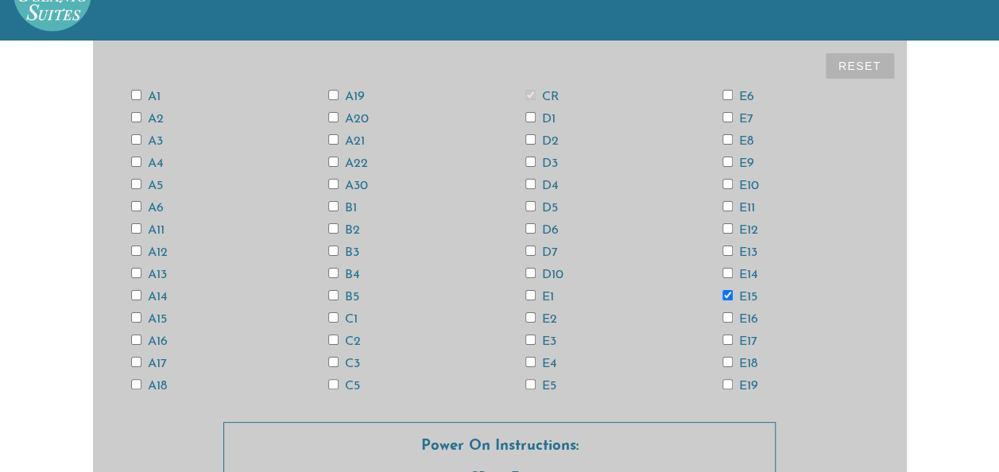
click at [526, 254] on input "E13" at bounding box center [728, 251] width 10 height 10
click at [132, 272] on input "A13" at bounding box center [136, 273] width 10 height 10
click at [136, 229] on input "A11" at bounding box center [136, 228] width 10 height 10
click at [134, 144] on input "A3" at bounding box center [136, 139] width 10 height 10
click at [134, 206] on input "A6" at bounding box center [136, 206] width 10 height 10
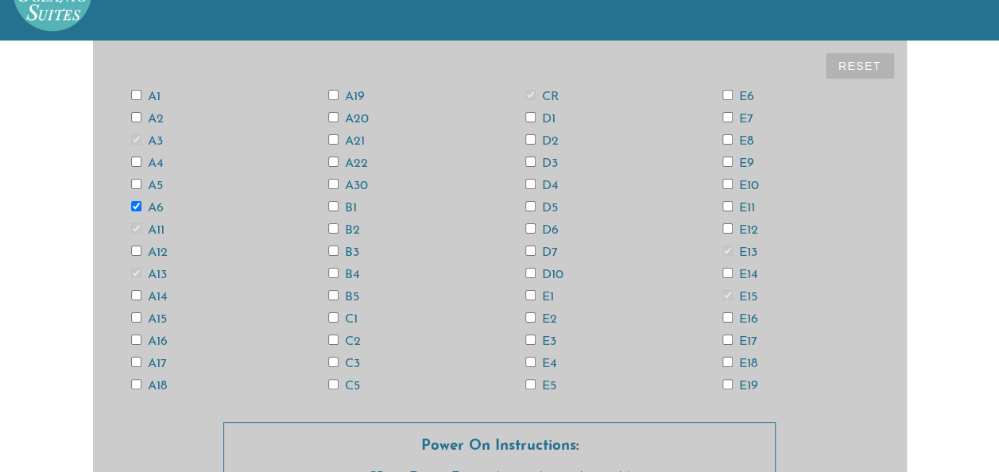
click at [135, 273] on input "A18" at bounding box center [136, 384] width 10 height 10
click at [526, 229] on input "D6" at bounding box center [530, 228] width 10 height 10
click at [526, 273] on input "E4" at bounding box center [530, 362] width 10 height 10
click at [526, 228] on input "E12" at bounding box center [728, 228] width 10 height 10
click at [526, 273] on input "E14" at bounding box center [728, 273] width 10 height 10
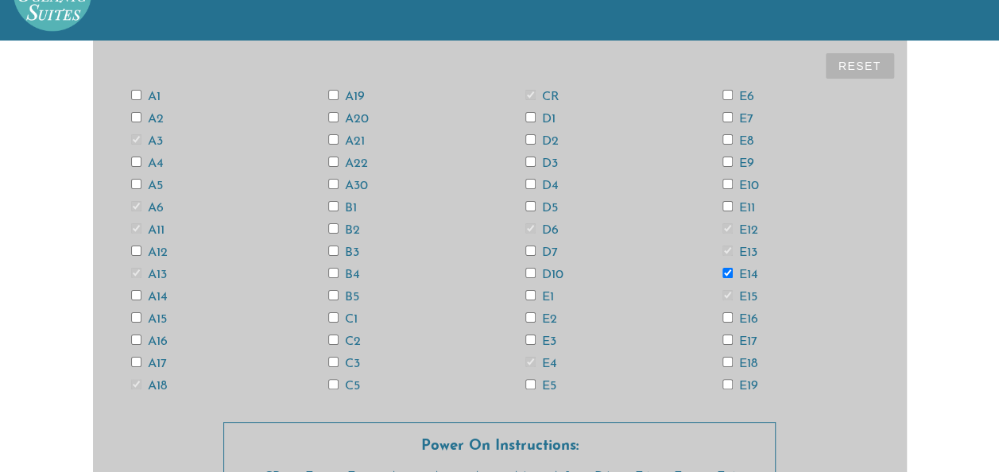
click at [526, 273] on input "E18" at bounding box center [728, 362] width 10 height 10
click at [132, 254] on input "A12" at bounding box center [136, 251] width 10 height 10
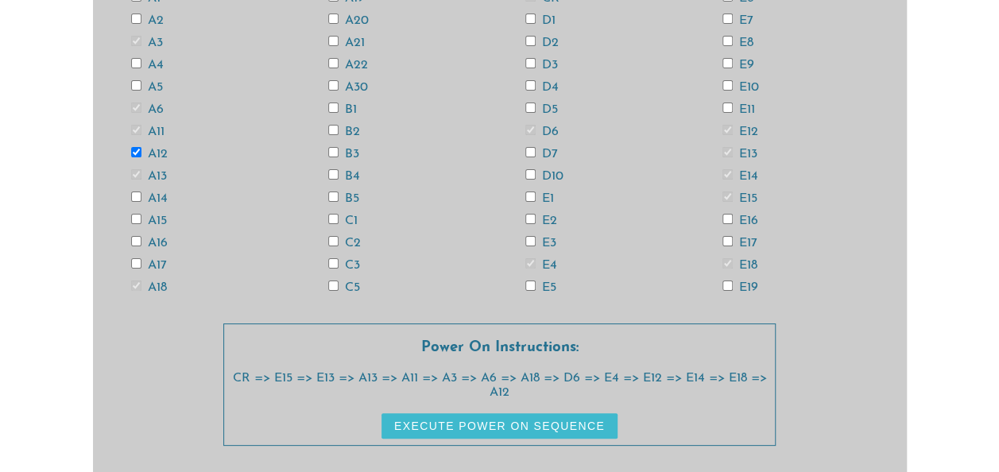
scroll to position [170, 0]
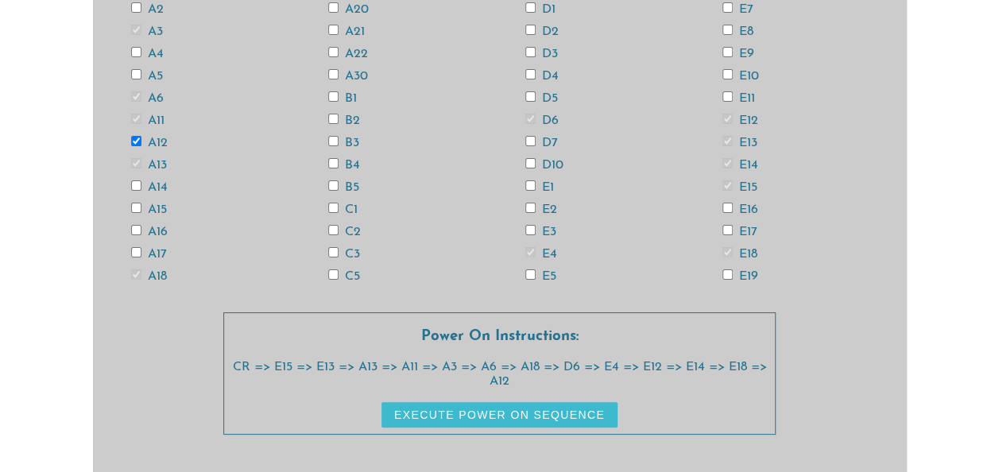
click at [479, 273] on button "Execute Power On Sequence" at bounding box center [500, 414] width 236 height 25
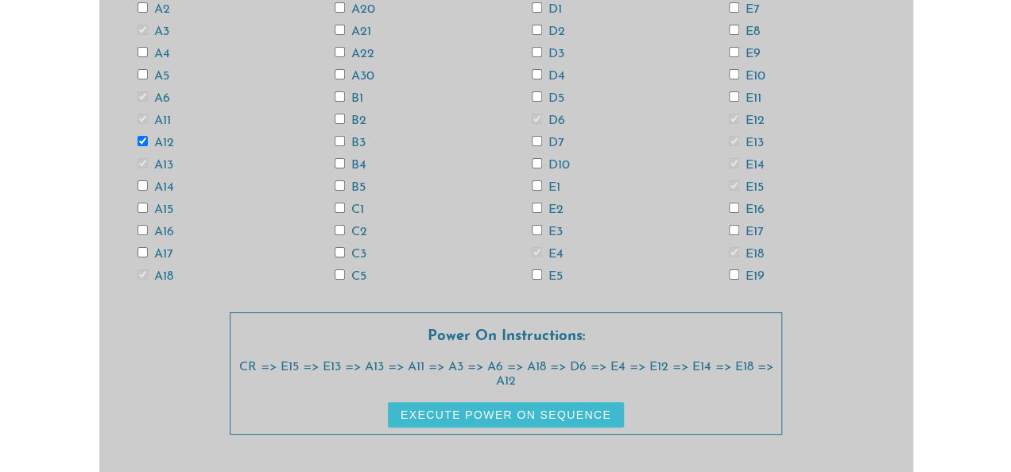
scroll to position [0, 0]
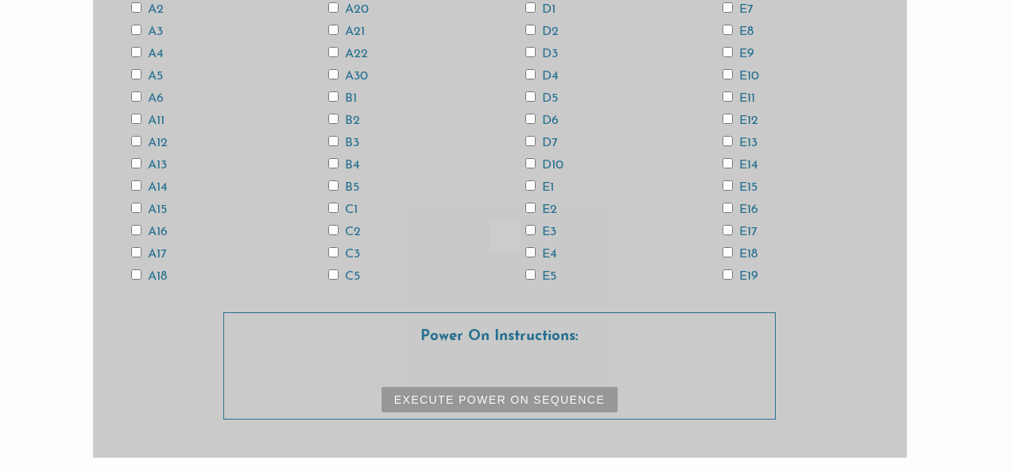
click at [526, 107] on div at bounding box center [505, 236] width 1011 height 472
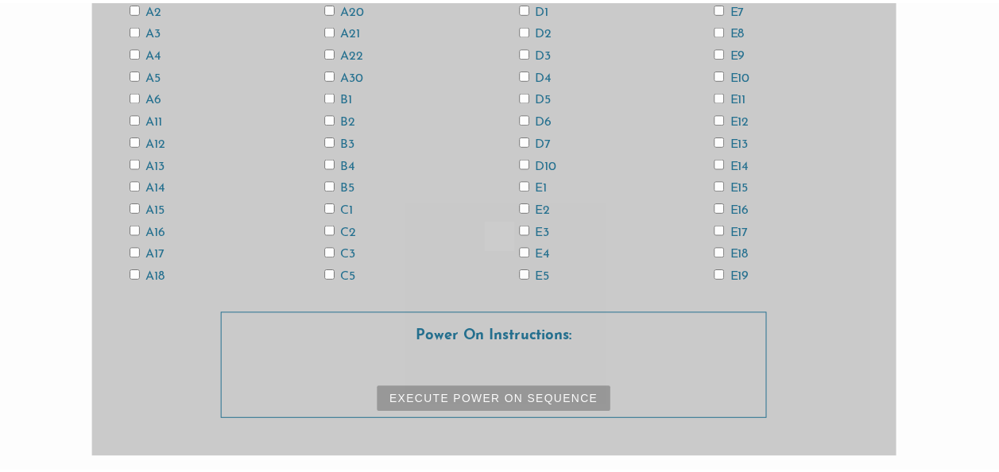
scroll to position [156, 0]
